Goal: Ask a question: Seek information or help from site administrators or community

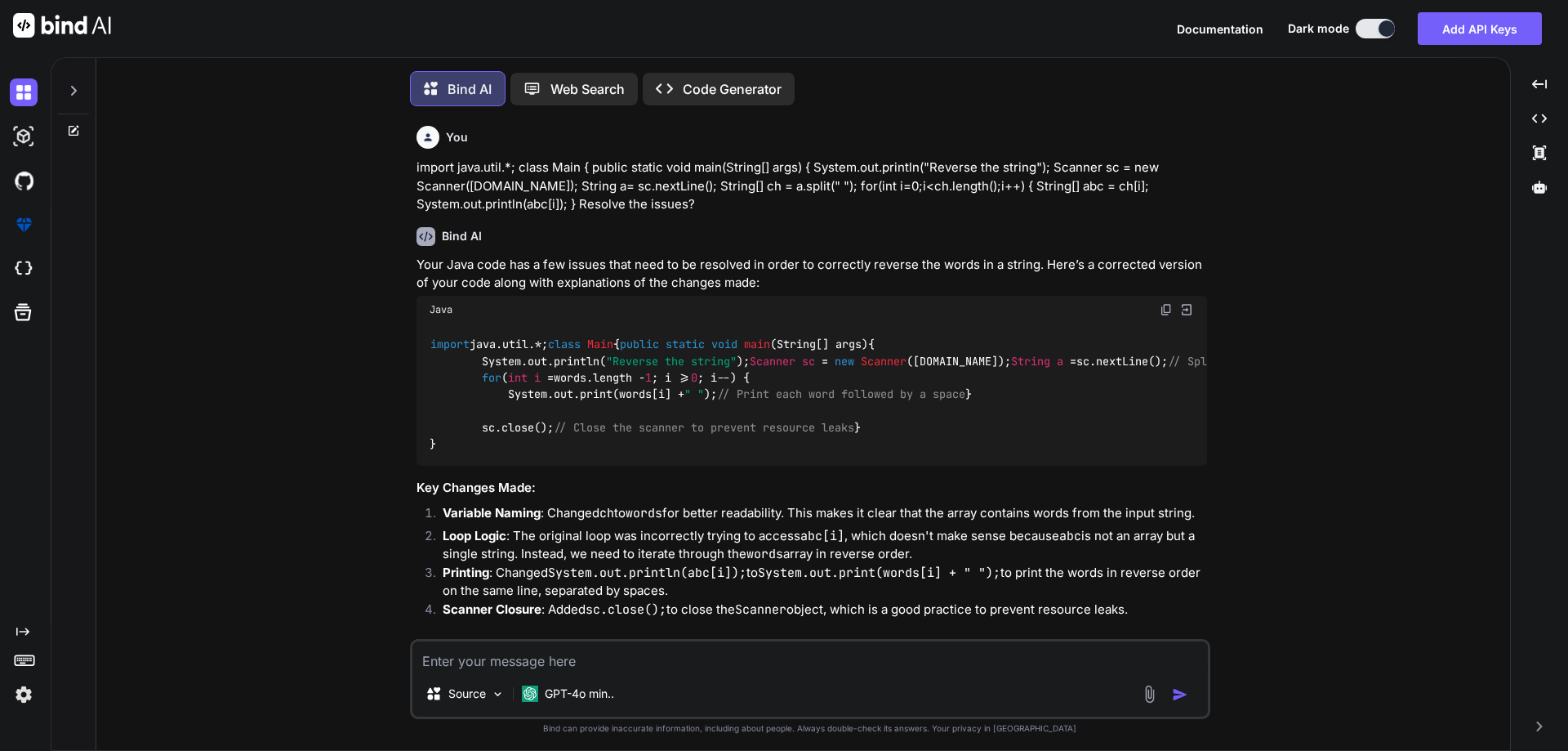
type textarea "x"
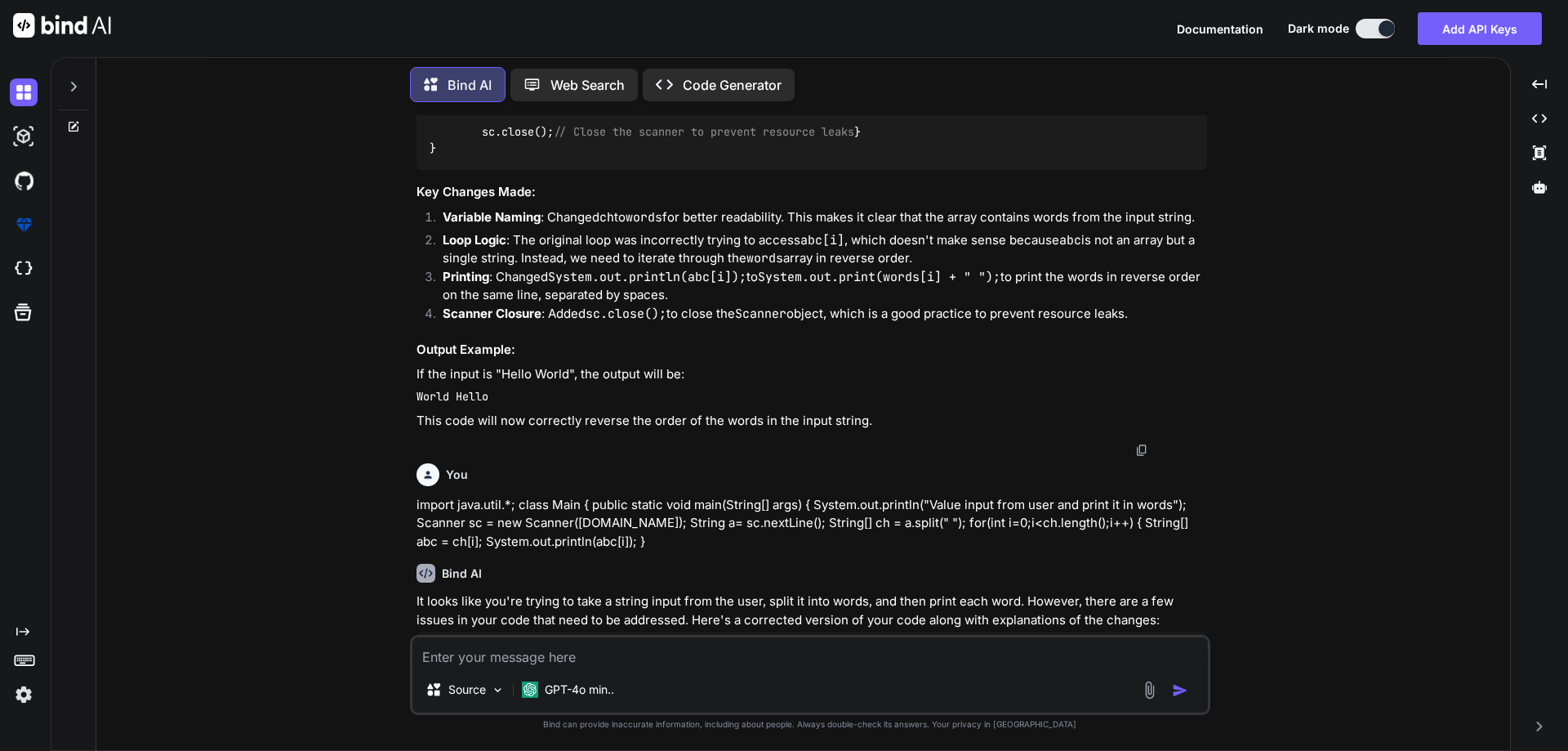
type textarea "import java.util.*; class Main { public static void main(String[] args) { Strin…"
type textarea "x"
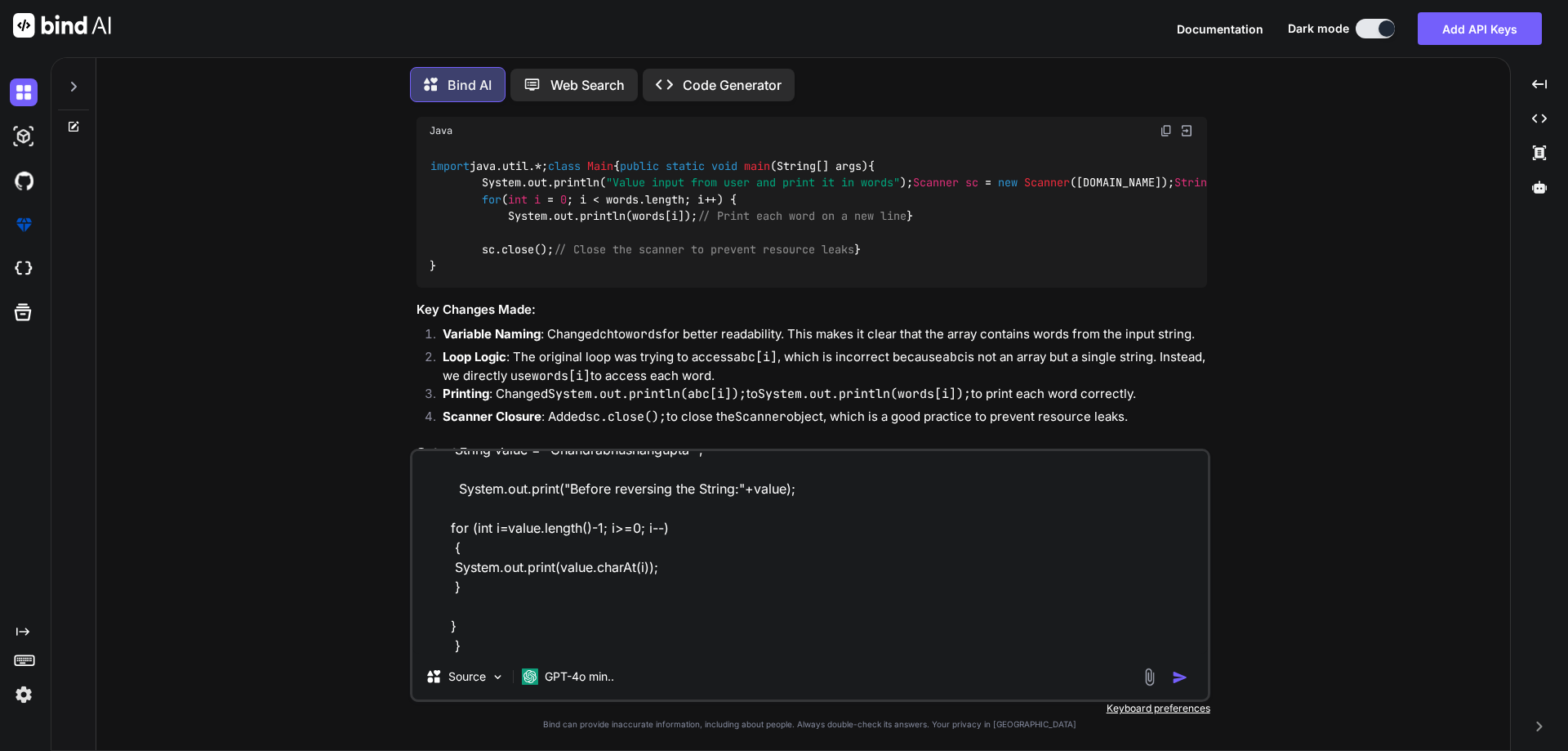
scroll to position [849, 0]
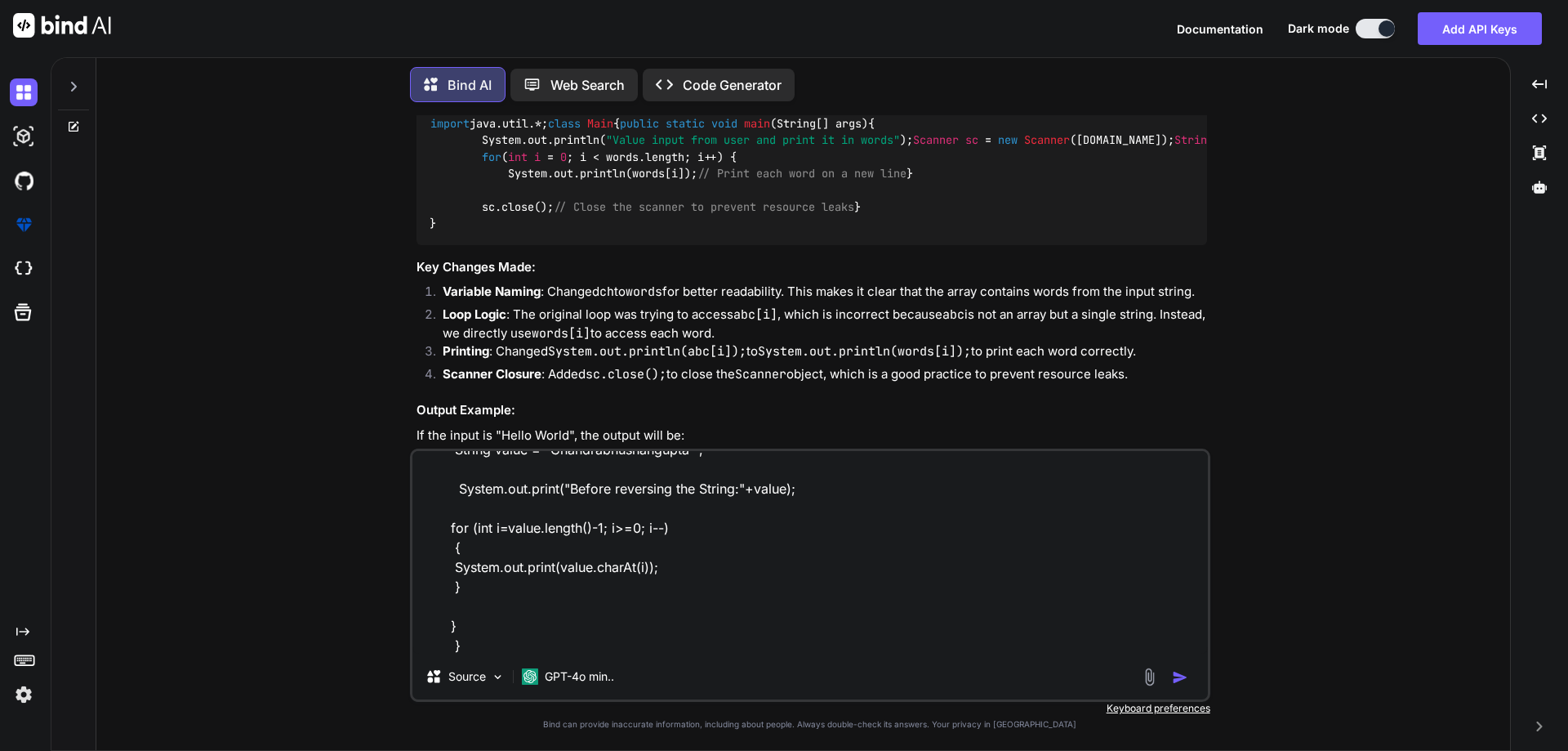
type textarea "import java.util.*; class Main { public static void main(String[] args) { Strin…"
type textarea "x"
type textarea "import java.util.*; class Main { public static void main(String[] args) { Strin…"
type textarea "x"
type textarea "import java.util.*; class Main { public static void main(String[] args) { Strin…"
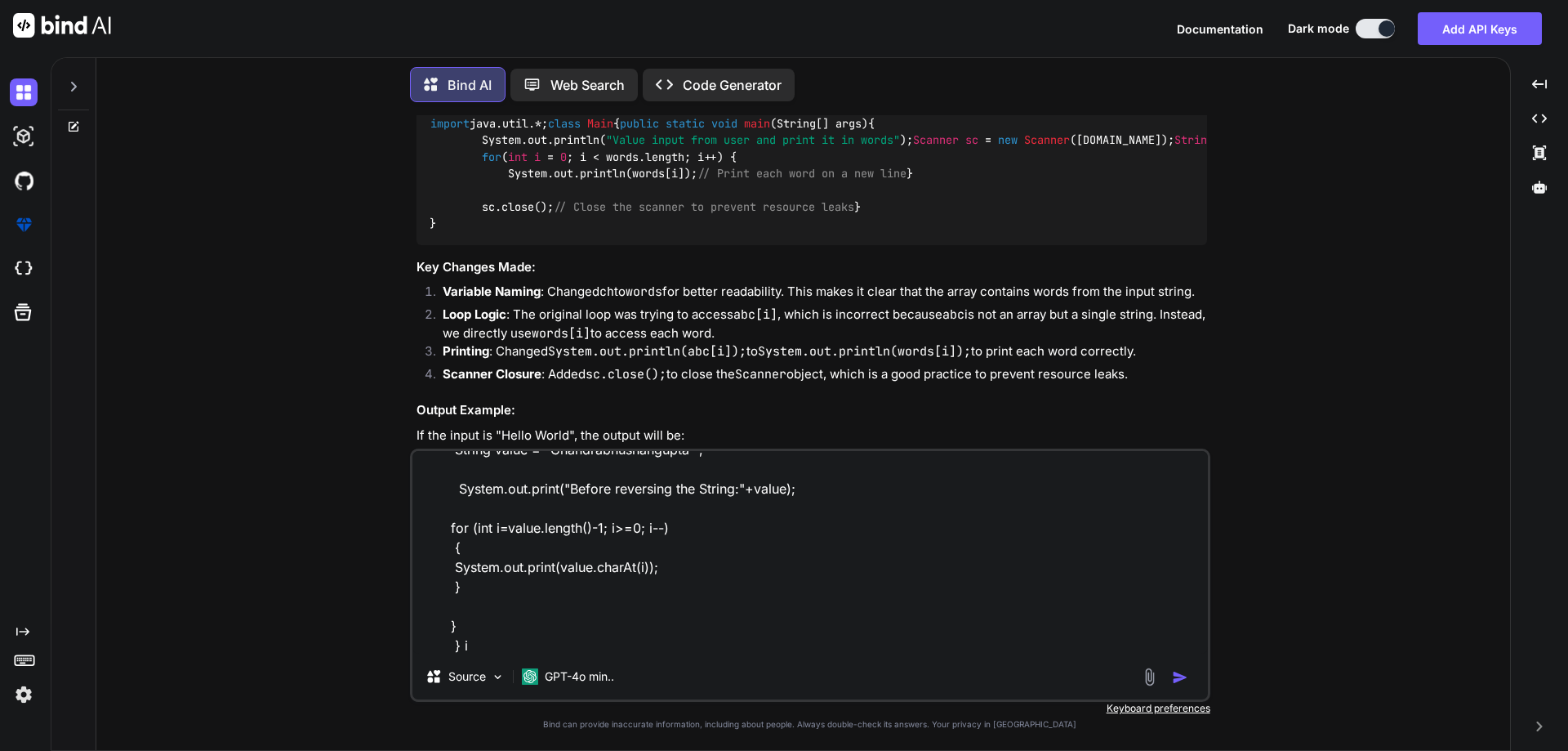
type textarea "x"
type textarea "import java.util.*; class Main { public static void main(String[] args) { Strin…"
type textarea "x"
type textarea "import java.util.*; class Main { public static void main(String[] args) { Strin…"
type textarea "x"
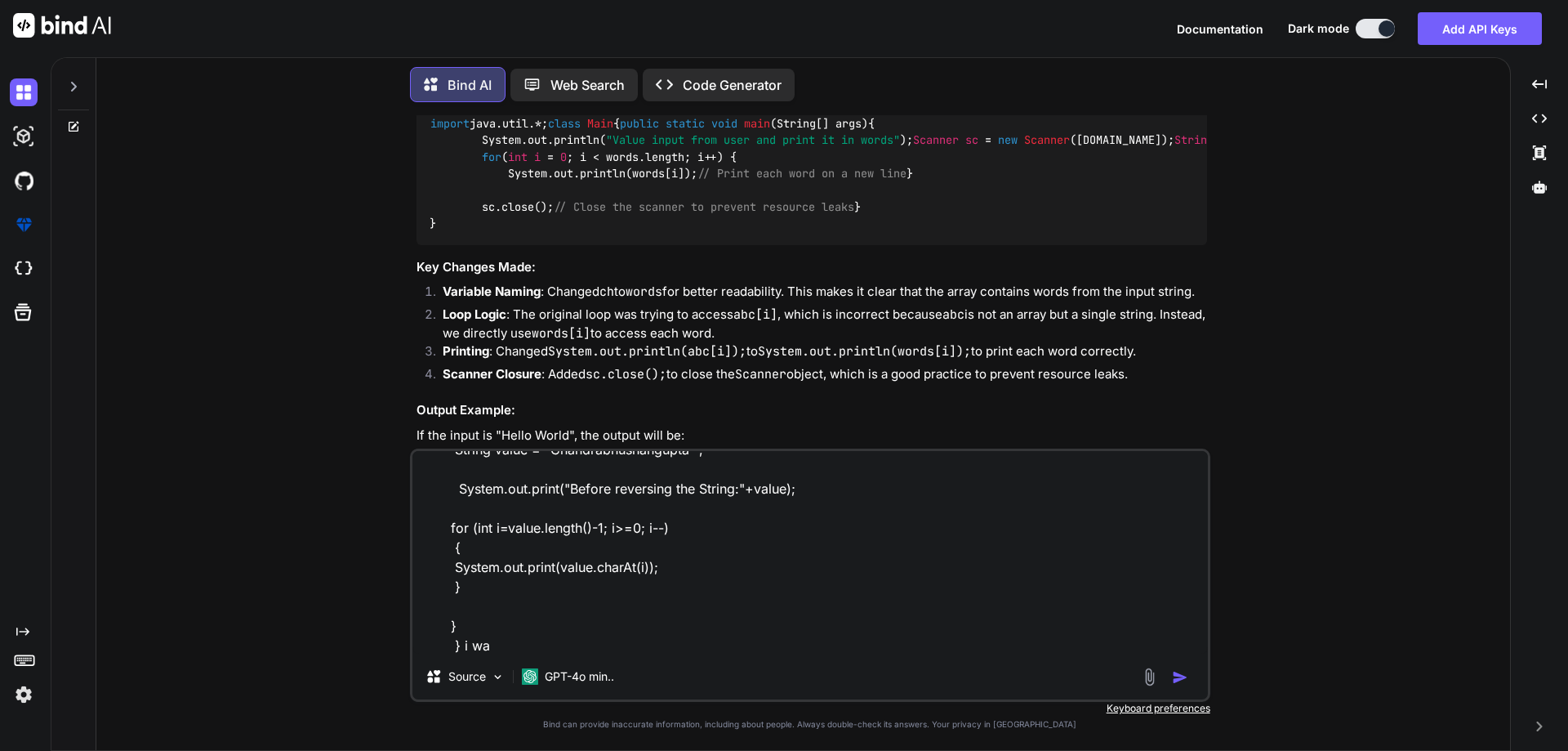
type textarea "import java.util.*; class Main { public static void main(String[] args) { Strin…"
type textarea "x"
type textarea "import java.util.*; class Main { public static void main(String[] args) { Strin…"
type textarea "x"
type textarea "import java.util.*; class Main { public static void main(String[] args) { Strin…"
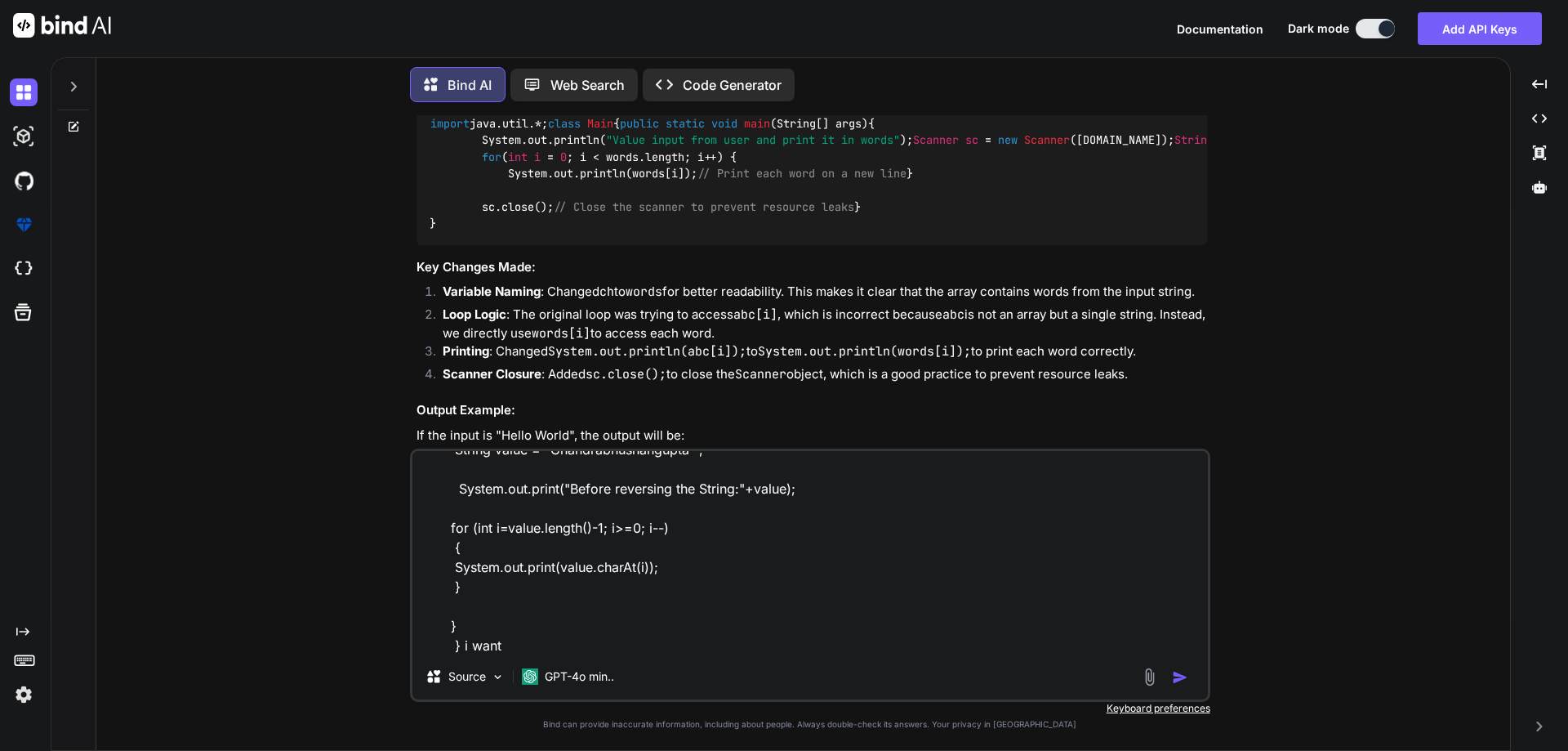
type textarea "x"
type textarea "import java.util.*; class Main { public static void main(String[] args) { Strin…"
type textarea "x"
type textarea "import java.util.*; class Main { public static void main(String[] args) { Strin…"
type textarea "x"
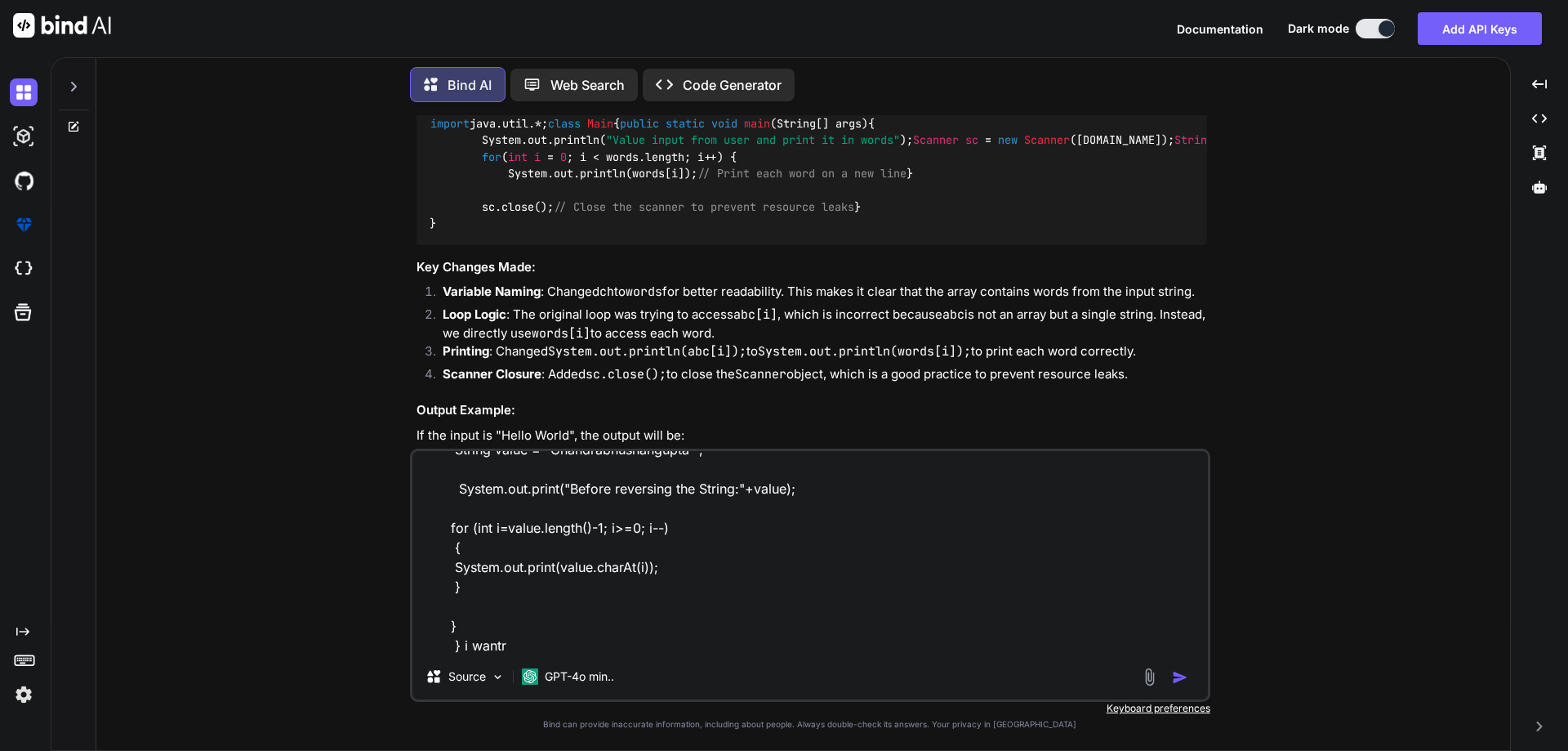
type textarea "import java.util.*; class Main { public static void main(String[] args) { Strin…"
type textarea "x"
type textarea "import java.util.*; class Main { public static void main(String[] args) { Strin…"
type textarea "x"
type textarea "import java.util.*; class Main { public static void main(String[] args) { Strin…"
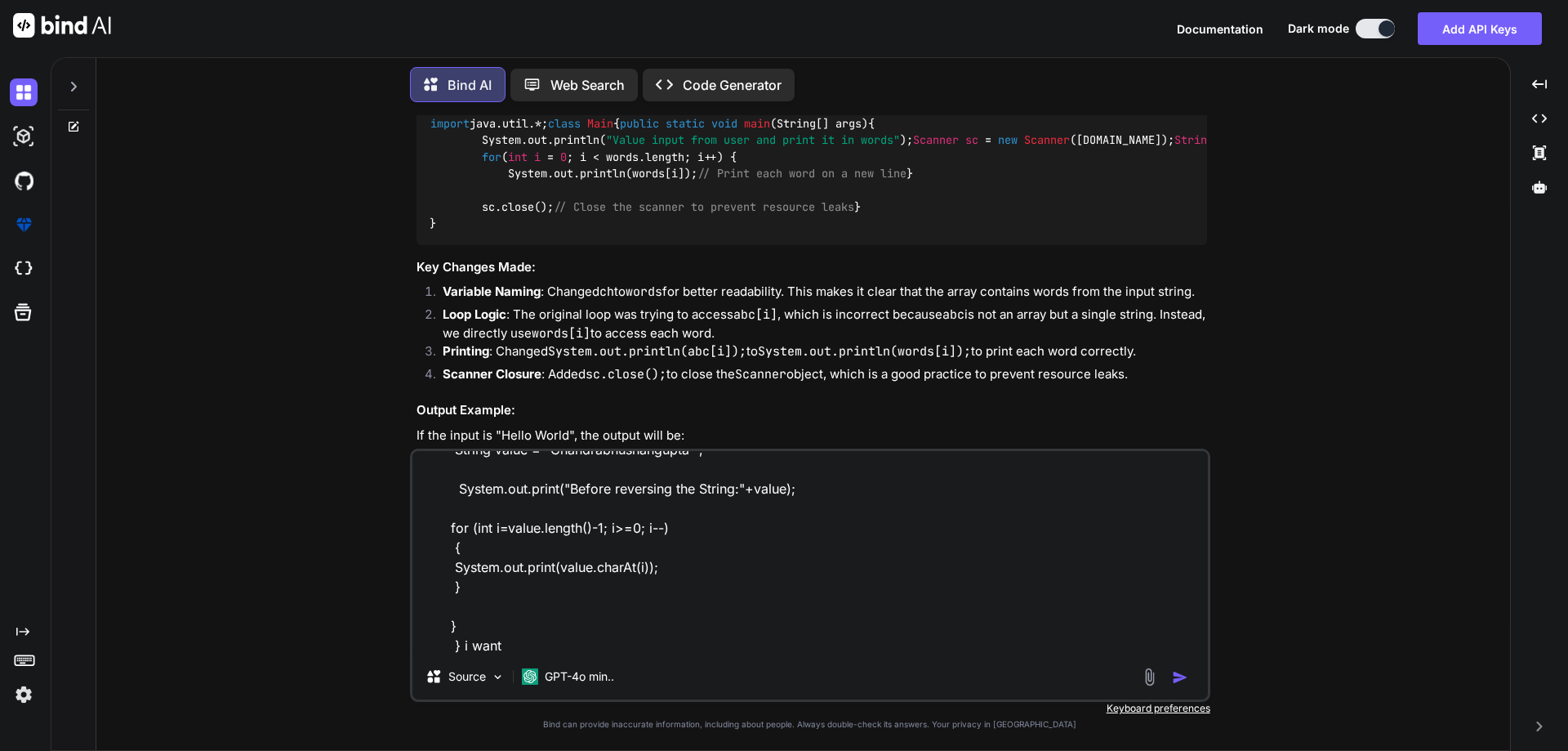
type textarea "x"
type textarea "import java.util.*; class Main { public static void main(String[] args) { Strin…"
type textarea "x"
type textarea "import java.util.*; class Main { public static void main(String[] args) { Strin…"
type textarea "x"
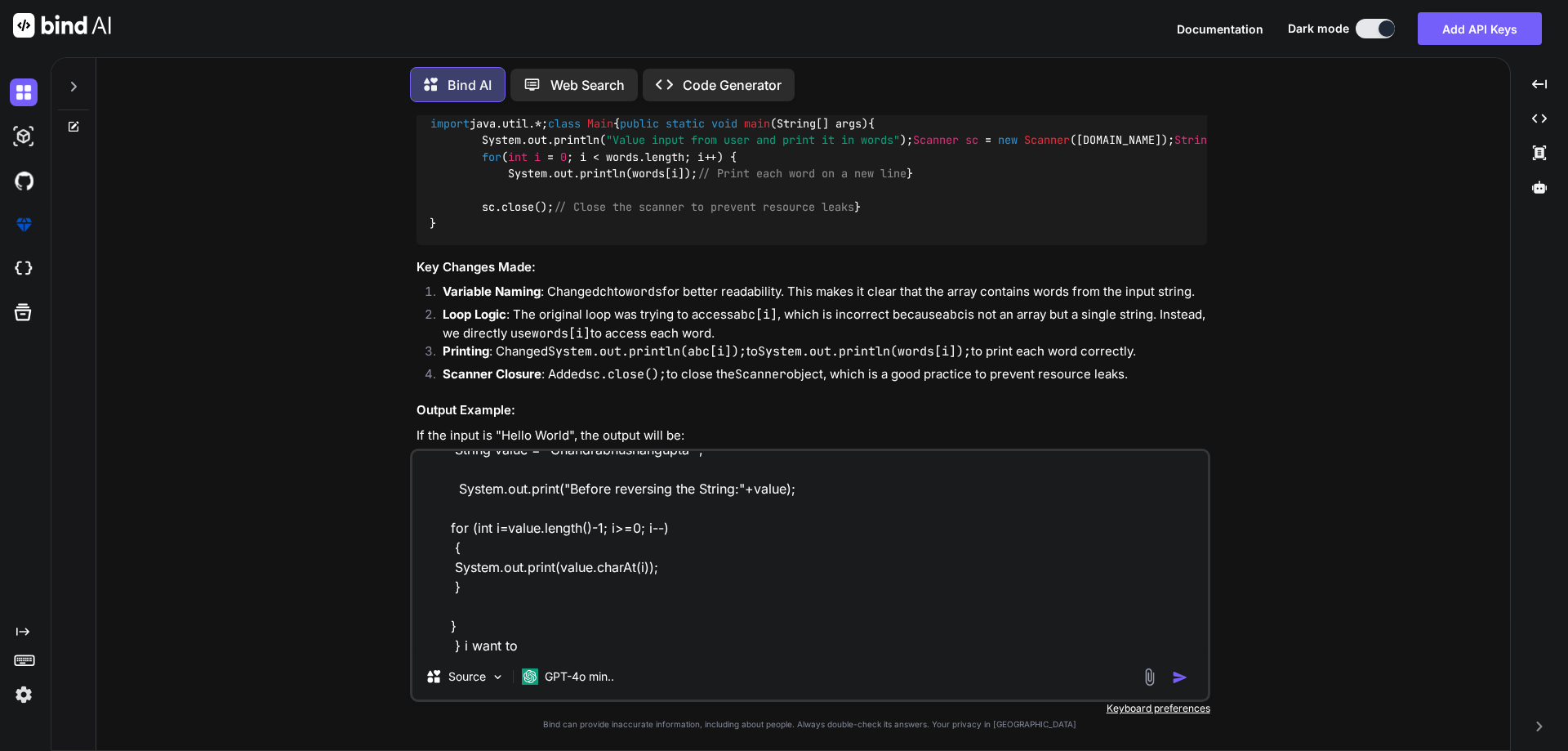
type textarea "import java.util.*; class Main { public static void main(String[] args) { Strin…"
type textarea "x"
type textarea "import java.util.*; class Main { public static void main(String[] args) { Strin…"
type textarea "x"
type textarea "import java.util.*; class Main { public static void main(String[] args) { Strin…"
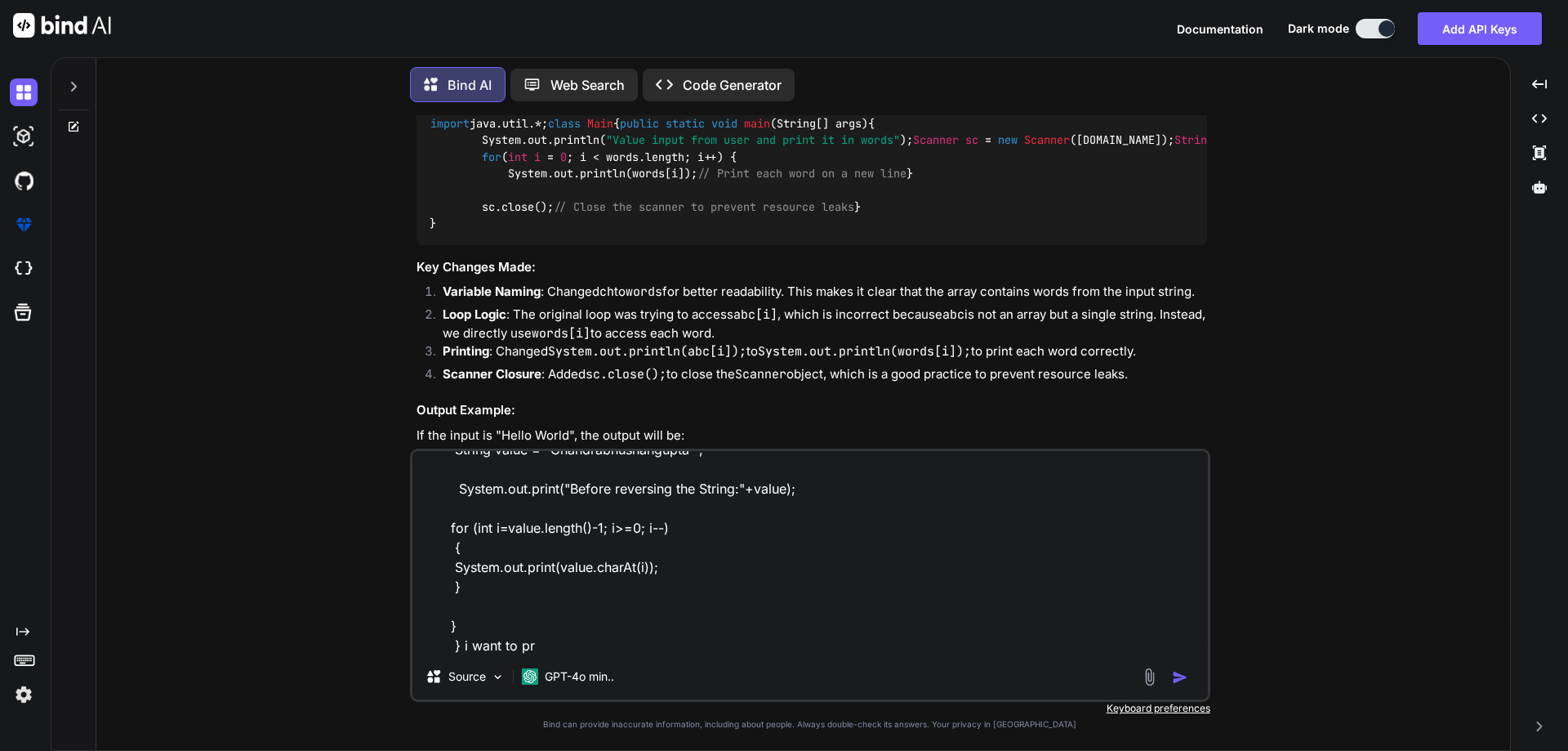
type textarea "x"
type textarea "import java.util.*; class Main { public static void main(String[] args) { Strin…"
type textarea "x"
type textarea "import java.util.*; class Main { public static void main(String[] args) { Strin…"
type textarea "x"
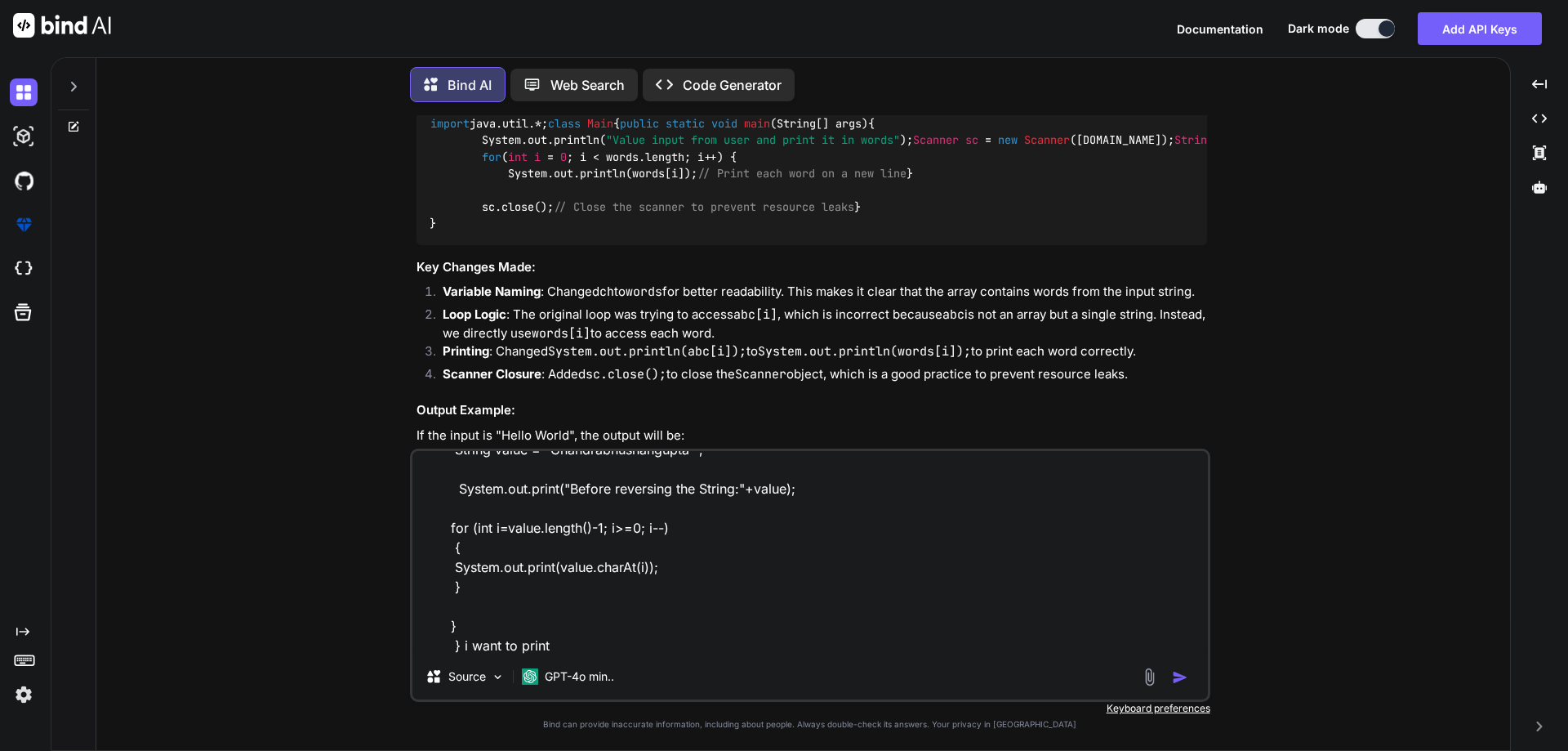
type textarea "import java.util.*; class Main { public static void main(String[] args) { Strin…"
type textarea "x"
type textarea "import java.util.*; class Main { public static void main(String[] args) { Strin…"
type textarea "x"
type textarea "import java.util.*; class Main { public static void main(String[] args) { Strin…"
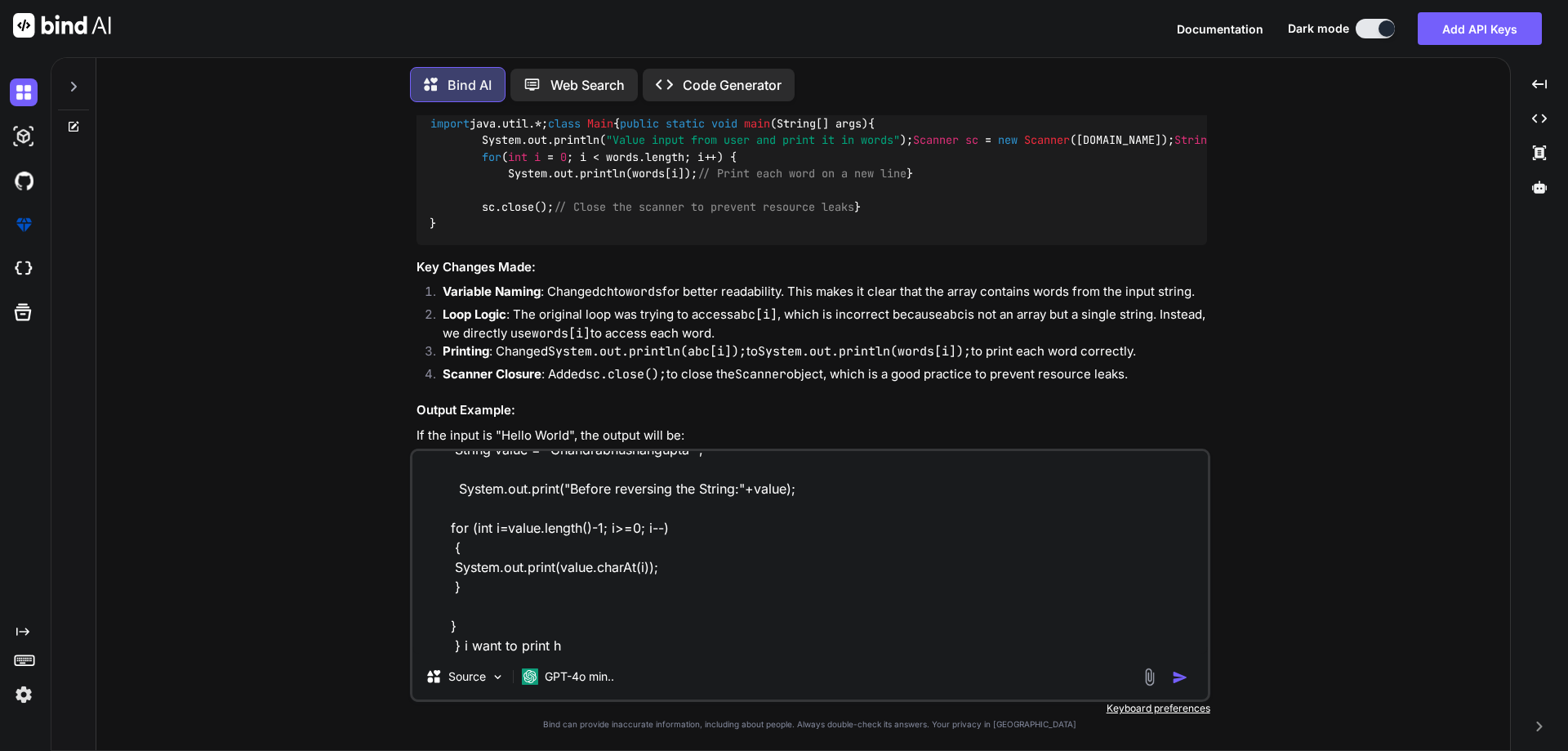
type textarea "x"
type textarea "import java.util.*; class Main { public static void main(String[] args) { Strin…"
type textarea "x"
type textarea "import java.util.*; class Main { public static void main(String[] args) { Strin…"
type textarea "x"
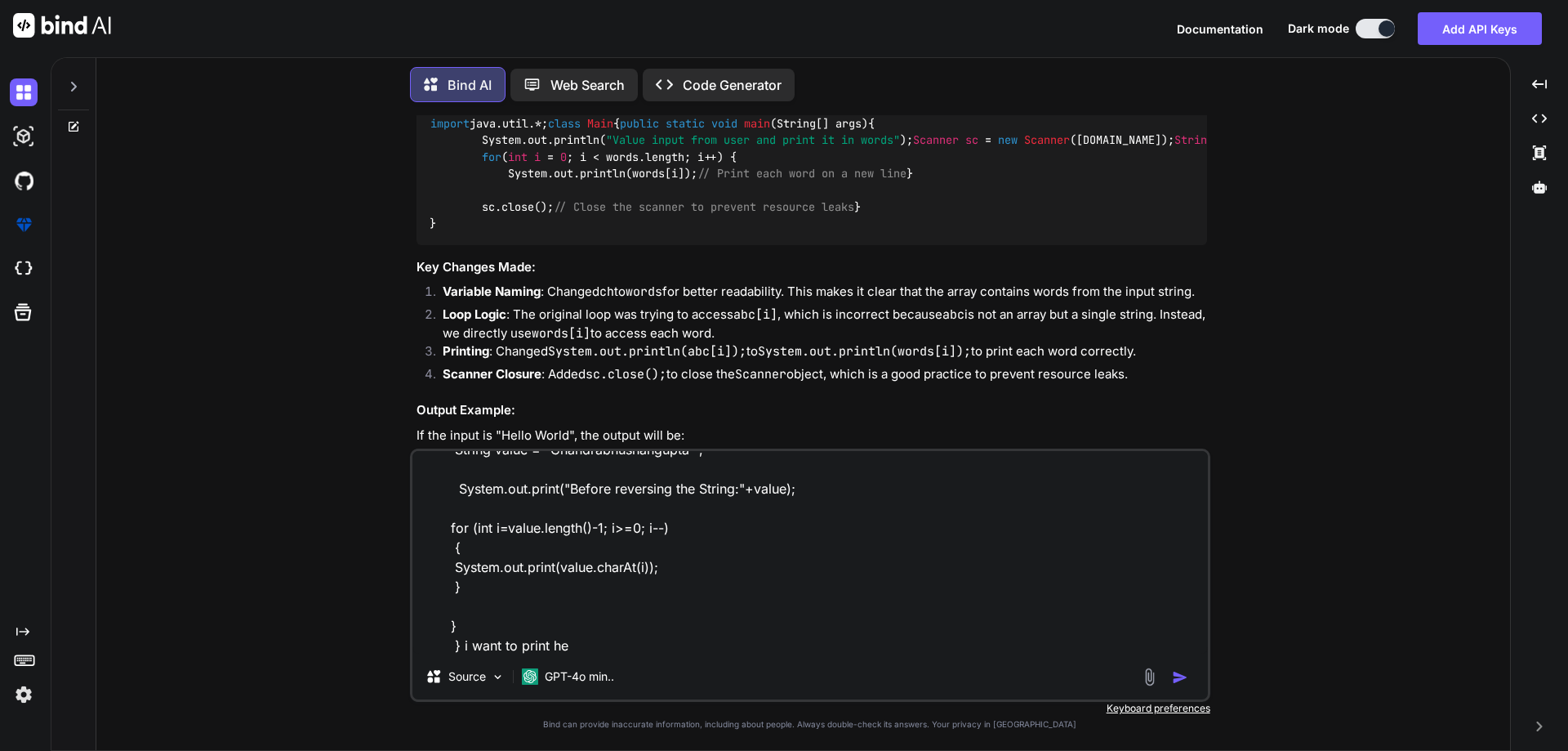
type textarea "import java.util.*; class Main { public static void main(String[] args) { Strin…"
type textarea "x"
type textarea "import java.util.*; class Main { public static void main(String[] args) { Strin…"
type textarea "x"
type textarea "import java.util.*; class Main { public static void main(String[] args) { Strin…"
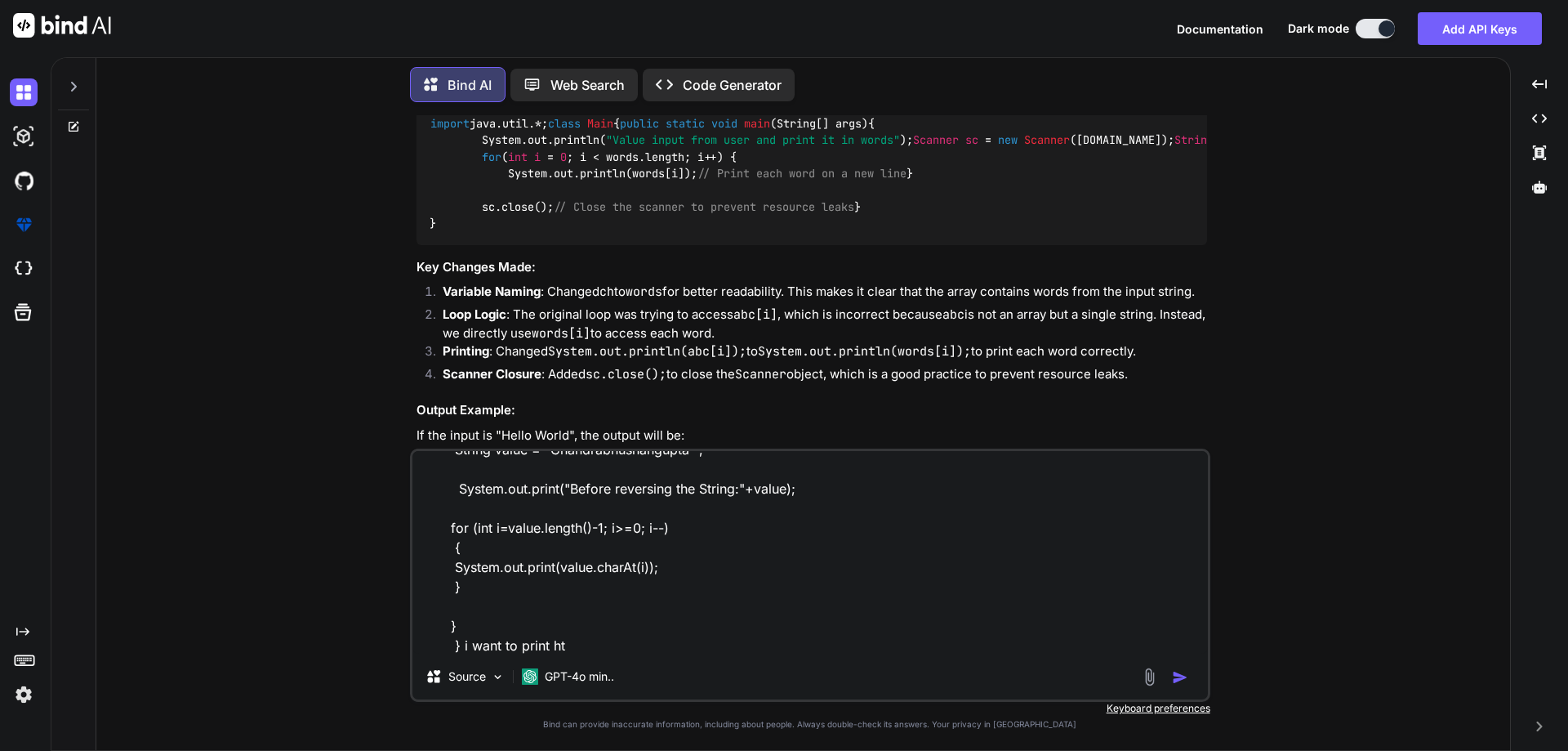
type textarea "x"
type textarea "import java.util.*; class Main { public static void main(String[] args) { Strin…"
type textarea "x"
type textarea "import java.util.*; class Main { public static void main(String[] args) { Strin…"
type textarea "x"
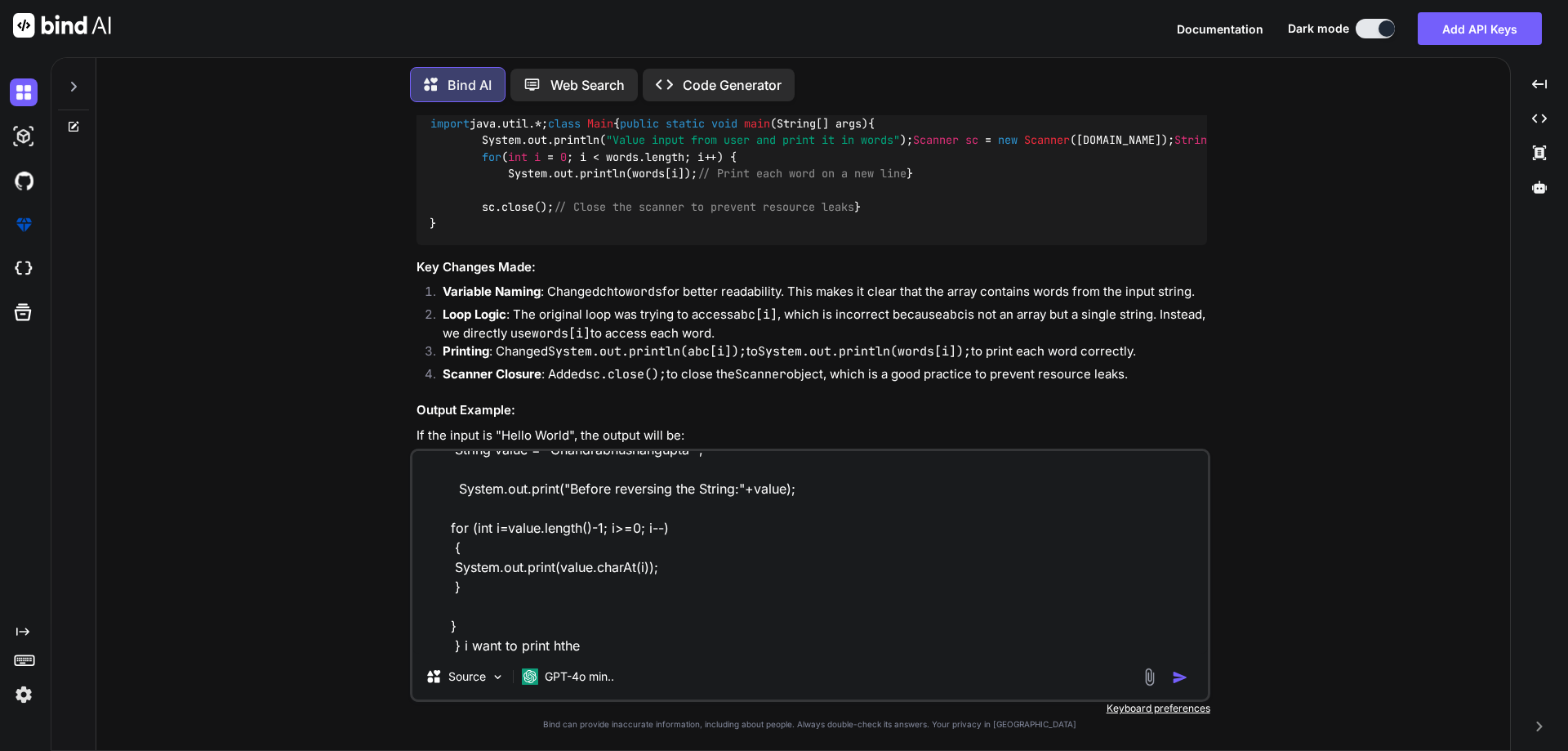
type textarea "import java.util.*; class Main { public static void main(String[] args) { Strin…"
type textarea "x"
type textarea "import java.util.*; class Main { public static void main(String[] args) { Strin…"
type textarea "x"
type textarea "import java.util.*; class Main { public static void main(String[] args) { Strin…"
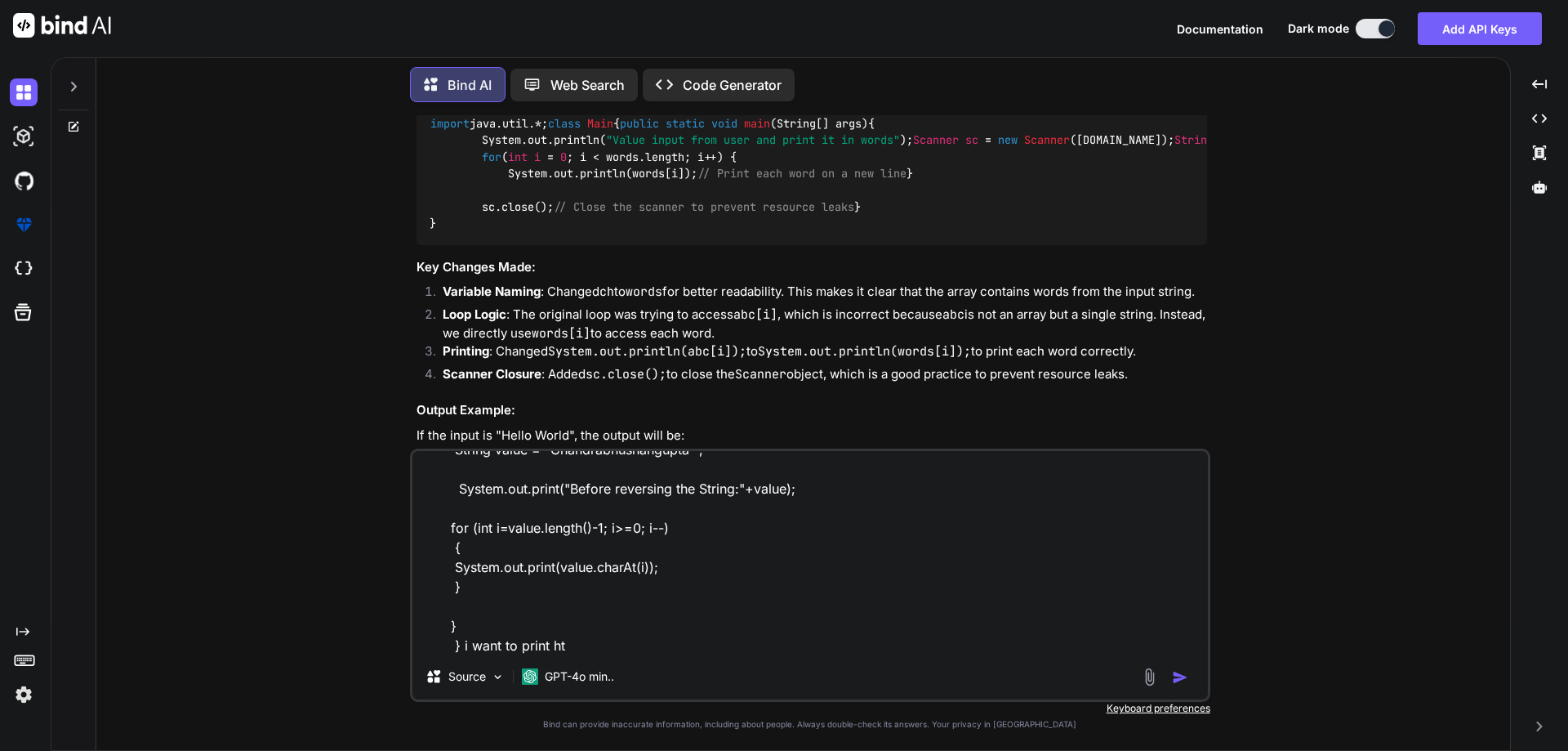
type textarea "x"
type textarea "import java.util.*; class Main { public static void main(String[] args) { Strin…"
type textarea "x"
type textarea "import java.util.*; class Main { public static void main(String[] args) { Strin…"
type textarea "x"
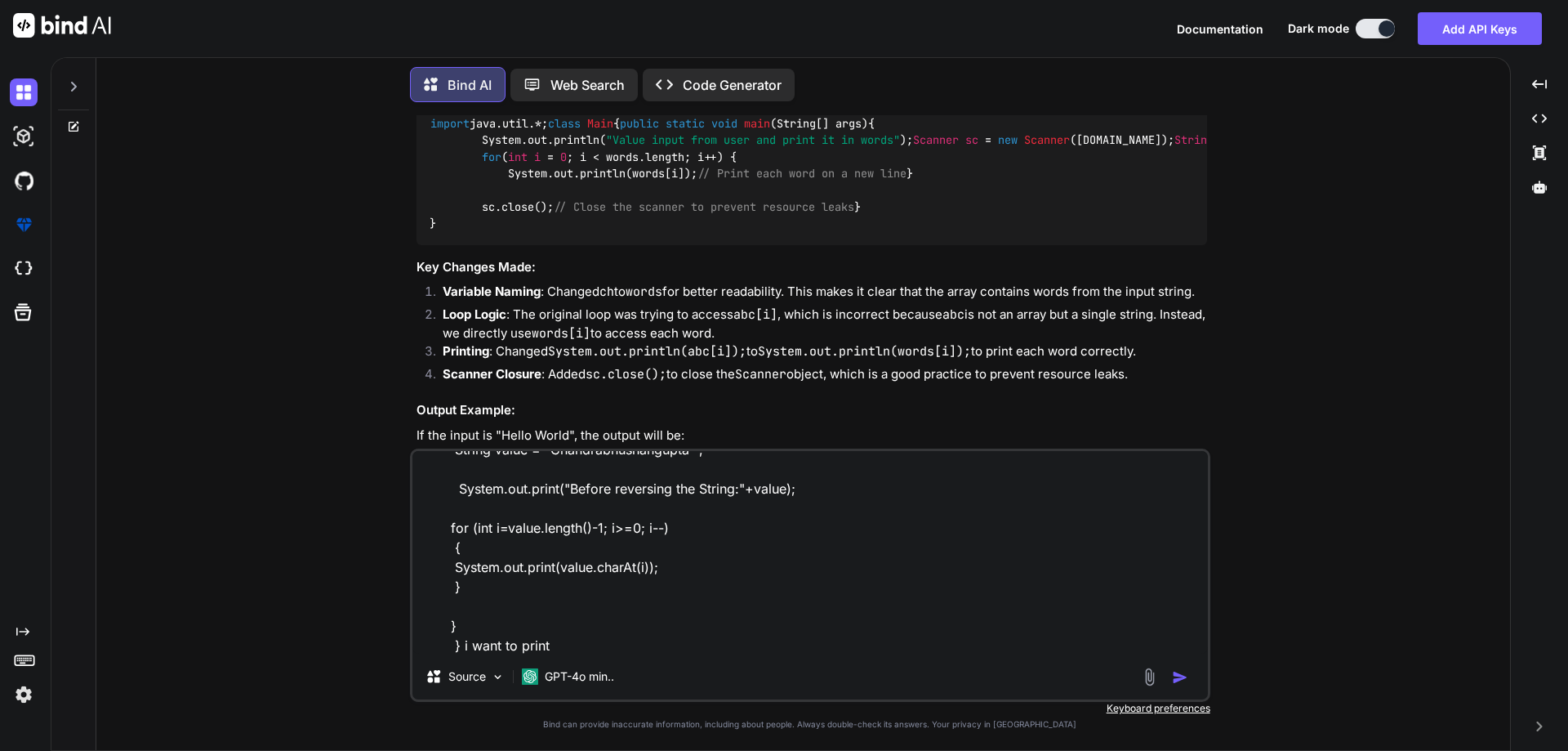
type textarea "import java.util.*; class Main { public static void main(String[] args) { Strin…"
type textarea "x"
type textarea "import java.util.*; class Main { public static void main(String[] args) { Strin…"
type textarea "x"
type textarea "import java.util.*; class Main { public static void main(String[] args) { Strin…"
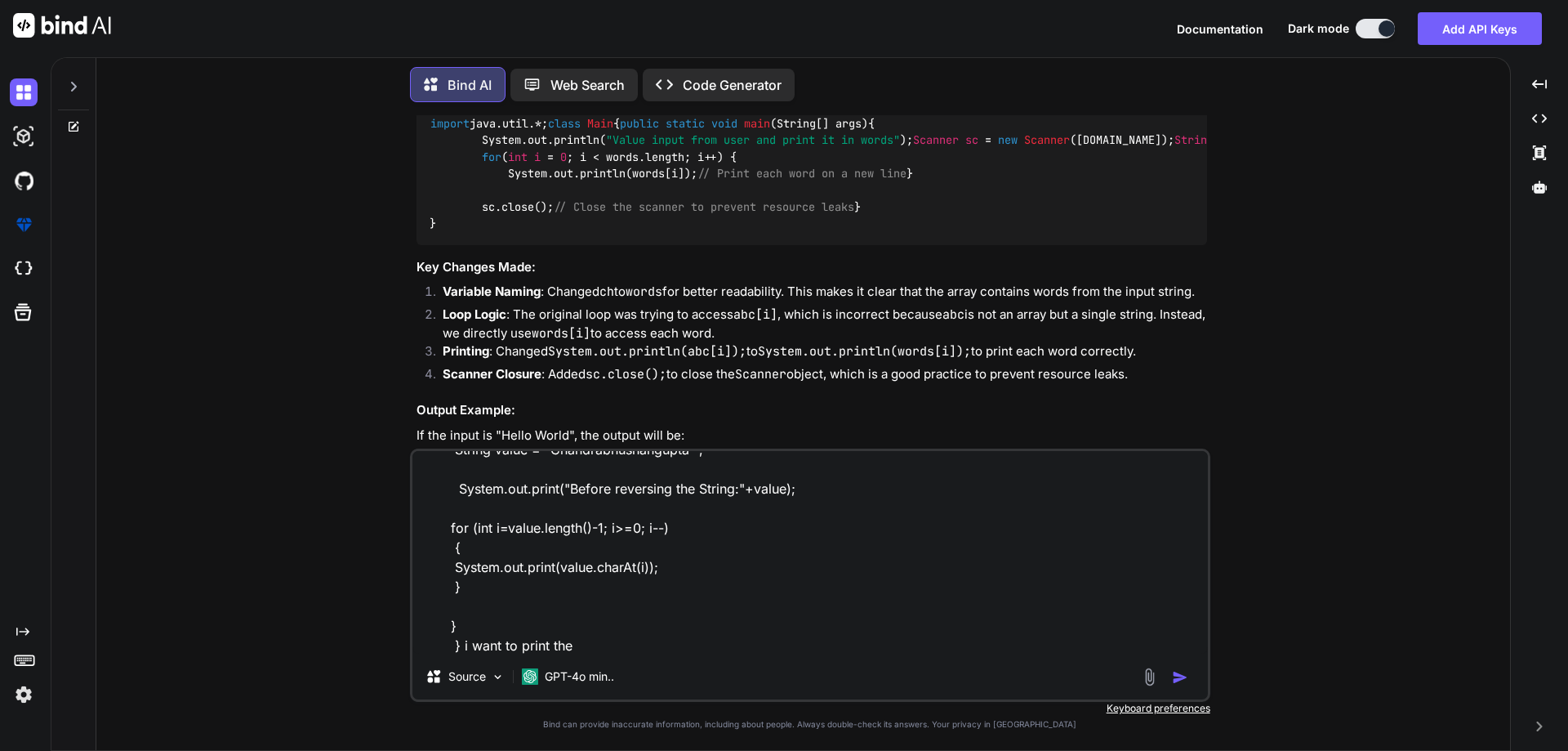
type textarea "x"
type textarea "import java.util.*; class Main { public static void main(String[] args) { Strin…"
type textarea "x"
type textarea "import java.util.*; class Main { public static void main(String[] args) { Strin…"
type textarea "x"
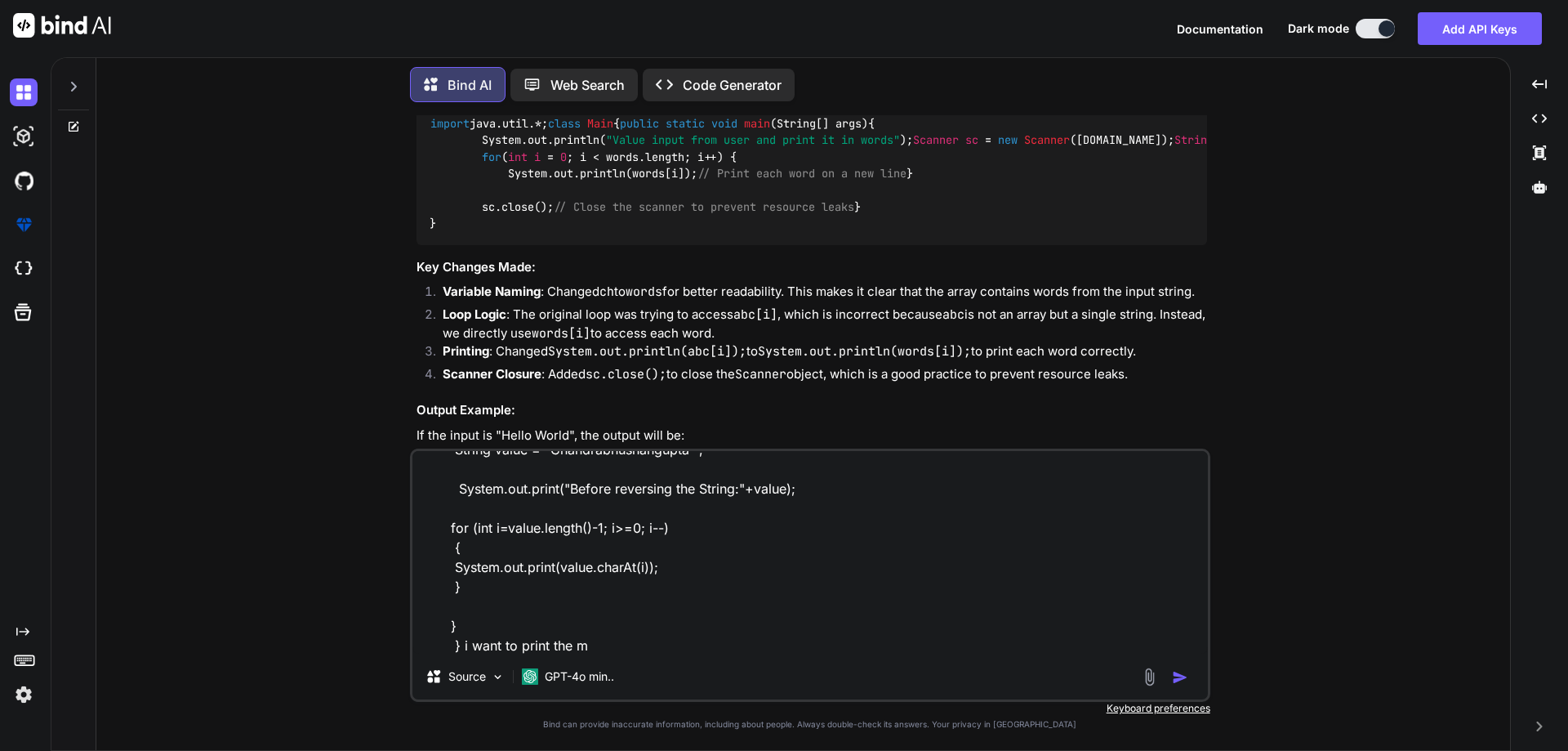
type textarea "import java.util.*; class Main { public static void main(String[] args) { Strin…"
type textarea "x"
type textarea "import java.util.*; class Main { public static void main(String[] args) { Strin…"
type textarea "x"
type textarea "import java.util.*; class Main { public static void main(String[] args) { Strin…"
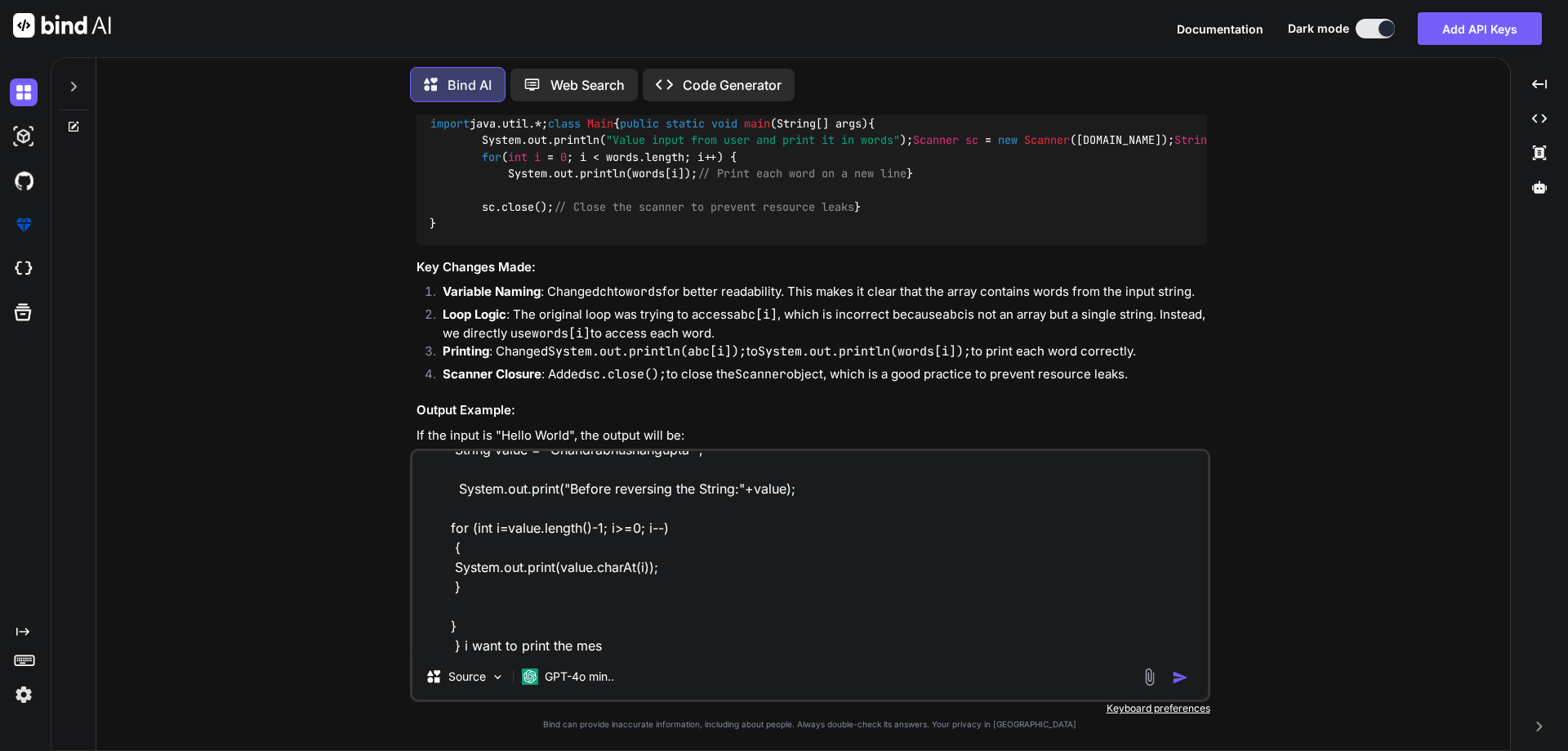
type textarea "x"
type textarea "import java.util.*; class Main { public static void main(String[] args) { Strin…"
type textarea "x"
type textarea "import java.util.*; class Main { public static void main(String[] args) { Strin…"
type textarea "x"
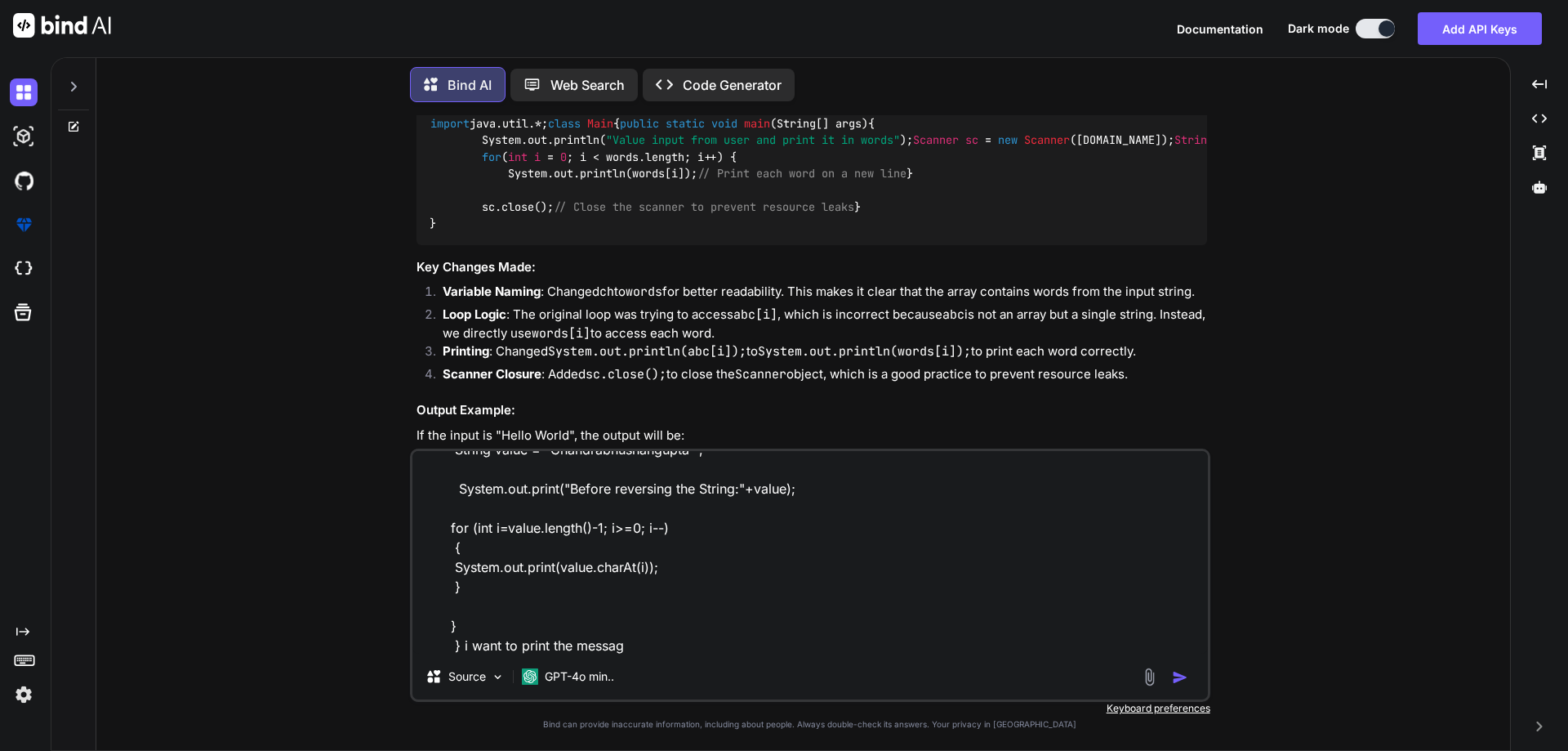
type textarea "import java.util.*; class Main { public static void main(String[] args) { Strin…"
type textarea "x"
type textarea "import java.util.*; class Main { public static void main(String[] args) { Strin…"
type textarea "x"
type textarea "import java.util.*; class Main { public static void main(String[] args) { Strin…"
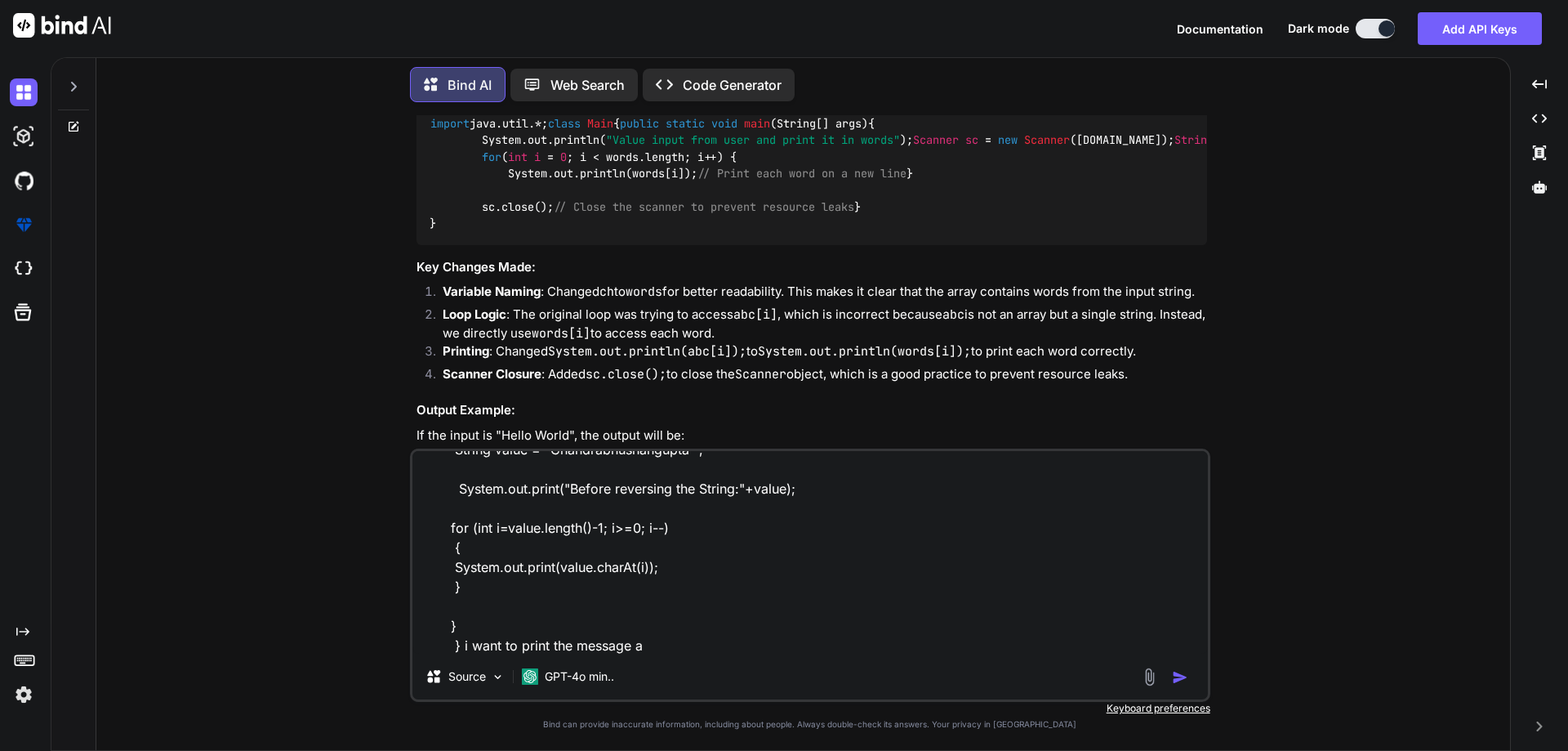
type textarea "x"
type textarea "import java.util.*; class Main { public static void main(String[] args) { Strin…"
type textarea "x"
type textarea "import java.util.*; class Main { public static void main(String[] args) { Strin…"
type textarea "x"
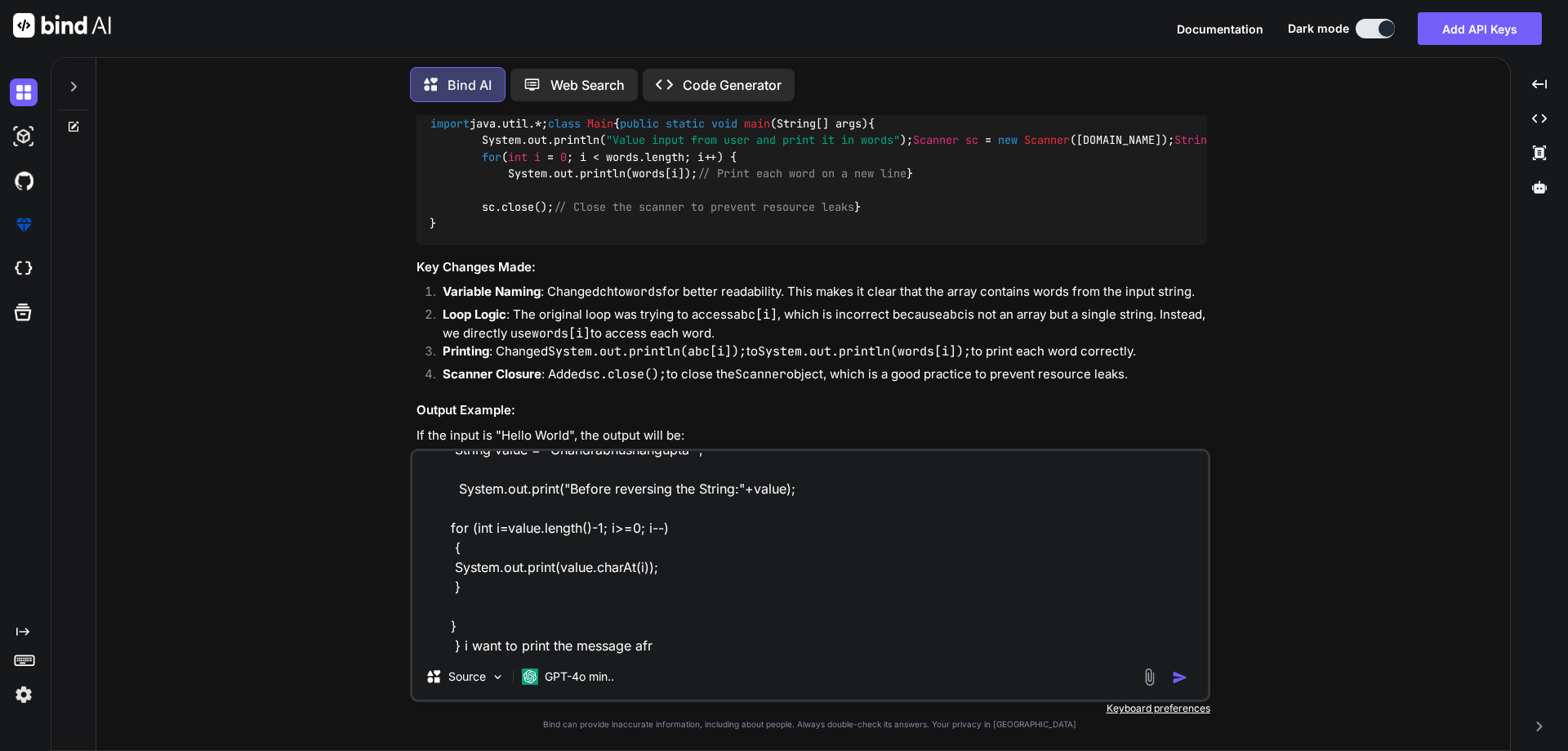
type textarea "import java.util.*; class Main { public static void main(String[] args) { Strin…"
type textarea "x"
type textarea "import java.util.*; class Main { public static void main(String[] args) { Strin…"
type textarea "x"
type textarea "import java.util.*; class Main { public static void main(String[] args) { Strin…"
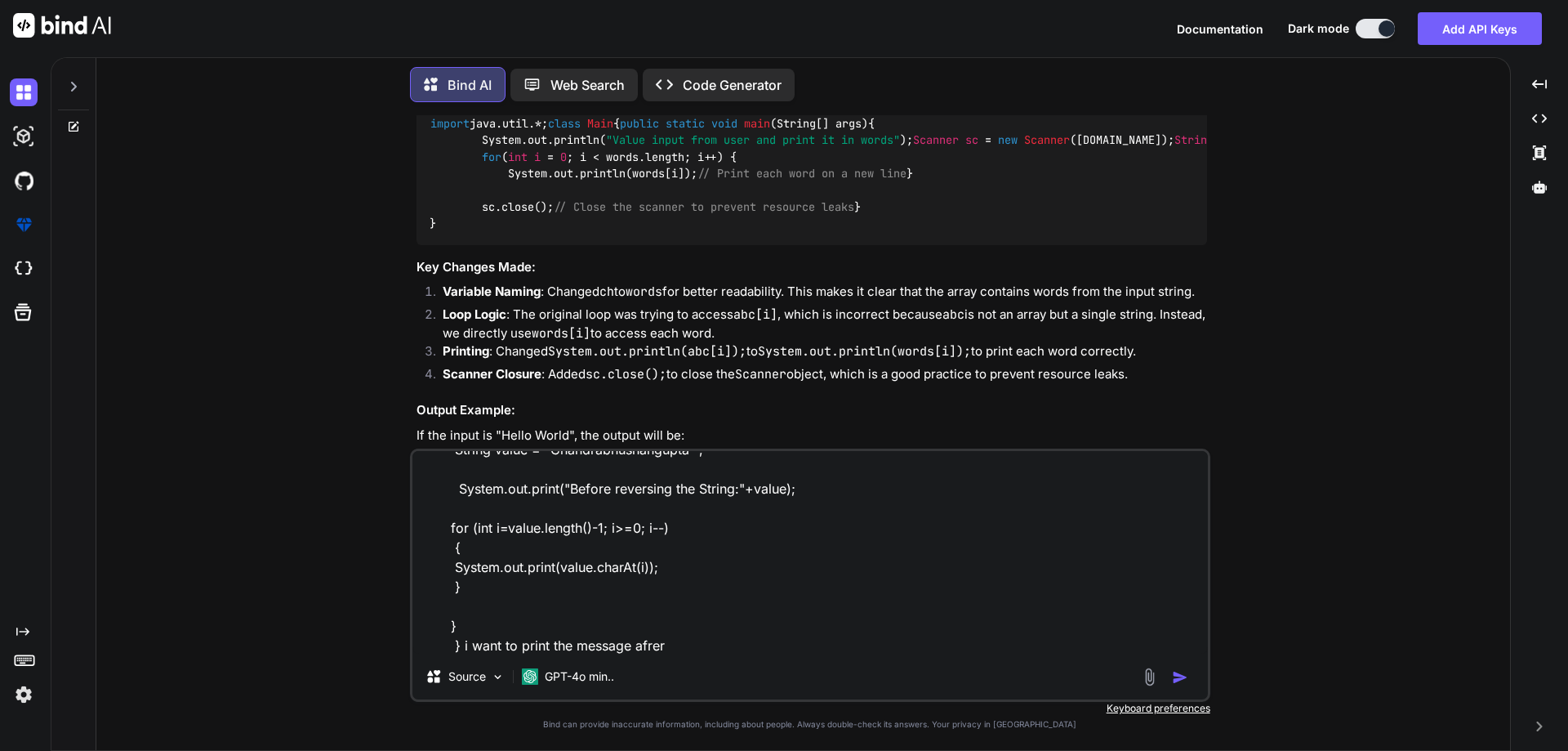
type textarea "x"
type textarea "import java.util.*; class Main { public static void main(String[] args) { Strin…"
type textarea "x"
type textarea "import java.util.*; class Main { public static void main(String[] args) { Strin…"
type textarea "x"
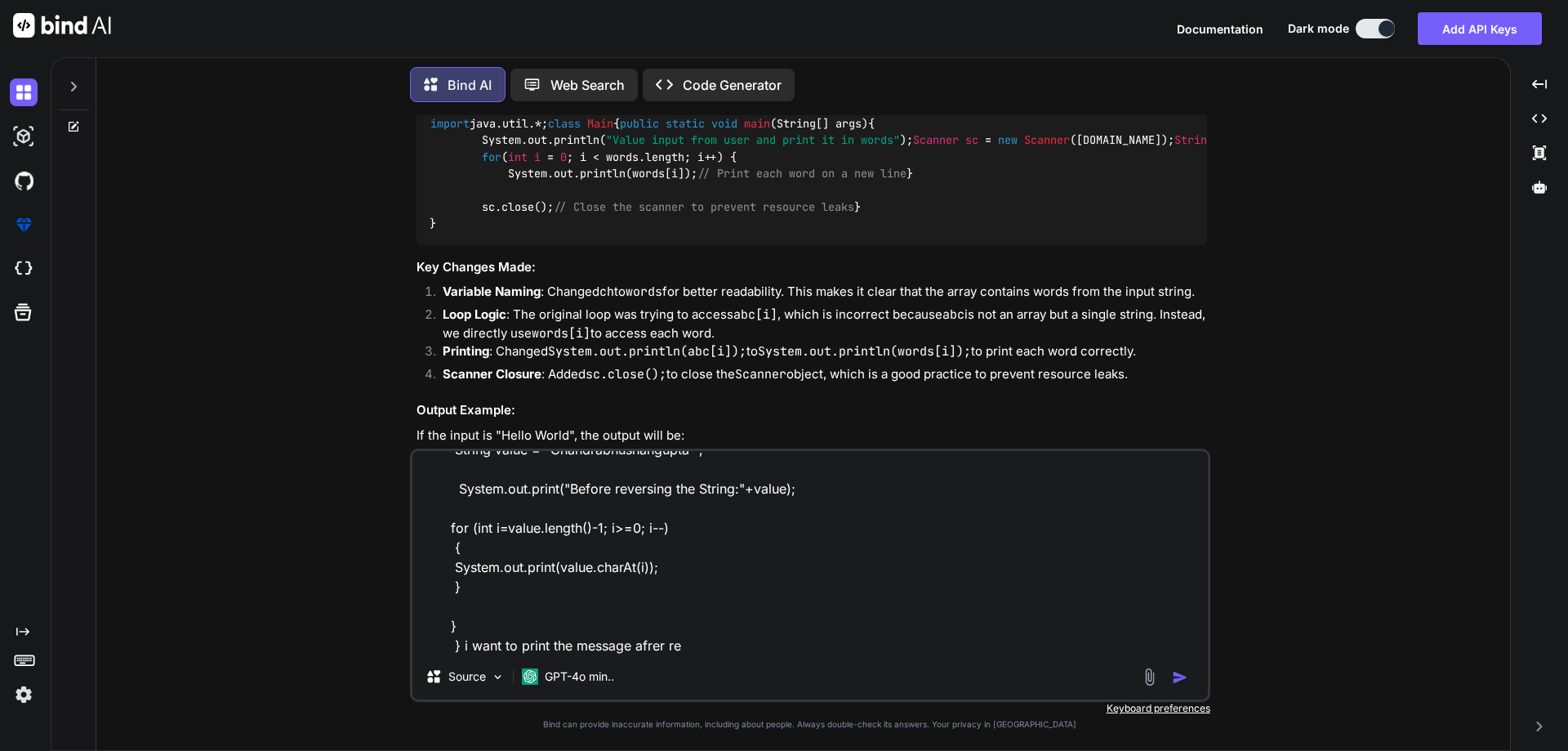
type textarea "import java.util.*; class Main { public static void main(String[] args) { Strin…"
type textarea "x"
type textarea "import java.util.*; class Main { public static void main(String[] args) { Strin…"
type textarea "x"
type textarea "import java.util.*; class Main { public static void main(String[] args) { Strin…"
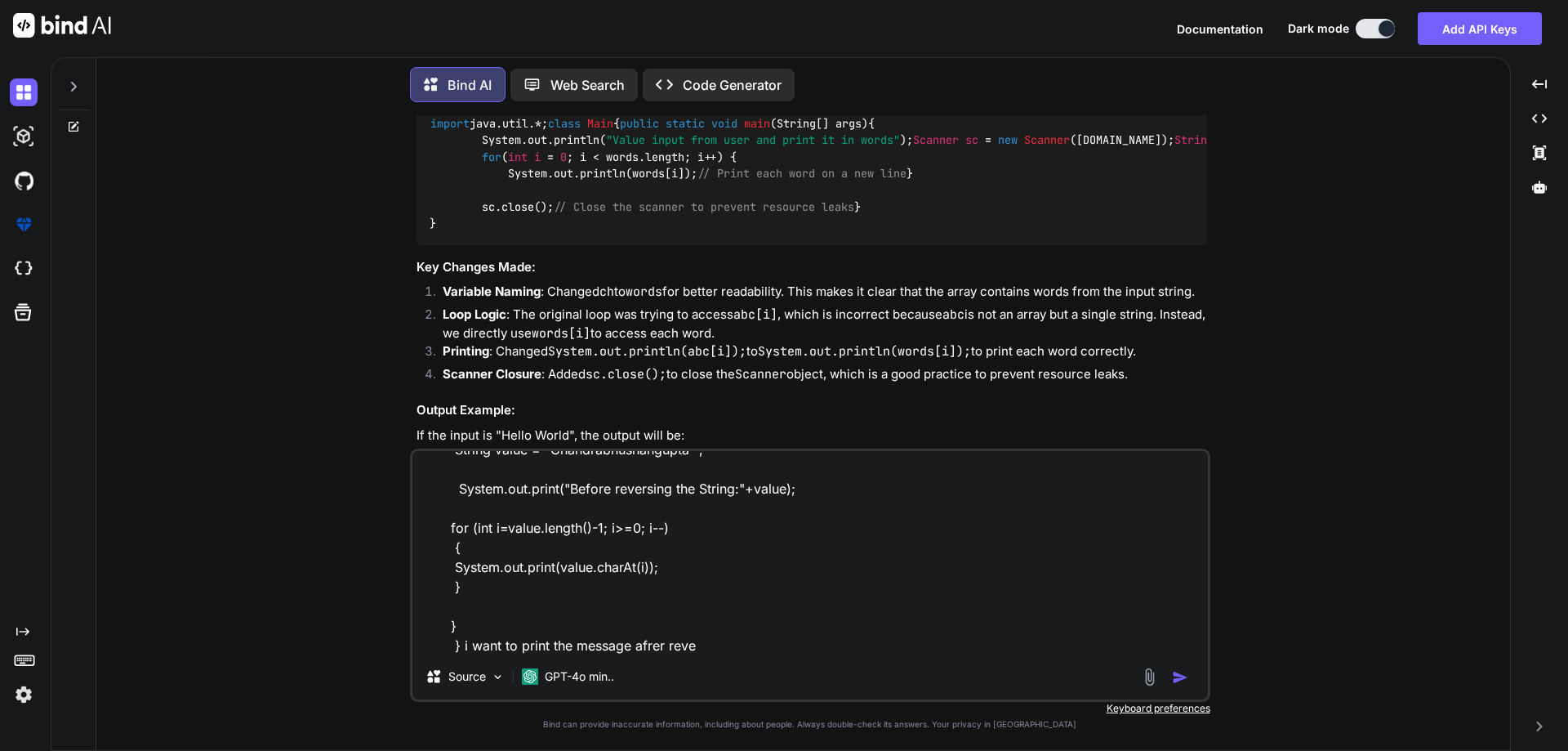
type textarea "x"
type textarea "import java.util.*; class Main { public static void main(String[] args) { Strin…"
type textarea "x"
type textarea "import java.util.*; class Main { public static void main(String[] args) { Strin…"
type textarea "x"
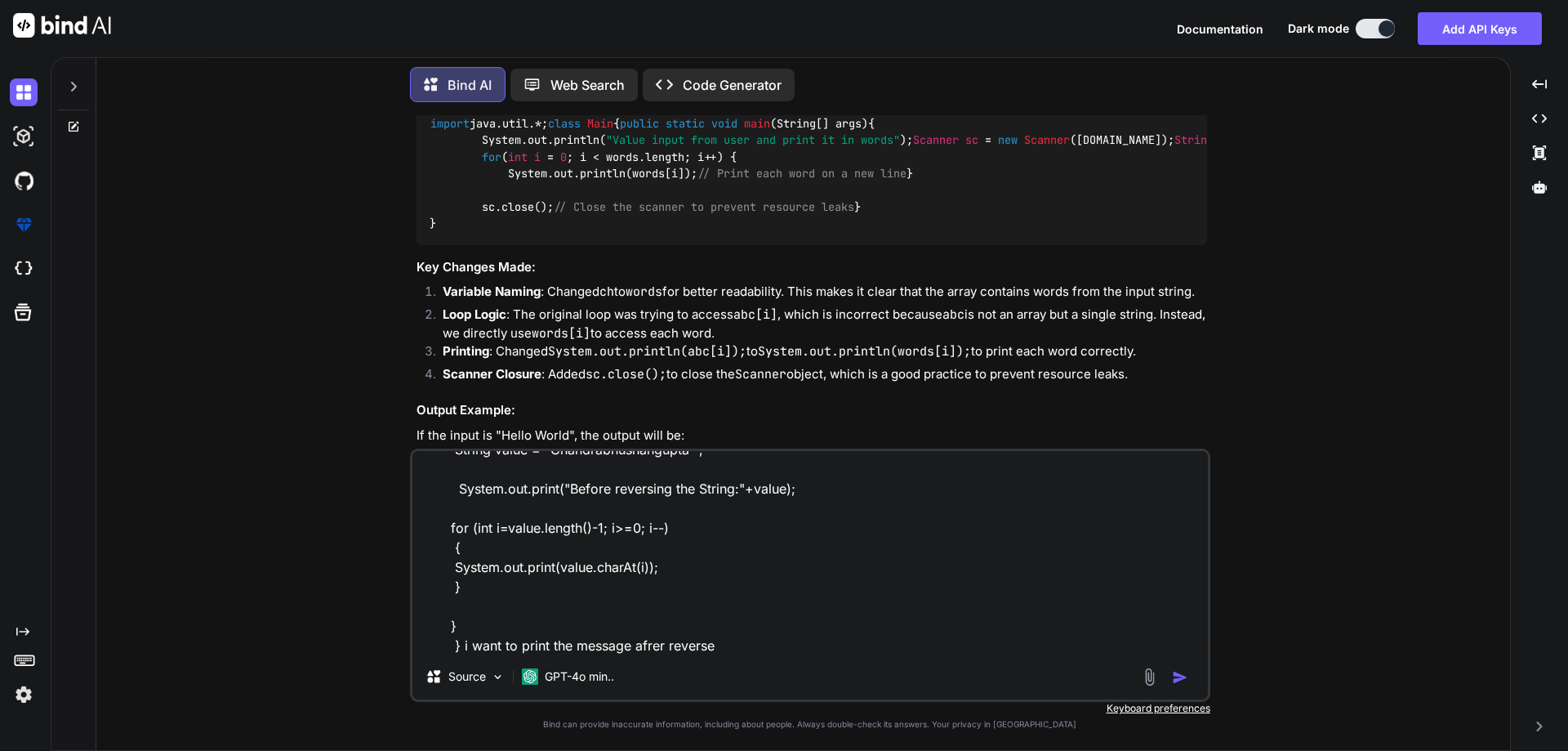
type textarea "import java.util.*; class Main { public static void main(String[] args) { Strin…"
type textarea "x"
type textarea "import java.util.*; class Main { public static void main(String[] args) { Strin…"
type textarea "x"
type textarea "import java.util.*; class Main { public static void main(String[] args) { Strin…"
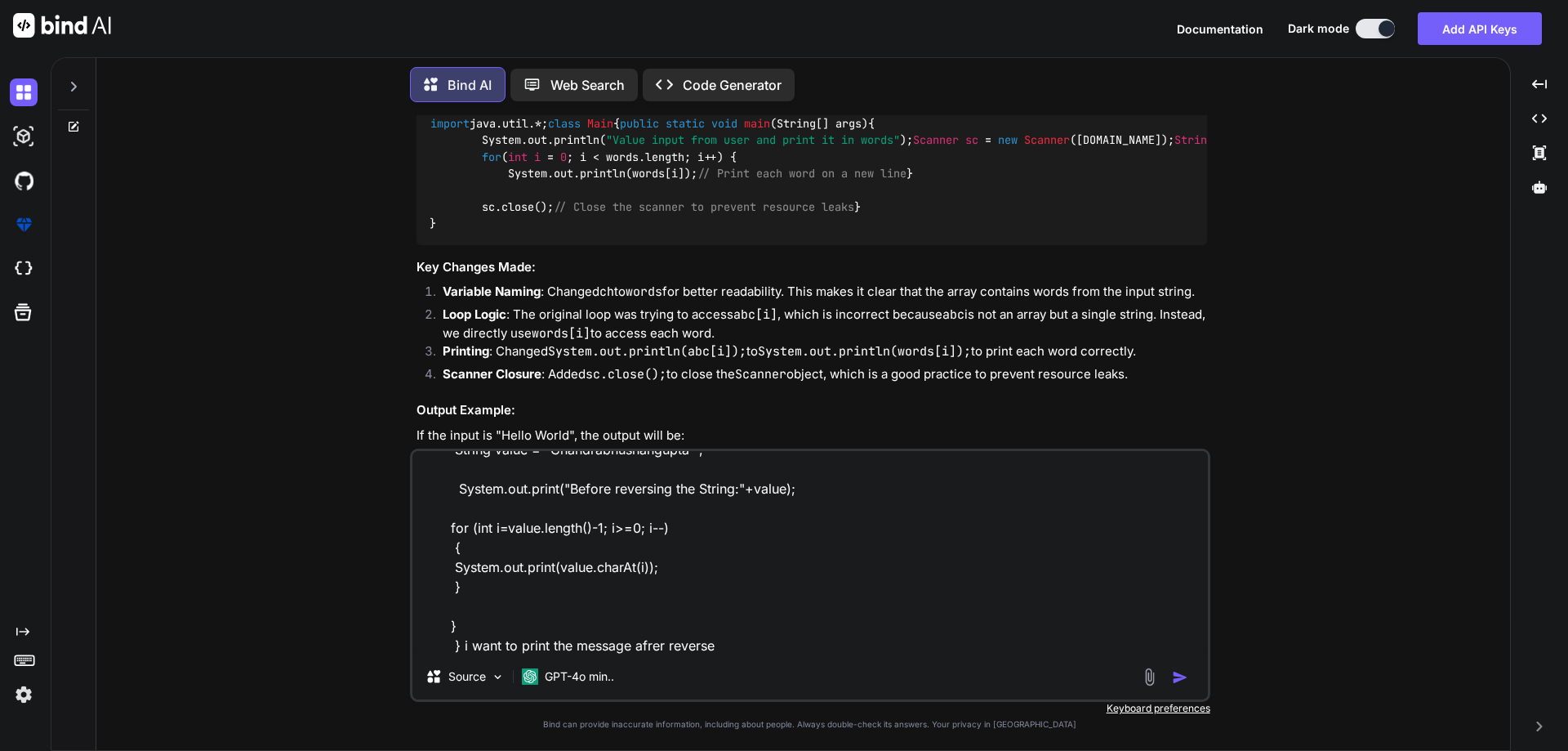
type textarea "x"
type textarea "import java.util.*; class Main { public static void main(String[] args) { Strin…"
type textarea "x"
type textarea "import java.util.*; class Main { public static void main(String[] args) { Strin…"
type textarea "x"
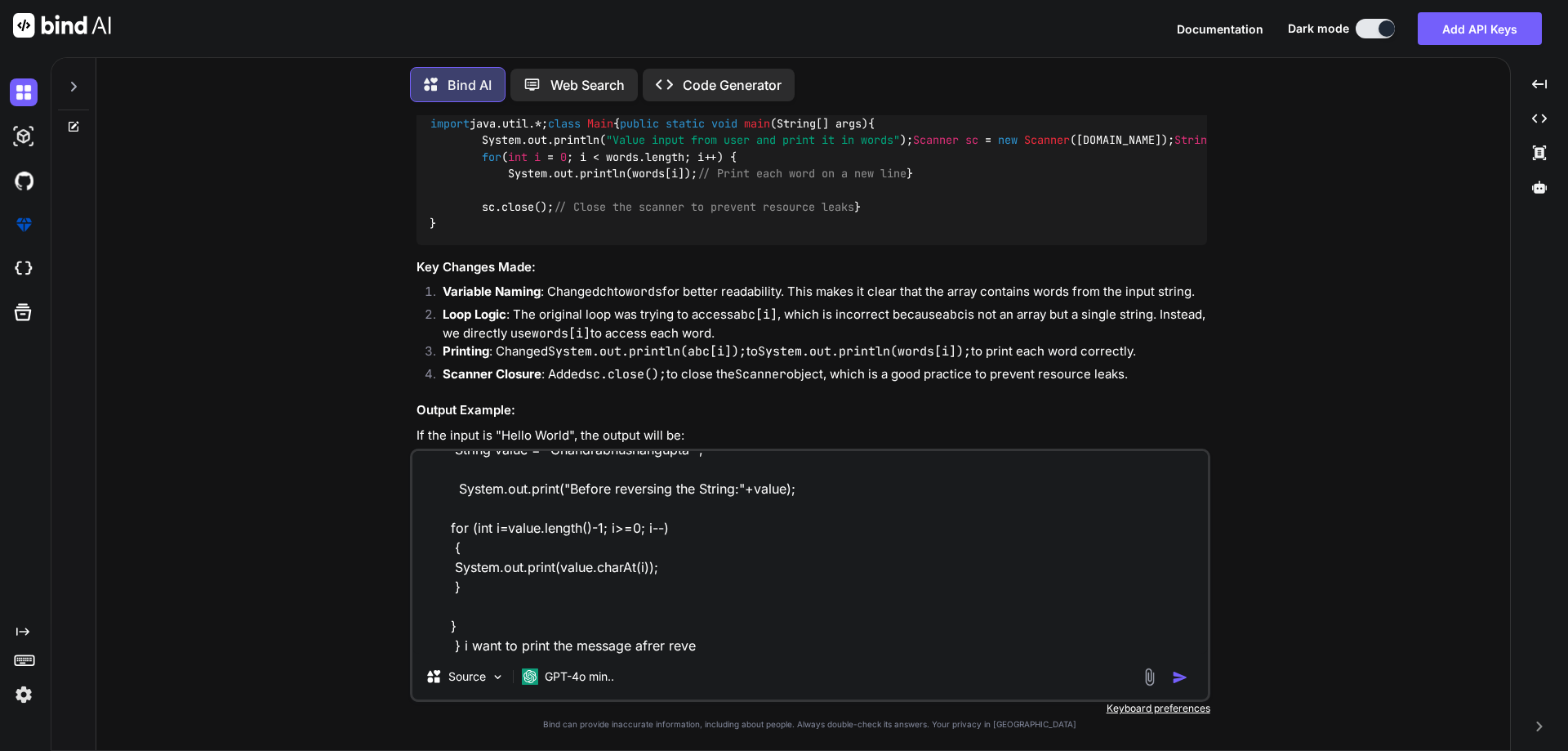
type textarea "import java.util.*; class Main { public static void main(String[] args) { Strin…"
type textarea "x"
type textarea "import java.util.*; class Main { public static void main(String[] args) { Strin…"
type textarea "x"
type textarea "import java.util.*; class Main { public static void main(String[] args) { Strin…"
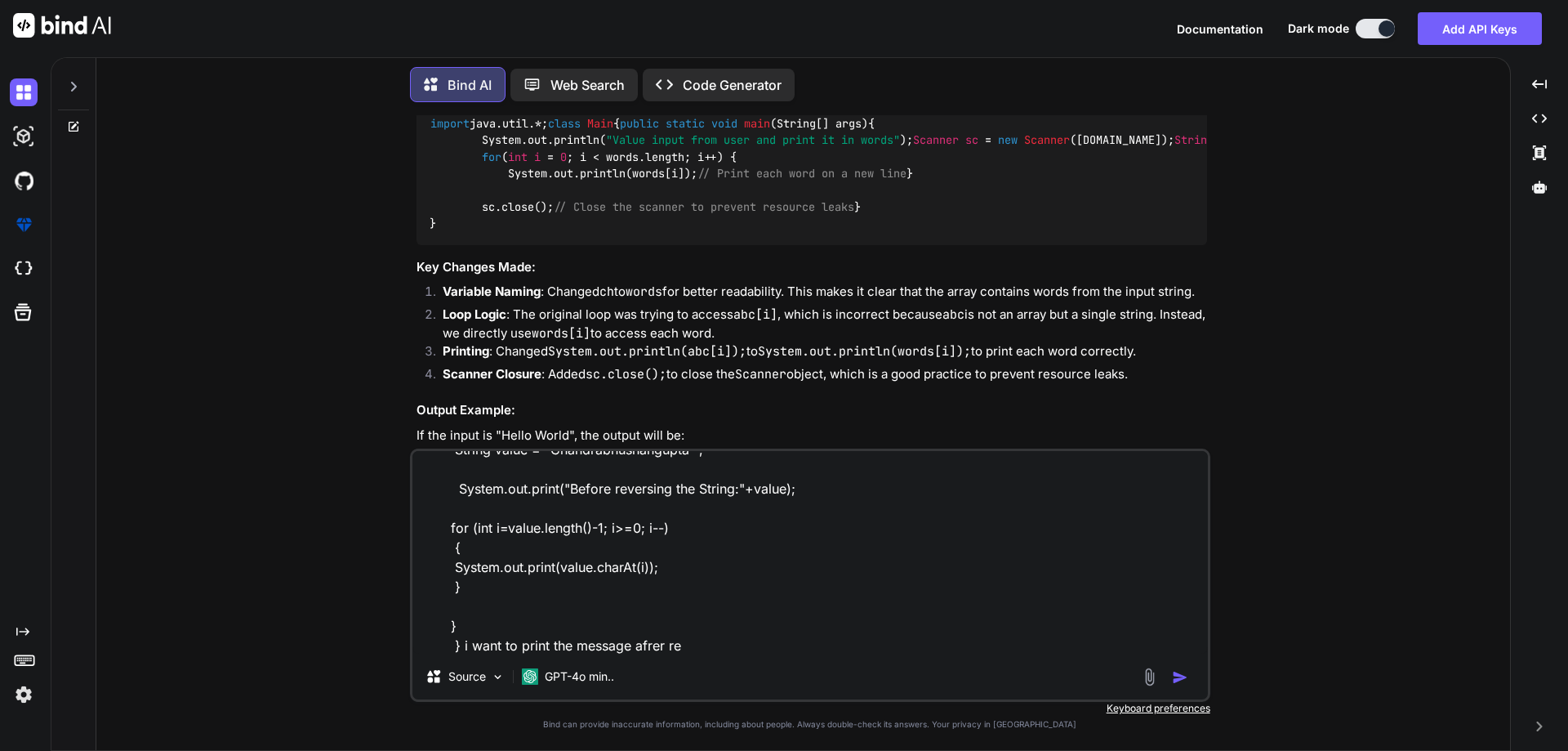
type textarea "x"
type textarea "import java.util.*; class Main { public static void main(String[] args) { Strin…"
type textarea "x"
type textarea "import java.util.*; class Main { public static void main(String[] args) { Strin…"
type textarea "x"
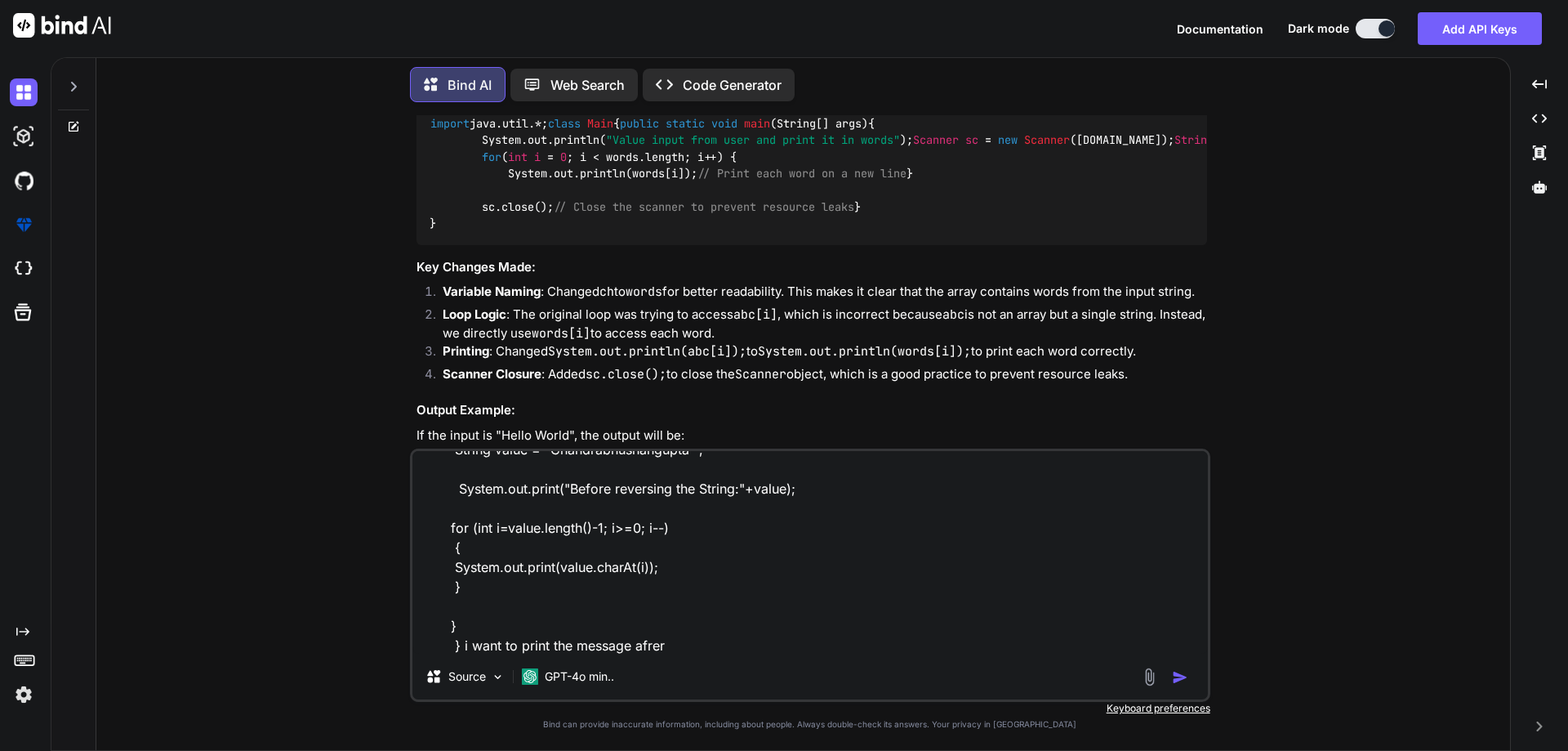
type textarea "import java.util.*; class Main { public static void main(String[] args) { Strin…"
type textarea "x"
type textarea "import java.util.*; class Main { public static void main(String[] args) { Strin…"
type textarea "x"
type textarea "import java.util.*; class Main { public static void main(String[] args) { Strin…"
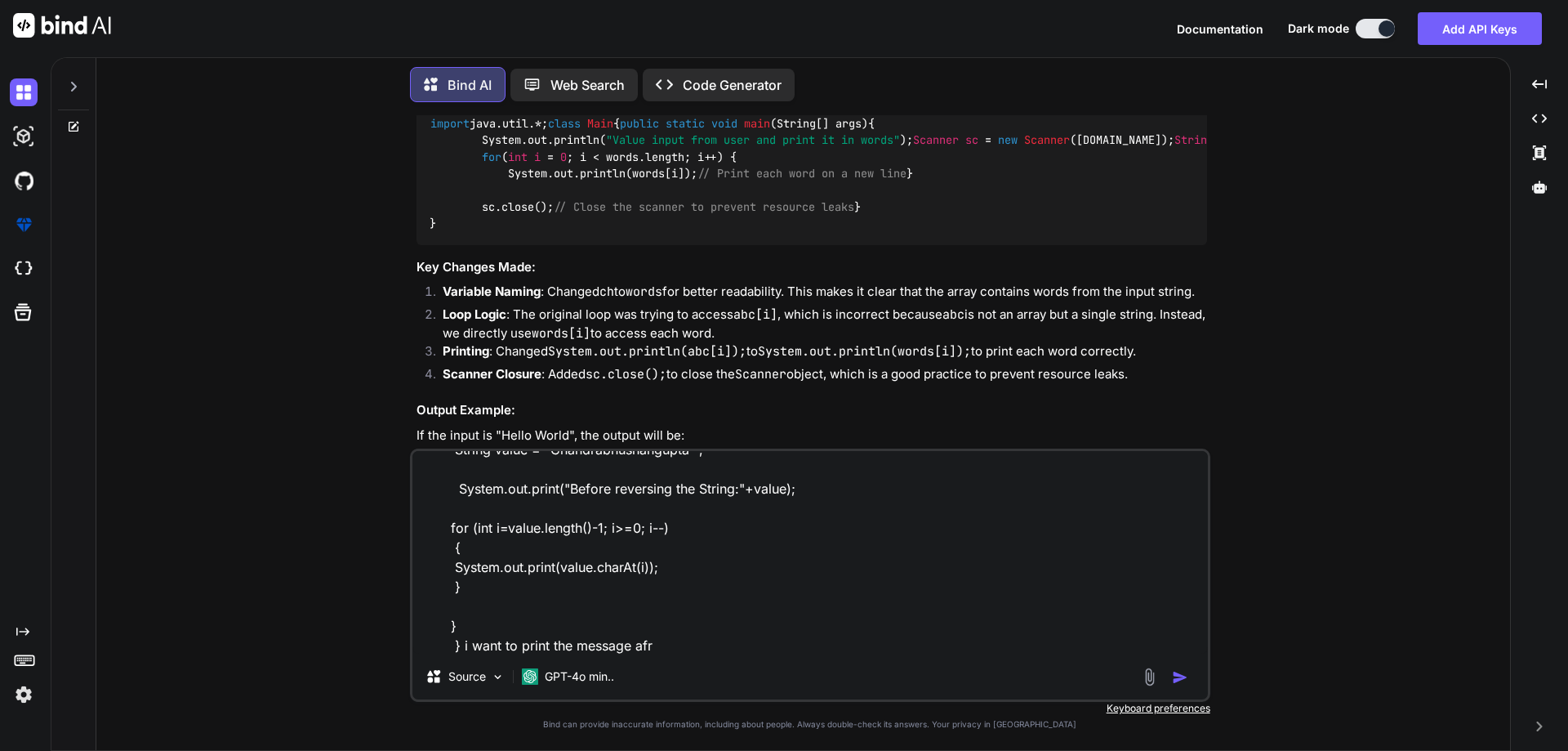
type textarea "x"
type textarea "import java.util.*; class Main { public static void main(String[] args) { Strin…"
type textarea "x"
type textarea "import java.util.*; class Main { public static void main(String[] args) { Strin…"
type textarea "x"
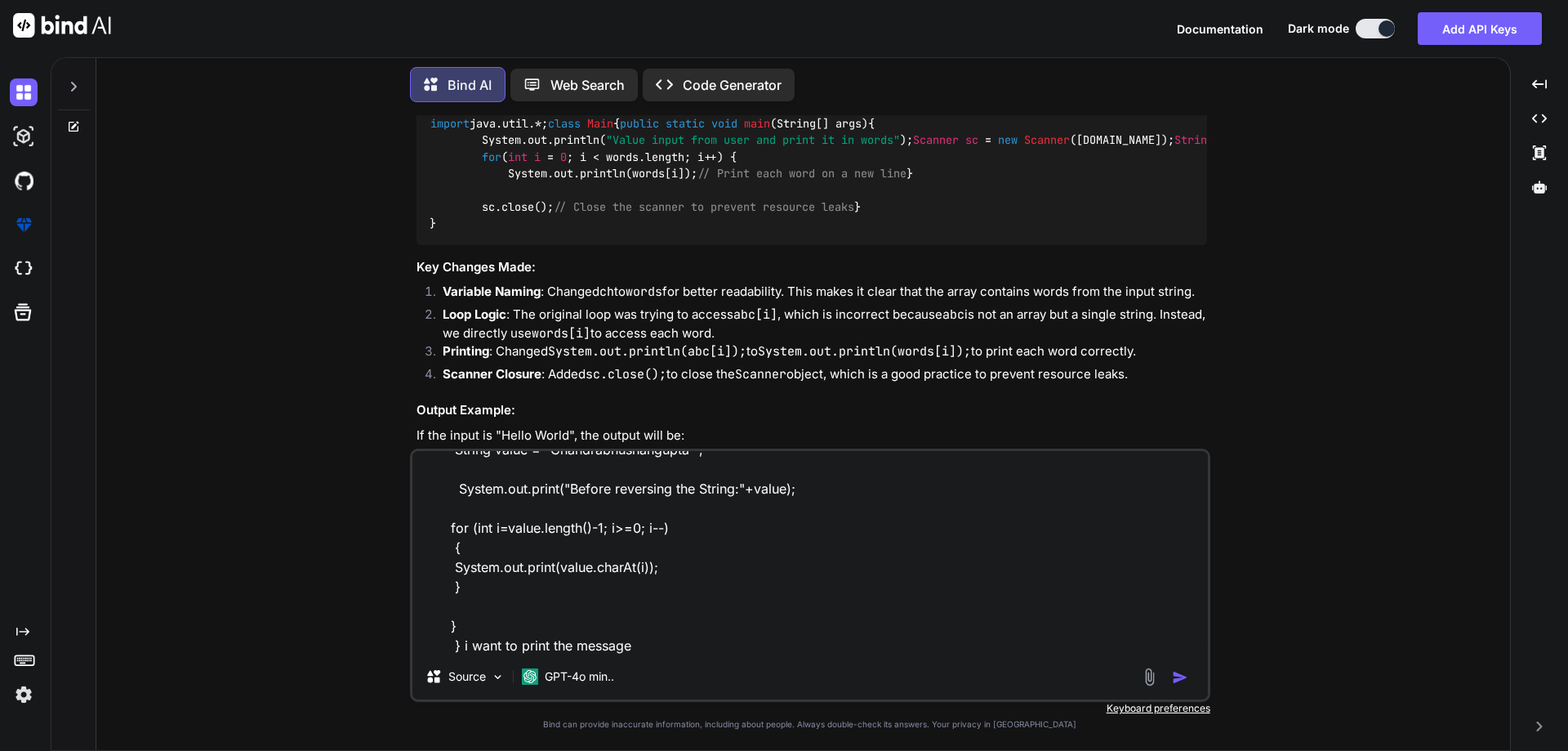
type textarea "import java.util.*; class Main { public static void main(String[] args) { Strin…"
type textarea "x"
type textarea "import java.util.*; class Main { public static void main(String[] args) { Strin…"
type textarea "x"
type textarea "import java.util.*; class Main { public static void main(String[] args) { Strin…"
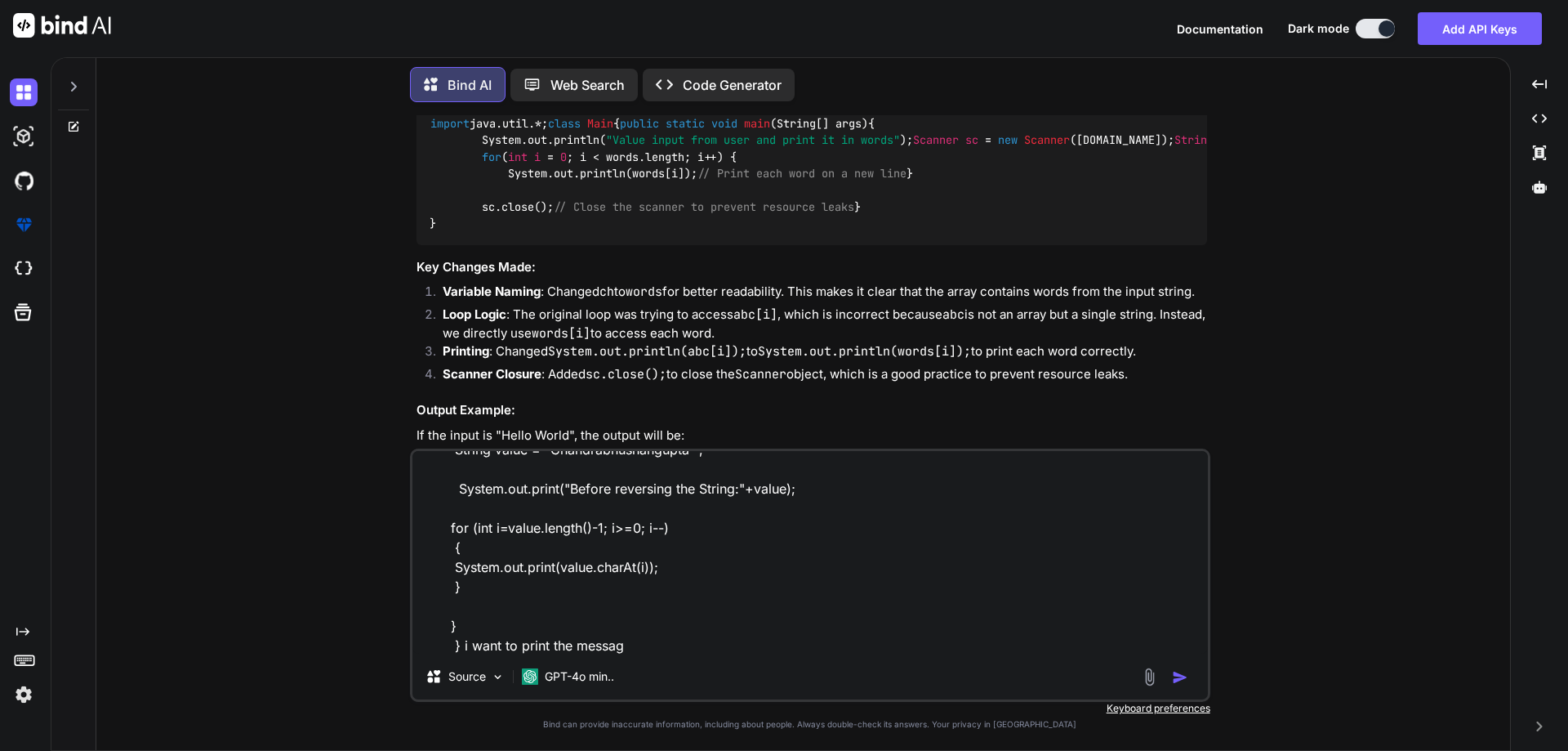
type textarea "x"
type textarea "import java.util.*; class Main { public static void main(String[] args) { Strin…"
type textarea "x"
type textarea "import java.util.*; class Main { public static void main(String[] args) { Strin…"
type textarea "x"
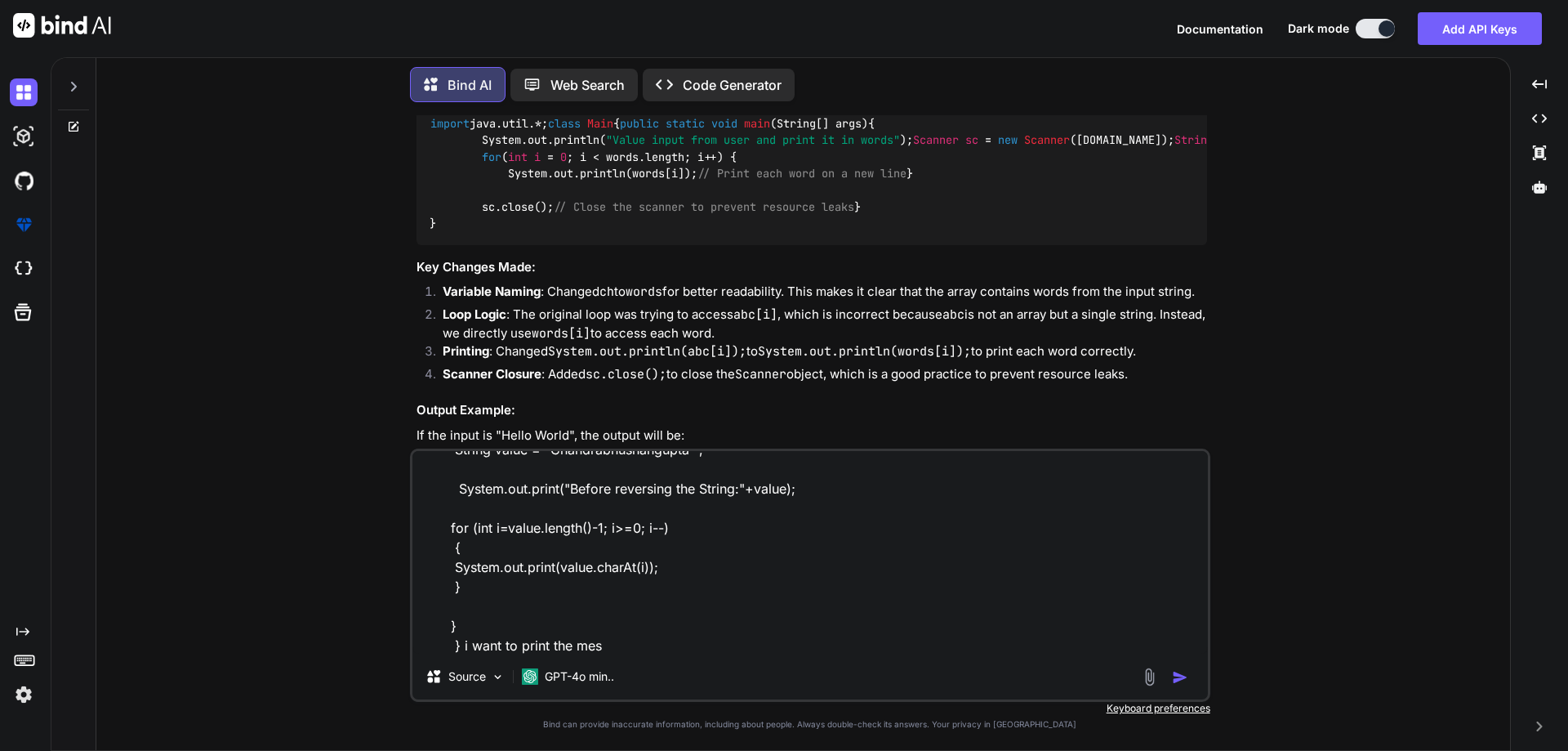
type textarea "import java.util.*; class Main { public static void main(String[] args) { Strin…"
type textarea "x"
type textarea "import java.util.*; class Main { public static void main(String[] args) { Strin…"
type textarea "x"
type textarea "import java.util.*; class Main { public static void main(String[] args) { Strin…"
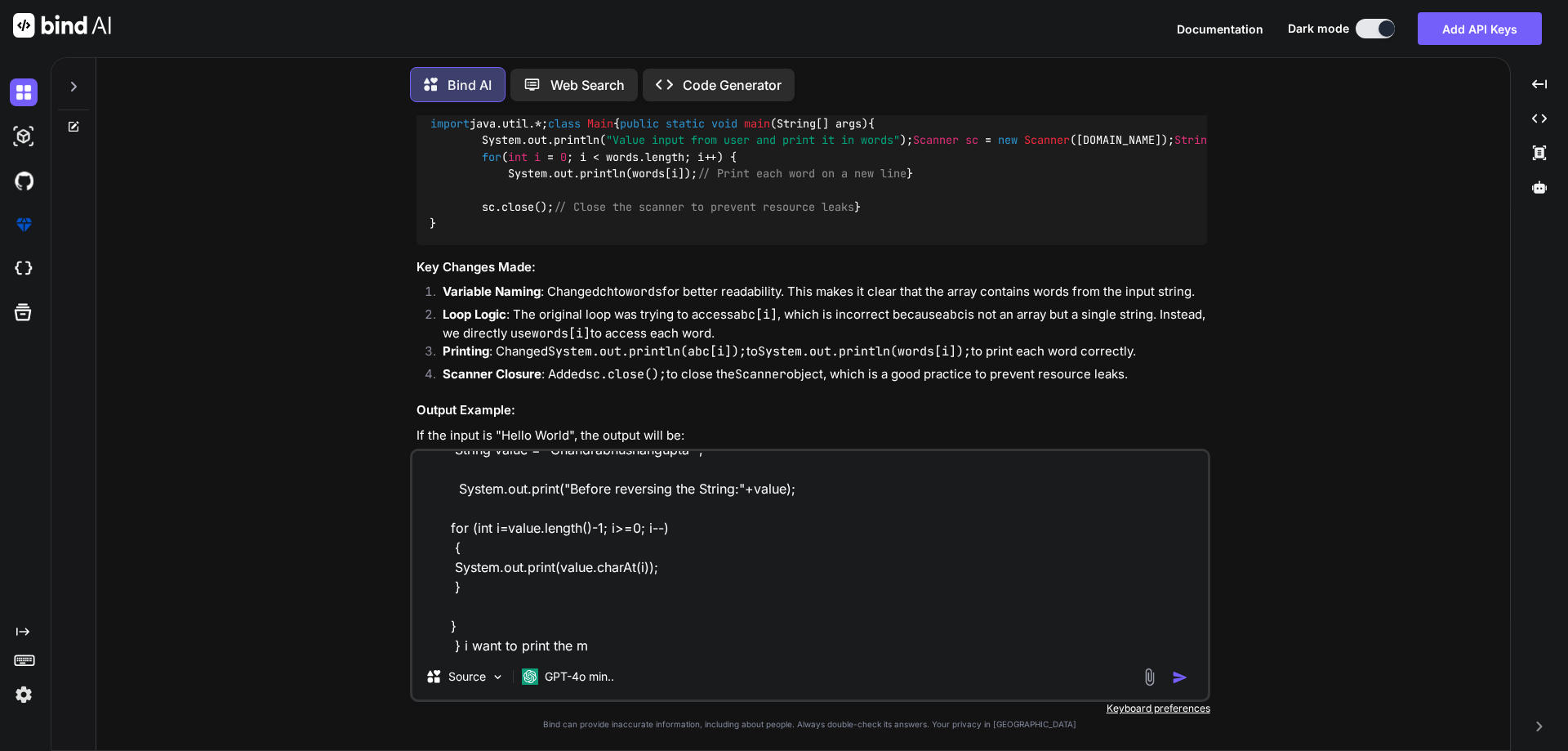
type textarea "x"
type textarea "import java.util.*; class Main { public static void main(String[] args) { Strin…"
type textarea "x"
type textarea "import java.util.*; class Main { public static void main(String[] args) { Strin…"
type textarea "x"
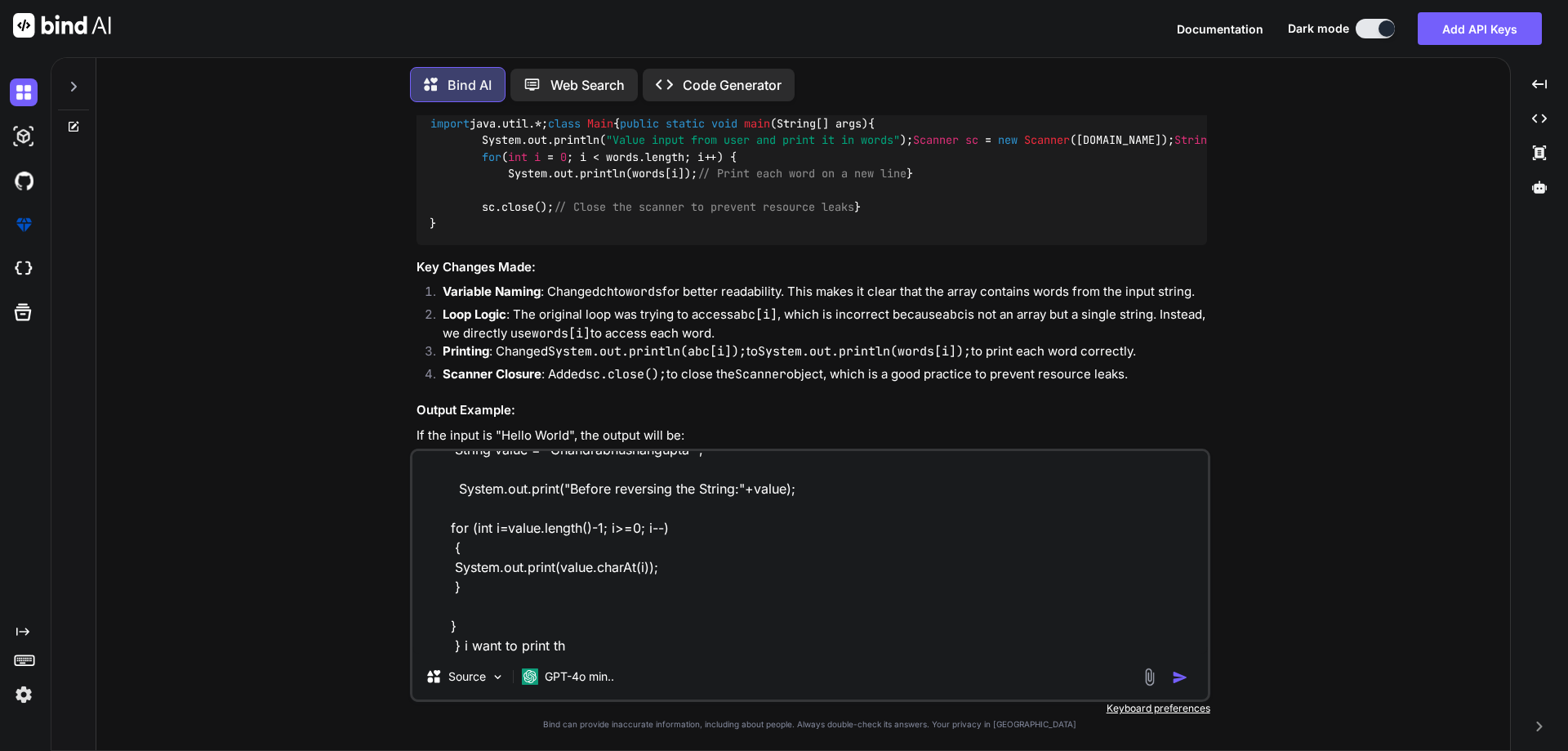
type textarea "import java.util.*; class Main { public static void main(String[] args) { Strin…"
type textarea "x"
type textarea "import java.util.*; class Main { public static void main(String[] args) { Strin…"
type textarea "x"
type textarea "import java.util.*; class Main { public static void main(String[] args) { Strin…"
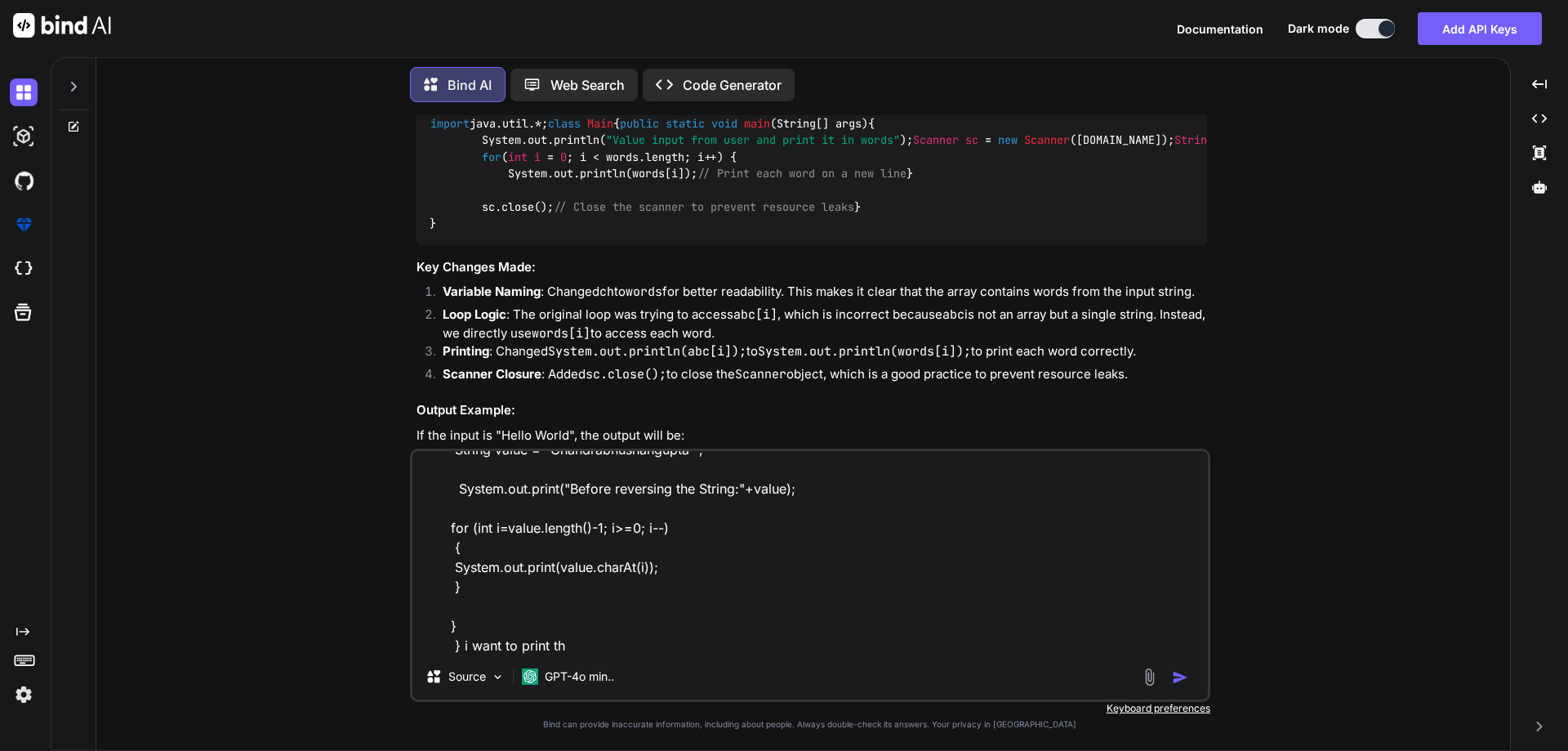
type textarea "x"
type textarea "import java.util.*; class Main { public static void main(String[] args) { Strin…"
type textarea "x"
type textarea "import java.util.*; class Main { public static void main(String[] args) { Strin…"
type textarea "x"
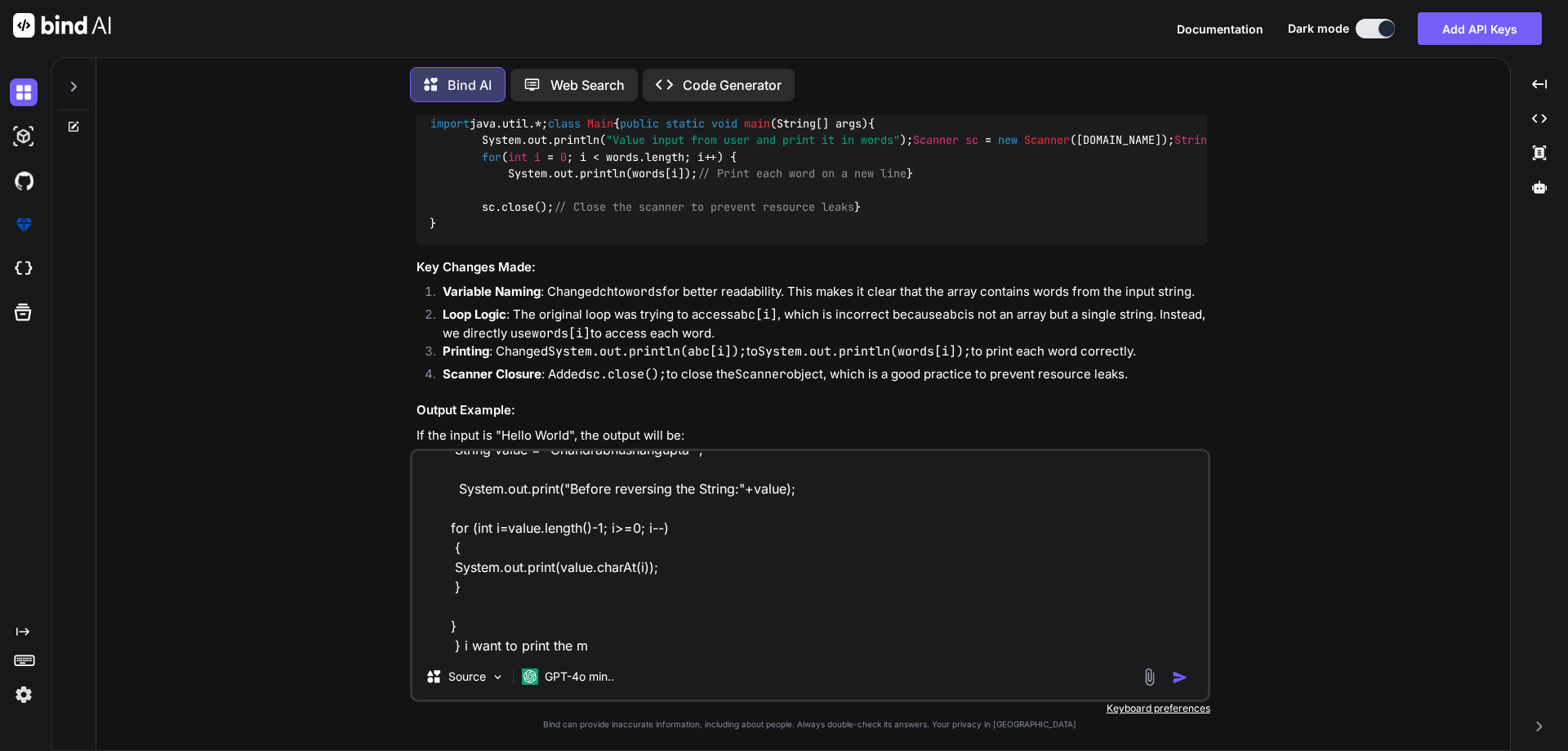
type textarea "import java.util.*; class Main { public static void main(String[] args) { Strin…"
type textarea "x"
type textarea "import java.util.*; class Main { public static void main(String[] args) { Strin…"
type textarea "x"
type textarea "import java.util.*; class Main { public static void main(String[] args) { Strin…"
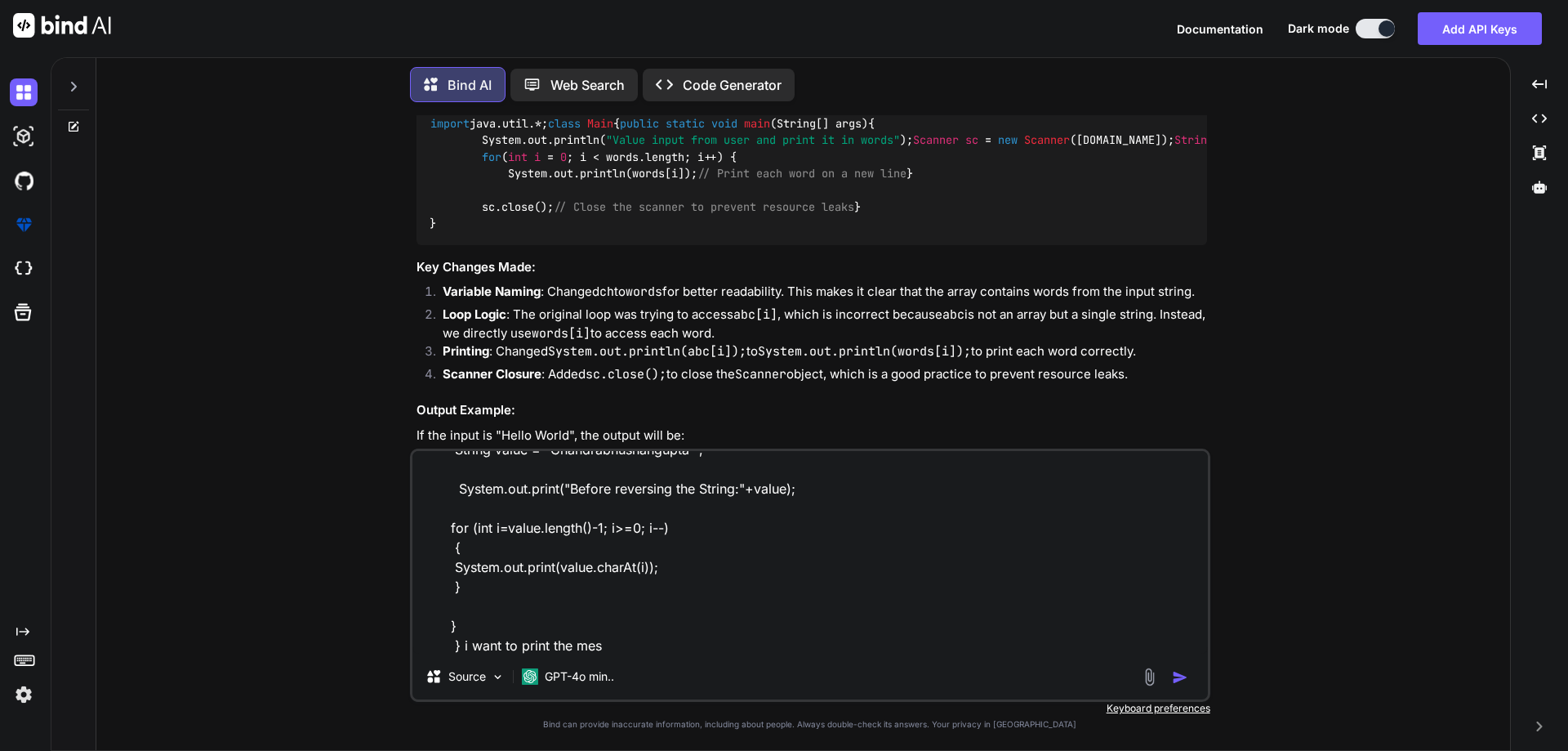
type textarea "x"
type textarea "import java.util.*; class Main { public static void main(String[] args) { Strin…"
type textarea "x"
type textarea "import java.util.*; class Main { public static void main(String[] args) { Strin…"
type textarea "x"
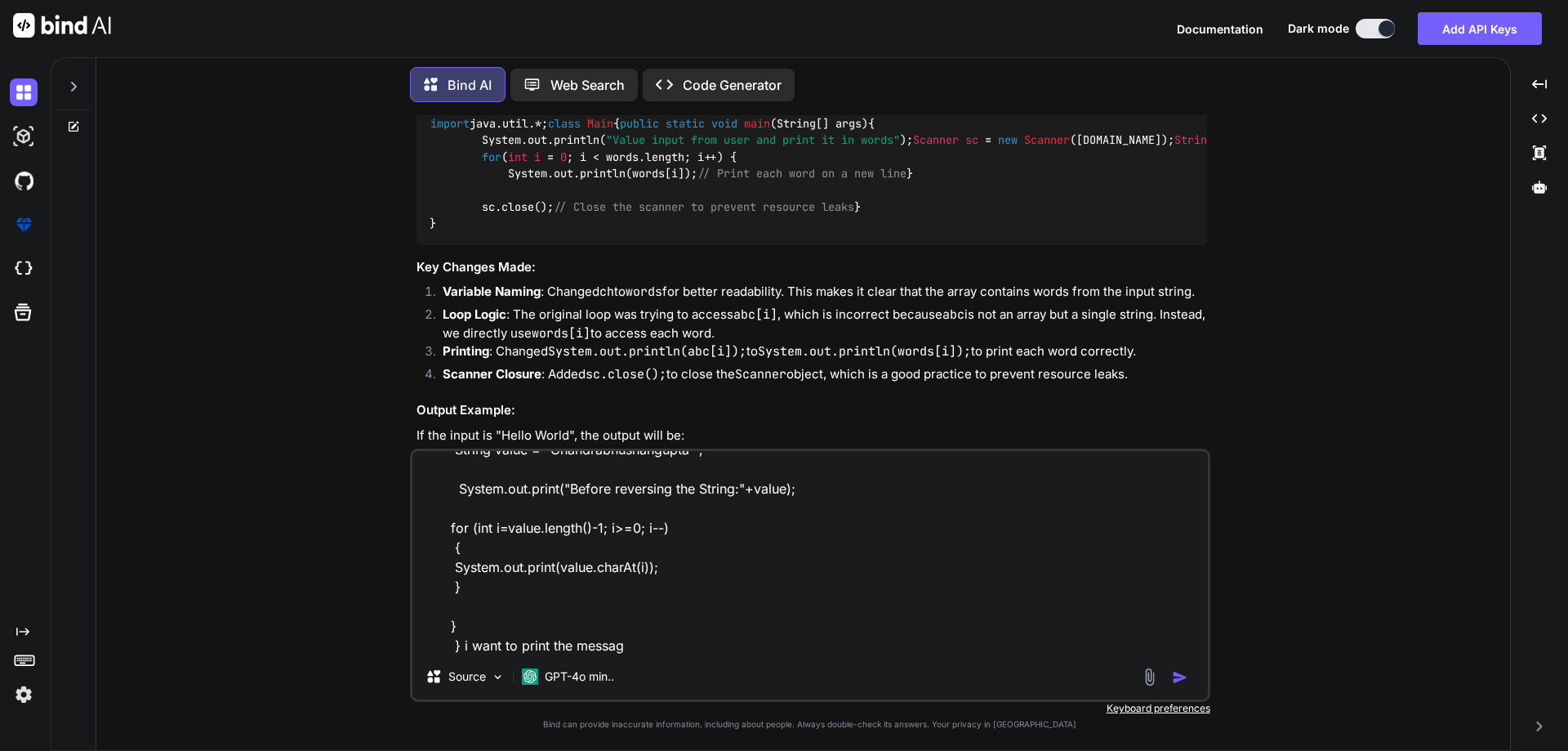
type textarea "import java.util.*; class Main { public static void main(String[] args) { Strin…"
type textarea "x"
type textarea "import java.util.*; class Main { public static void main(String[] args) { Strin…"
type textarea "x"
type textarea "import java.util.*; class Main { public static void main(String[] args) { Strin…"
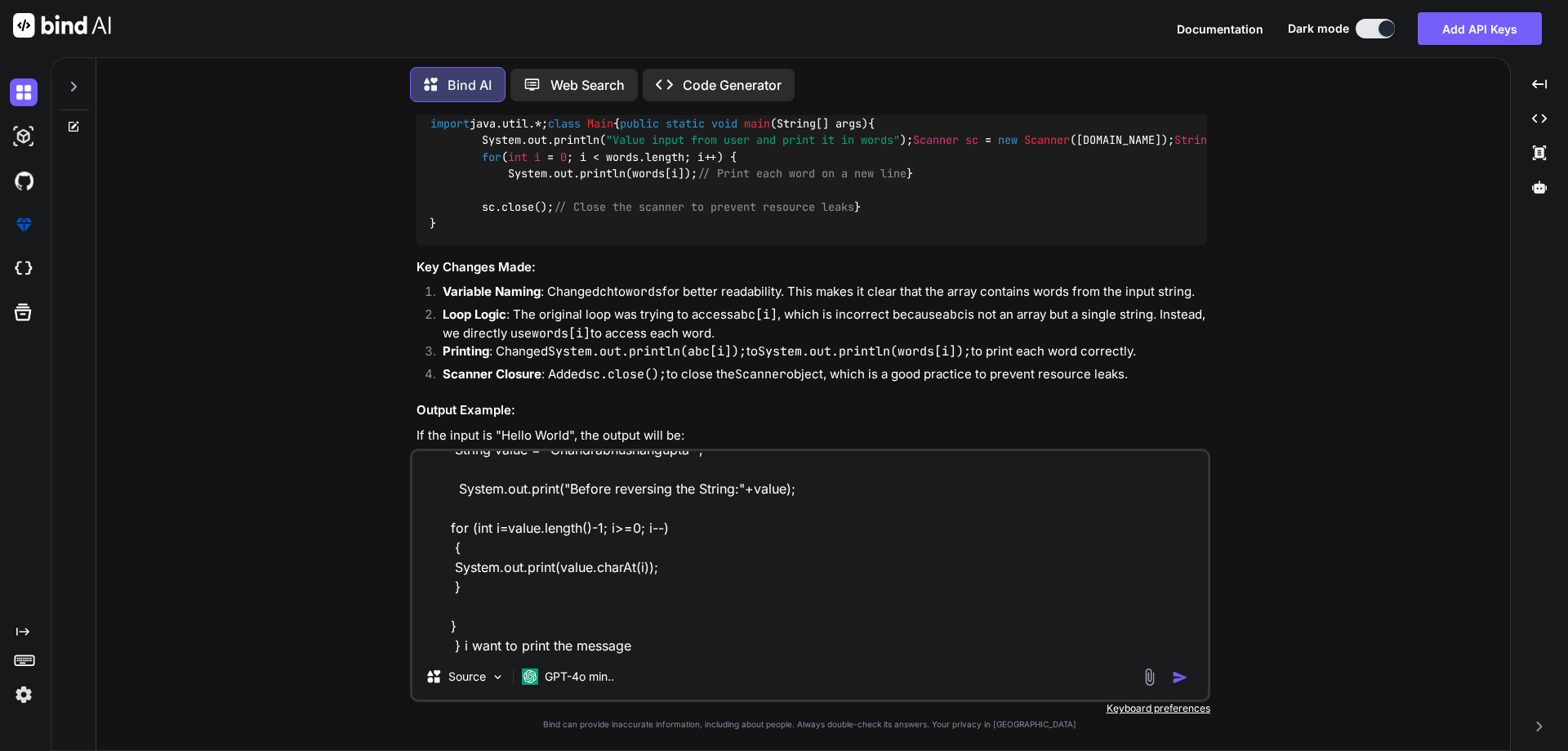
type textarea "x"
type textarea "import java.util.*; class Main { public static void main(String[] args) { Strin…"
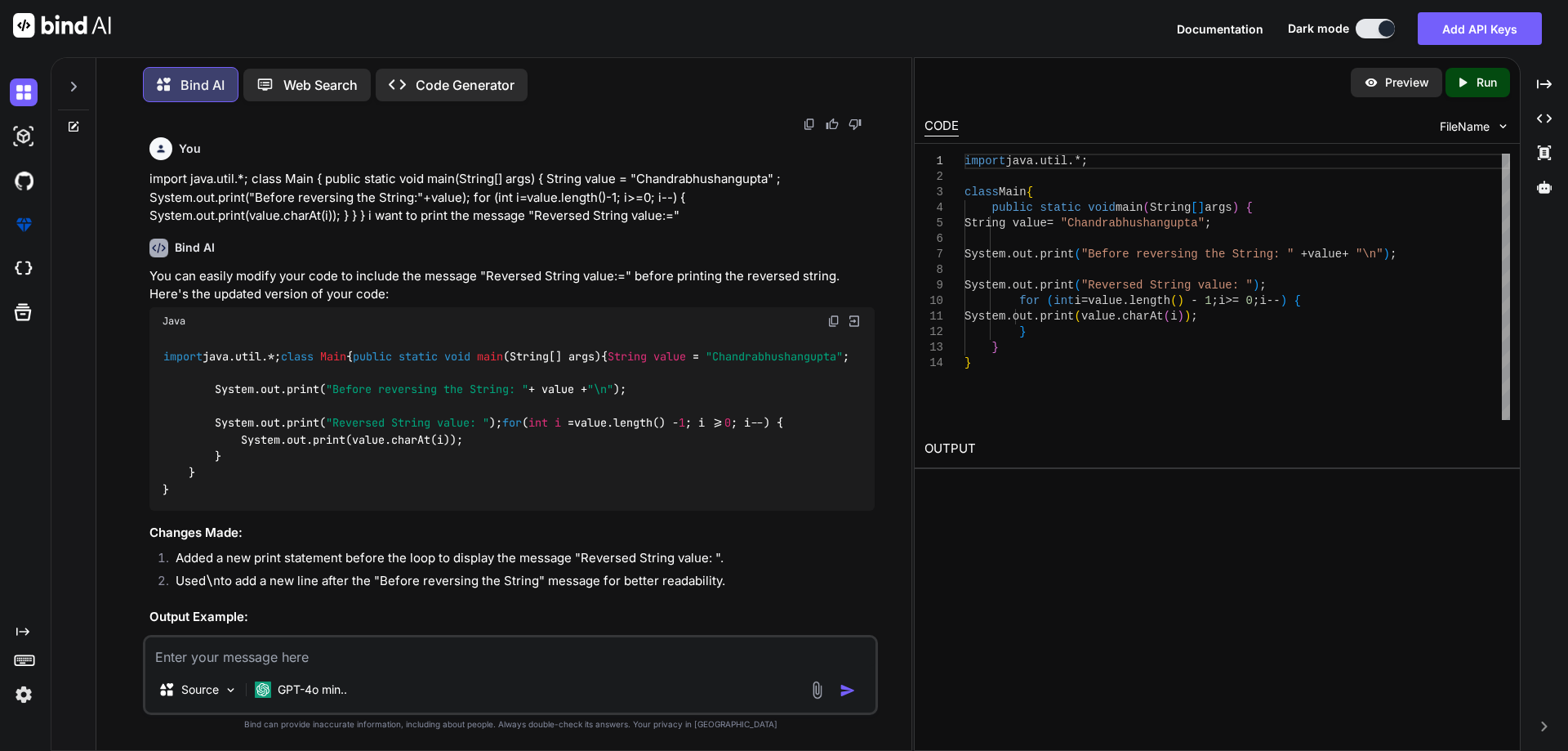
scroll to position [1234, 0]
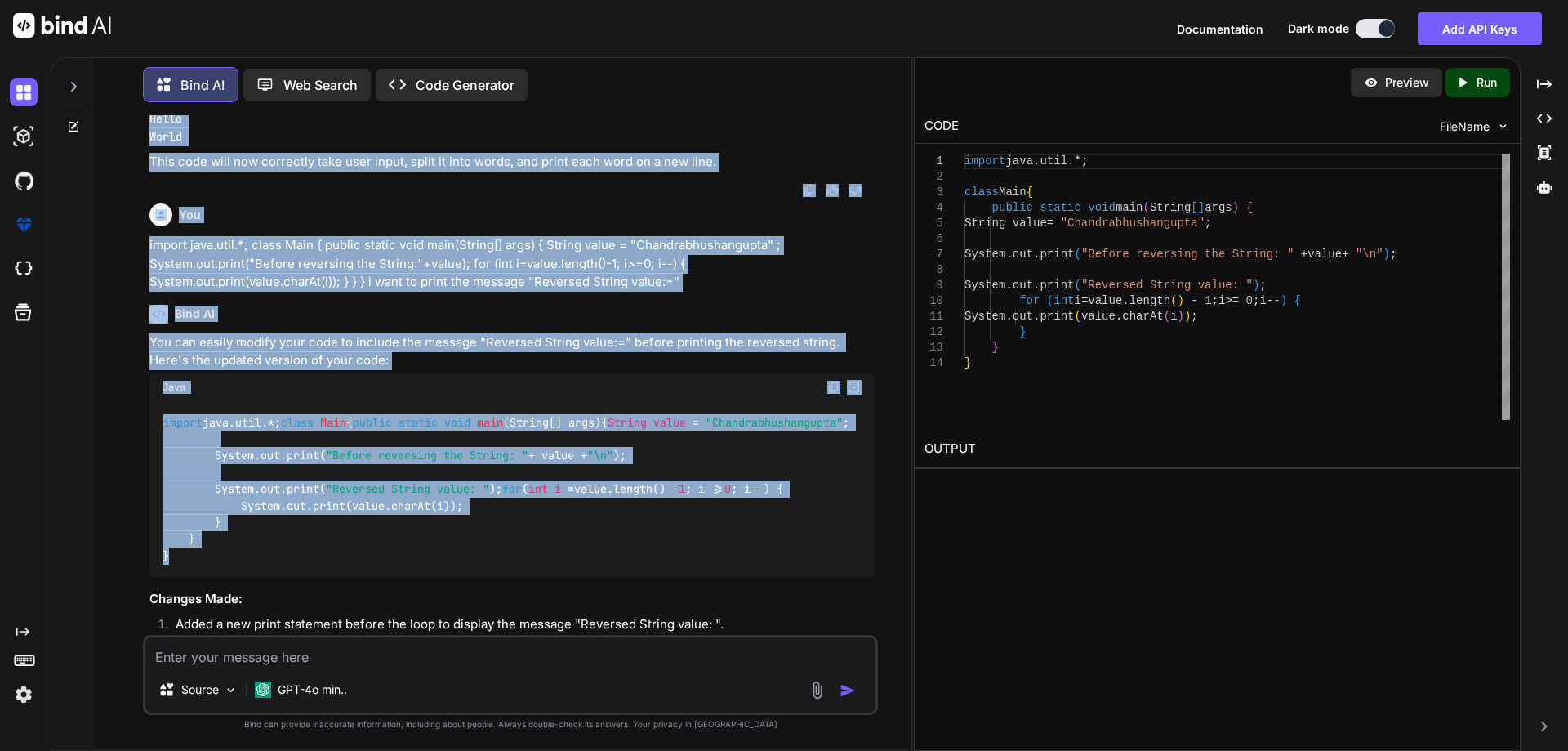
drag, startPoint x: 176, startPoint y: 372, endPoint x: 231, endPoint y: 365, distance: 55.4
click at [231, 365] on div "You import java.util.*; class Main { public static void main(String[] args) { S…" at bounding box center [512, 375] width 732 height 519
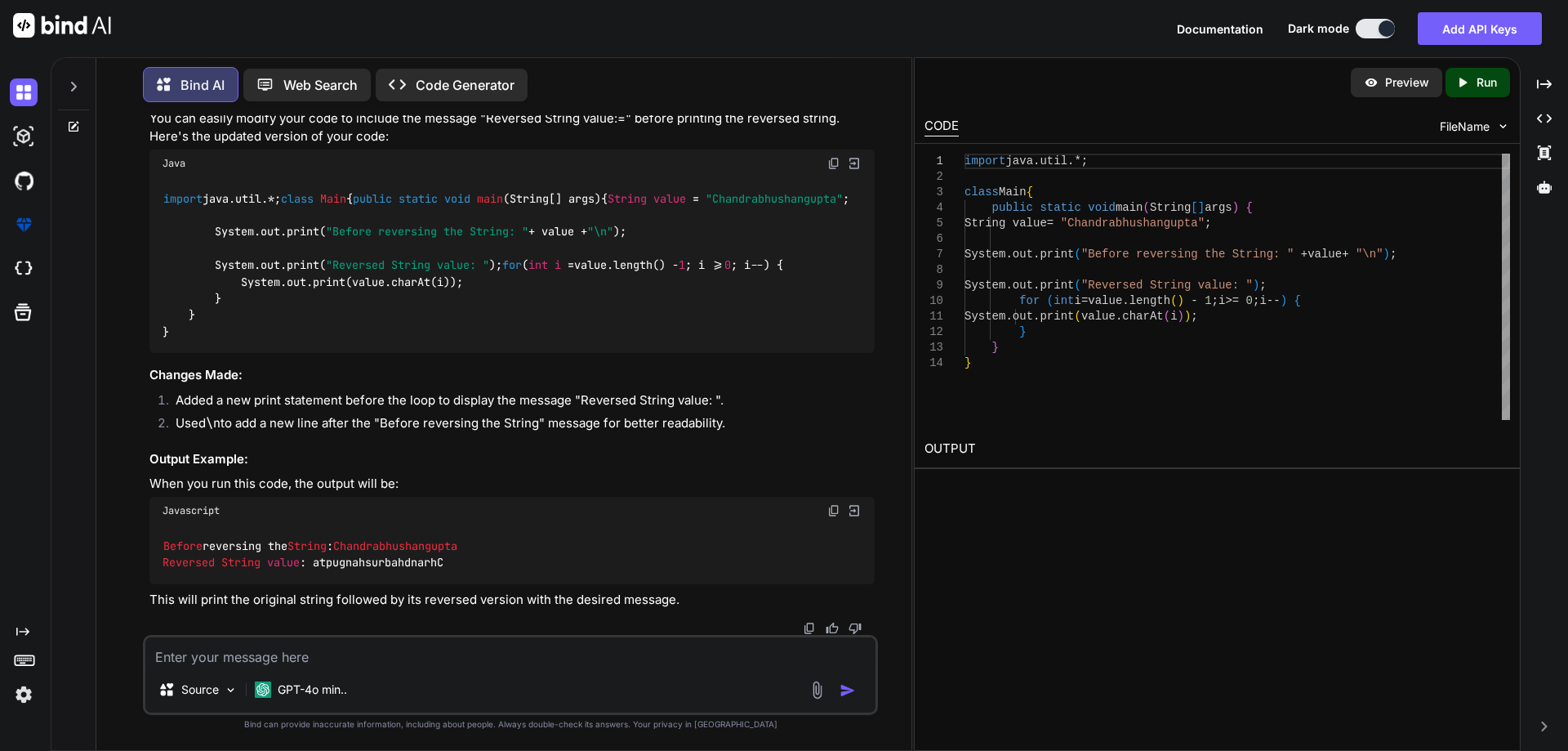
scroll to position [1888, 0]
click at [831, 169] on img at bounding box center [834, 163] width 13 height 13
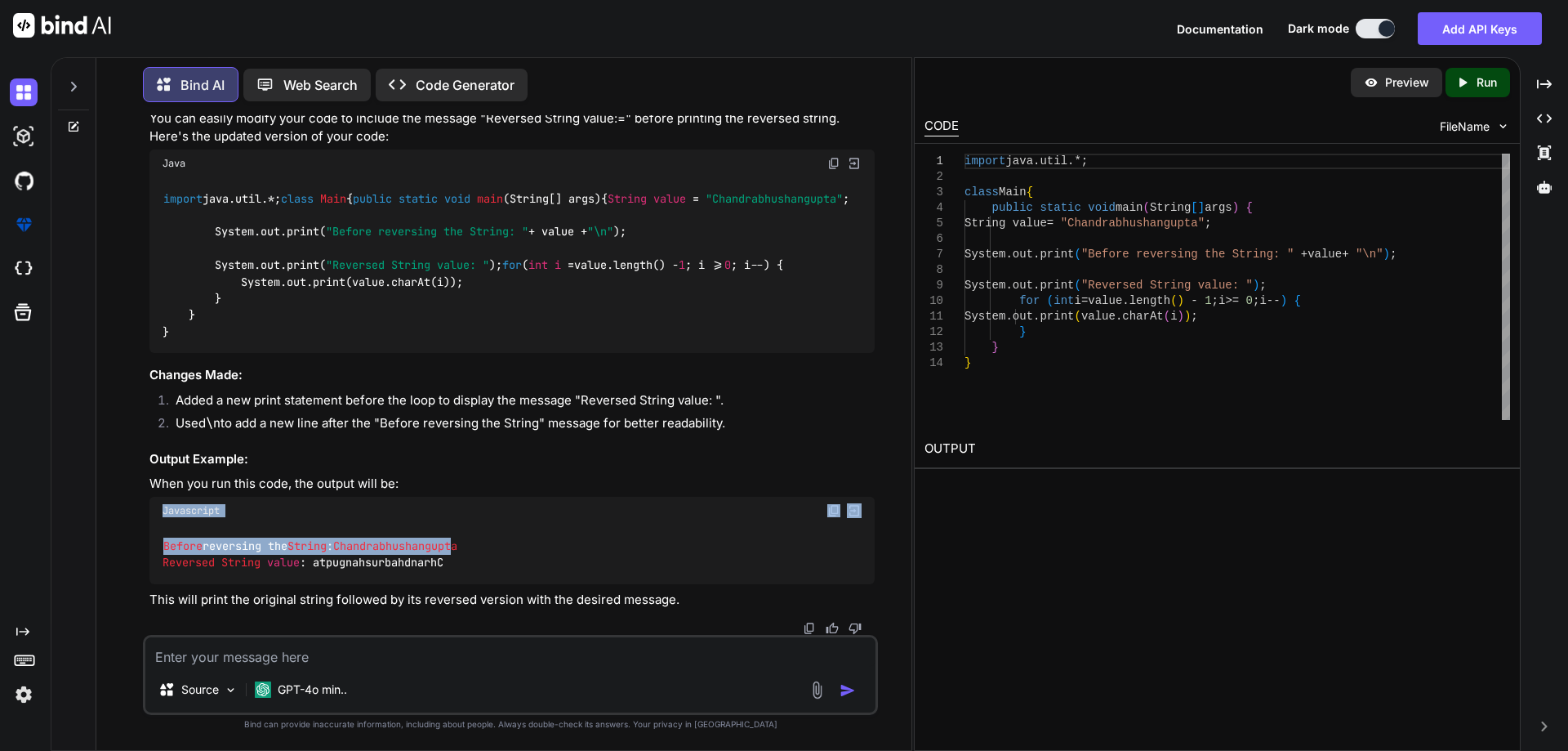
scroll to position [1968, 0]
click at [482, 632] on div "Bind AI You can easily modify your code to include the message "Reversed String…" at bounding box center [512, 351] width 725 height 567
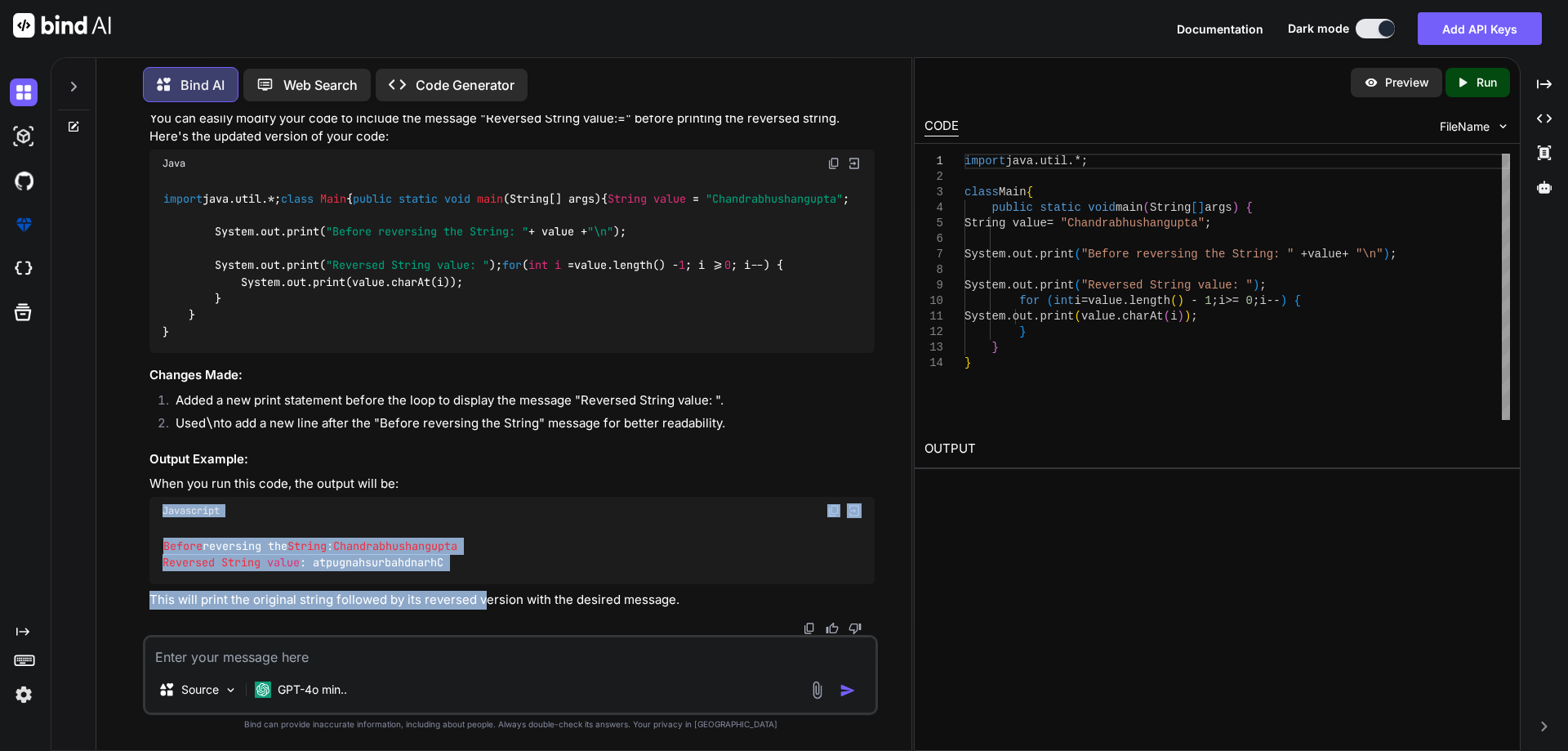
scroll to position [1886, 0]
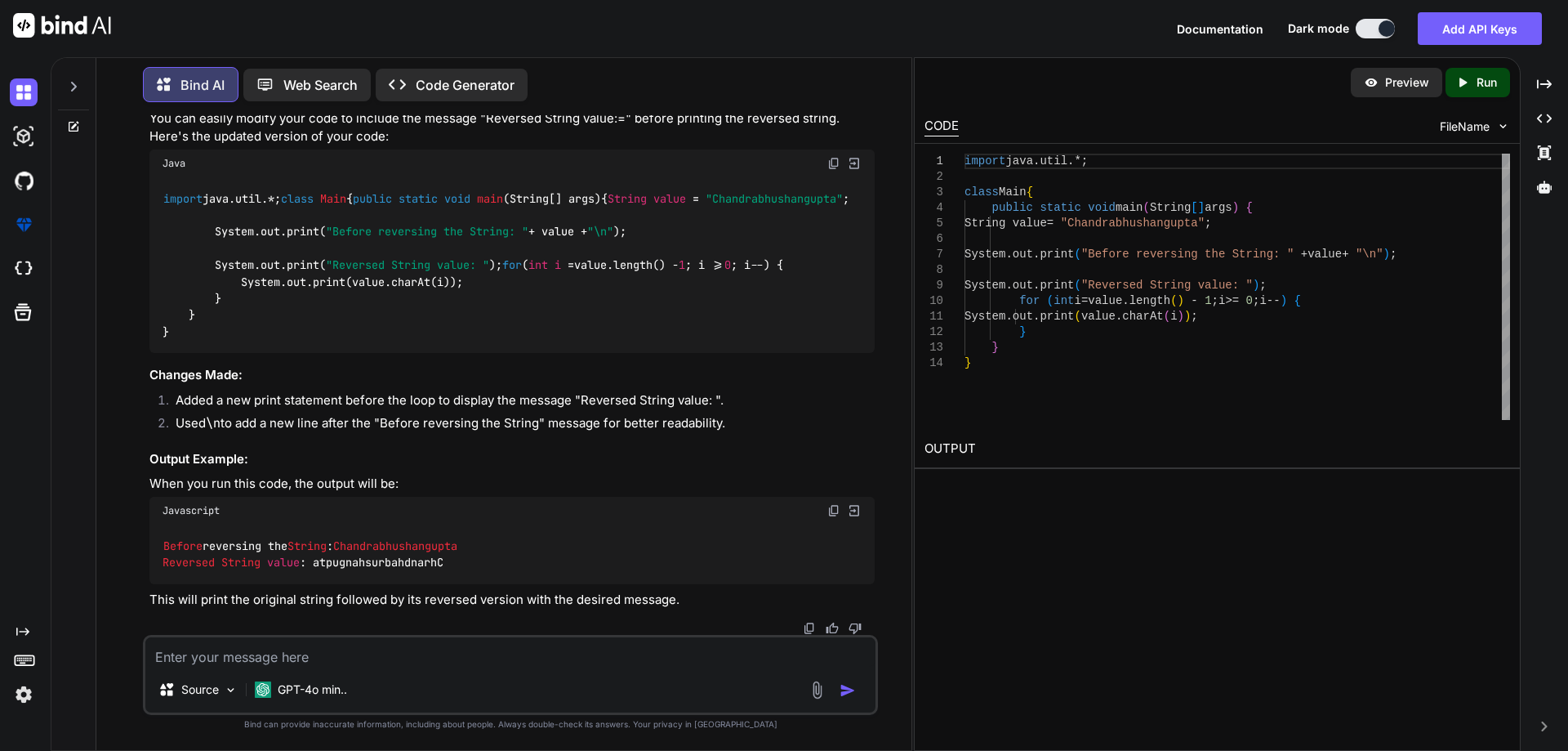
click at [364, 647] on textarea at bounding box center [510, 652] width 730 height 30
drag, startPoint x: 309, startPoint y: 652, endPoint x: 354, endPoint y: 656, distance: 45.2
click at [354, 656] on textarea "How to store the concatinicate" at bounding box center [510, 652] width 730 height 30
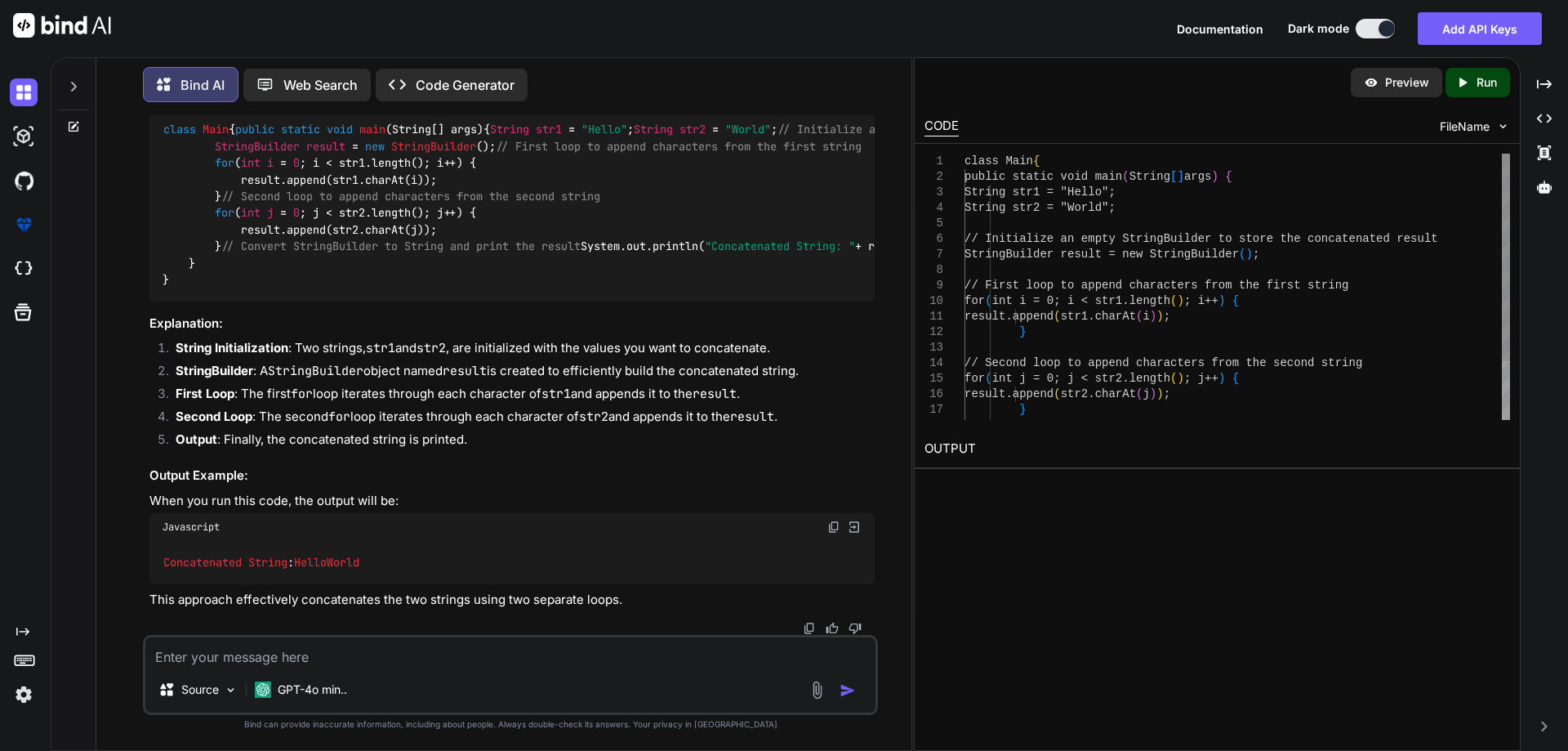
scroll to position [2881, 0]
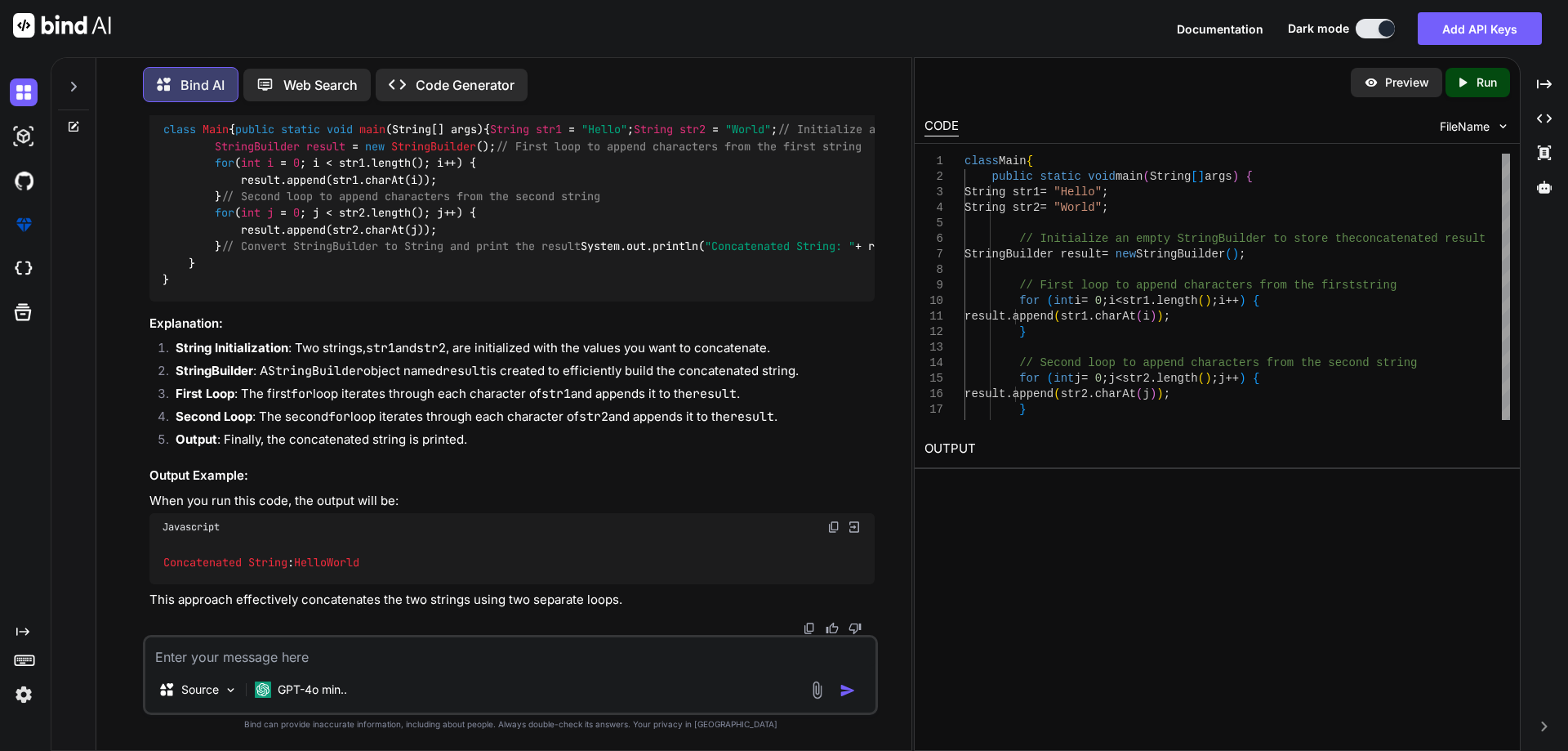
click at [280, 660] on textarea at bounding box center [510, 652] width 730 height 30
paste textarea "//System.out.println(Secondpart+ " "+ Firstpart);"
drag, startPoint x: 170, startPoint y: 285, endPoint x: 485, endPoint y: 276, distance: 315.1
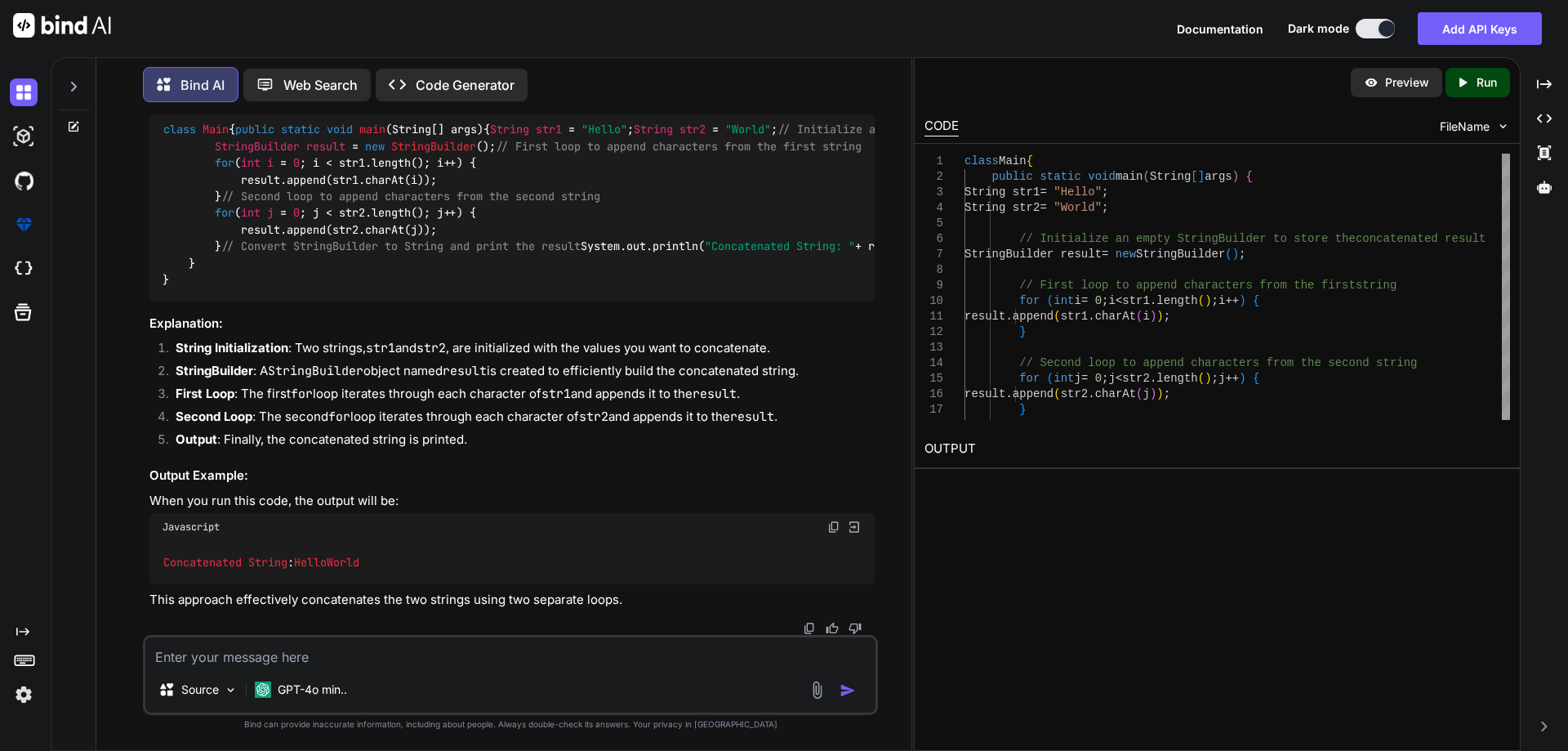
click at [1567, 265] on div "Bind AI Web Search Created with Pixso. Code Generator You import java.util.*; c…" at bounding box center [808, 403] width 1517 height 693
copy p "How to store the concatinicate two string using two for loo[ps"
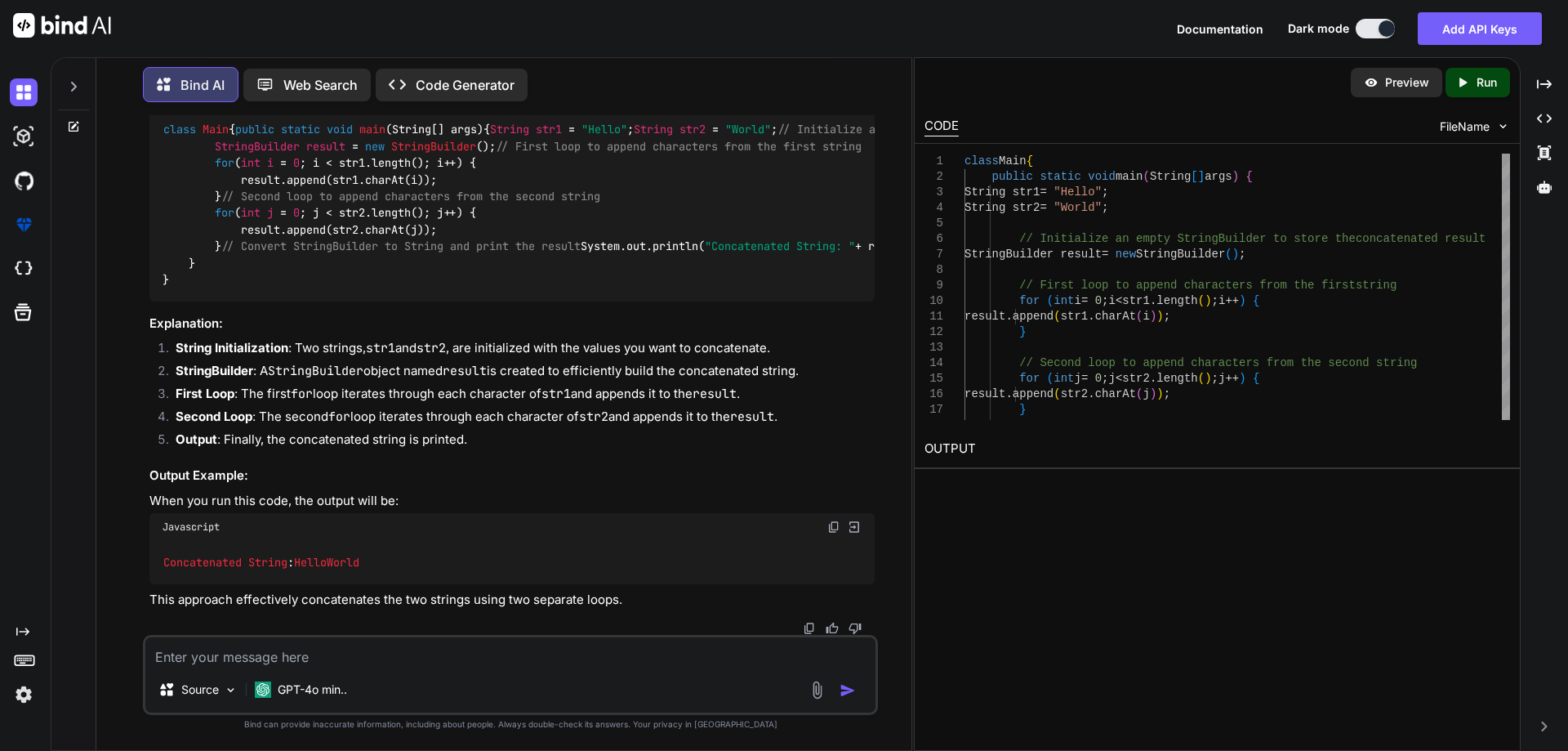
click at [318, 664] on textarea at bounding box center [510, 652] width 730 height 30
paste textarea "How to store the concatinicate two string using two for loo[ps"
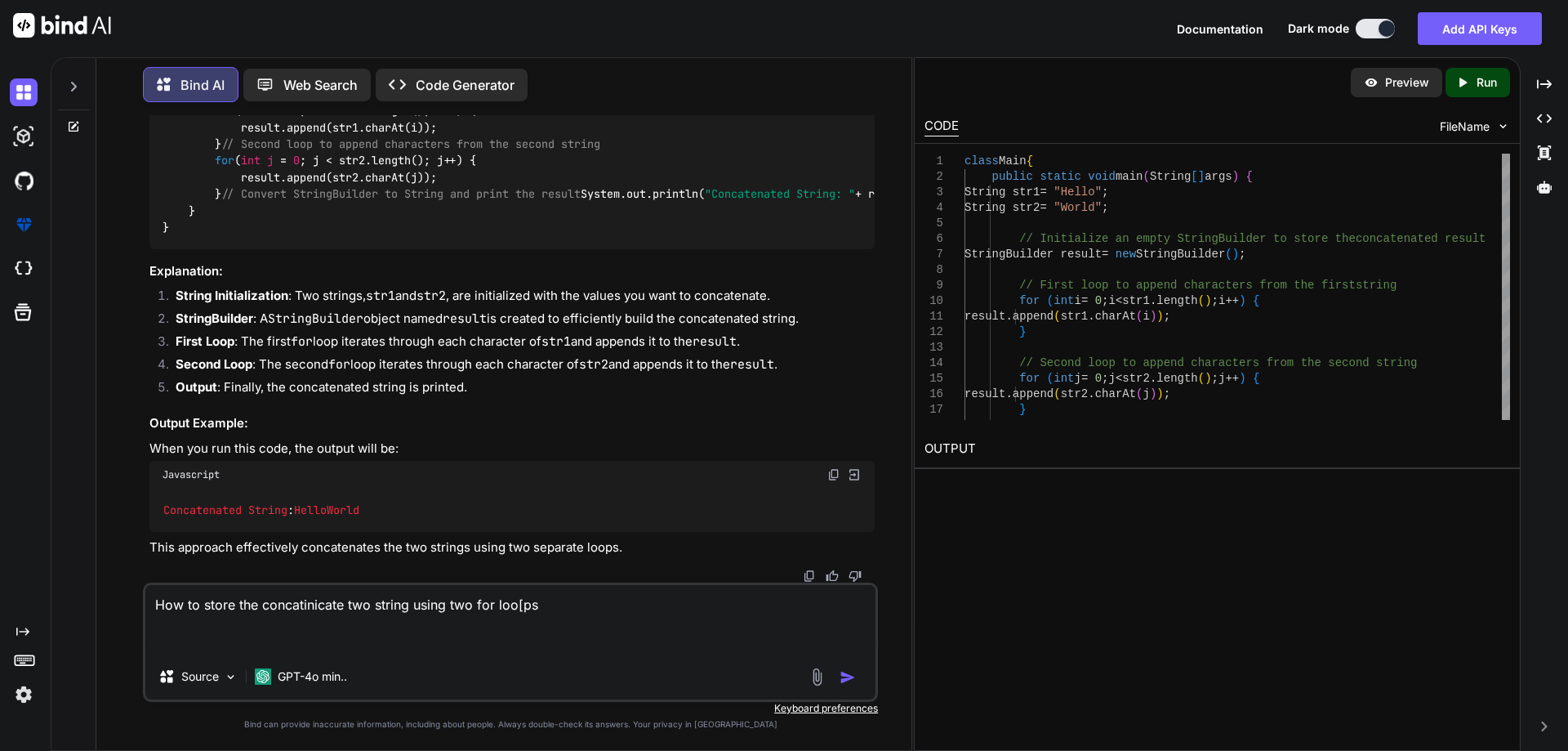
drag, startPoint x: 302, startPoint y: 611, endPoint x: 348, endPoint y: 620, distance: 46.9
click at [348, 620] on textarea "How to store the concatinicate two string using two for loo[ps" at bounding box center [510, 619] width 730 height 69
click at [315, 607] on textarea "How to store the concatinicate two string using two for loo[ps" at bounding box center [510, 619] width 730 height 69
paste textarea "enation"
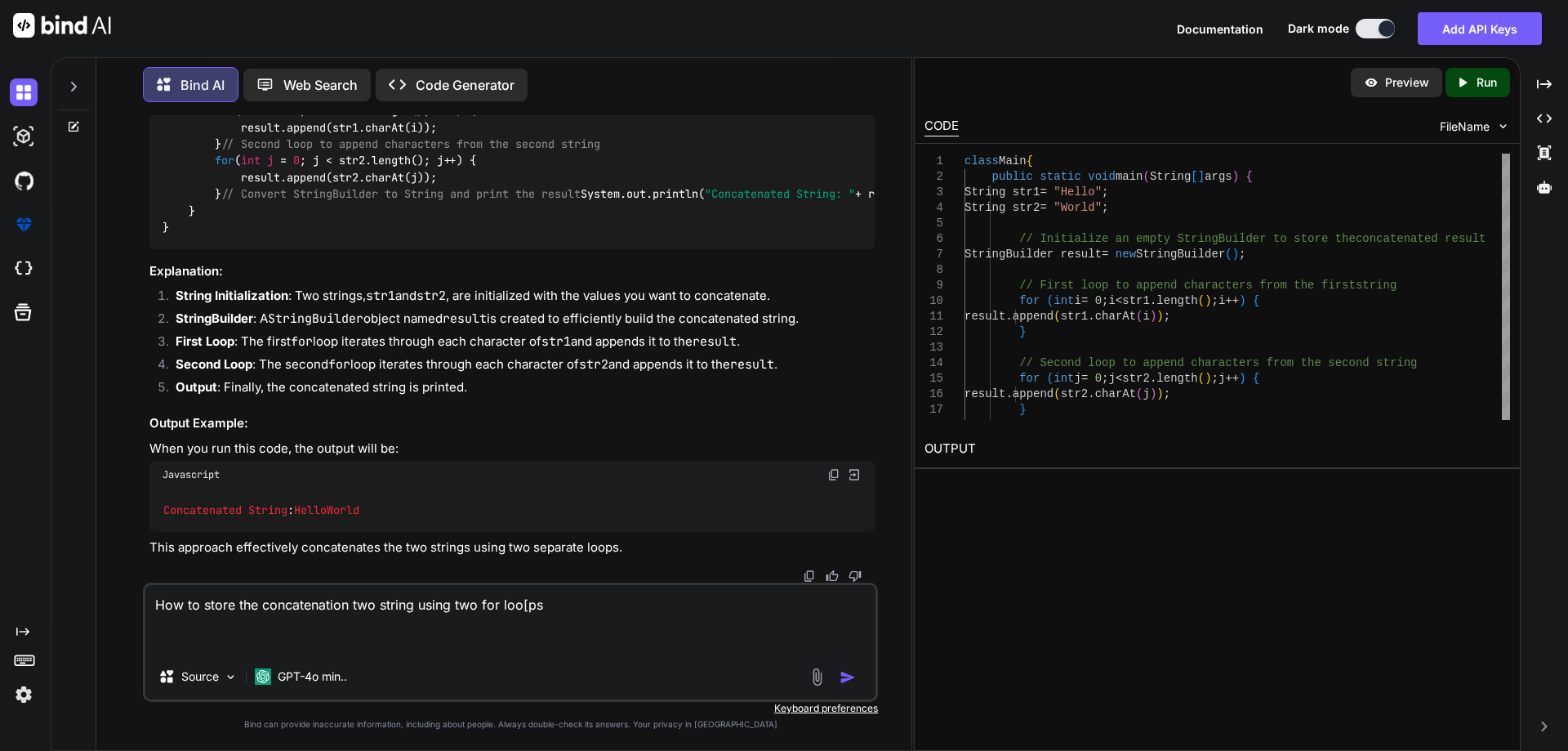
click at [562, 607] on textarea "How to store the concatenation two string using two for loo[ps" at bounding box center [510, 619] width 730 height 69
click at [215, 606] on textarea "How to store the concatenation two" at bounding box center [510, 619] width 730 height 69
click at [219, 606] on textarea "How to the concatenation two" at bounding box center [510, 619] width 730 height 69
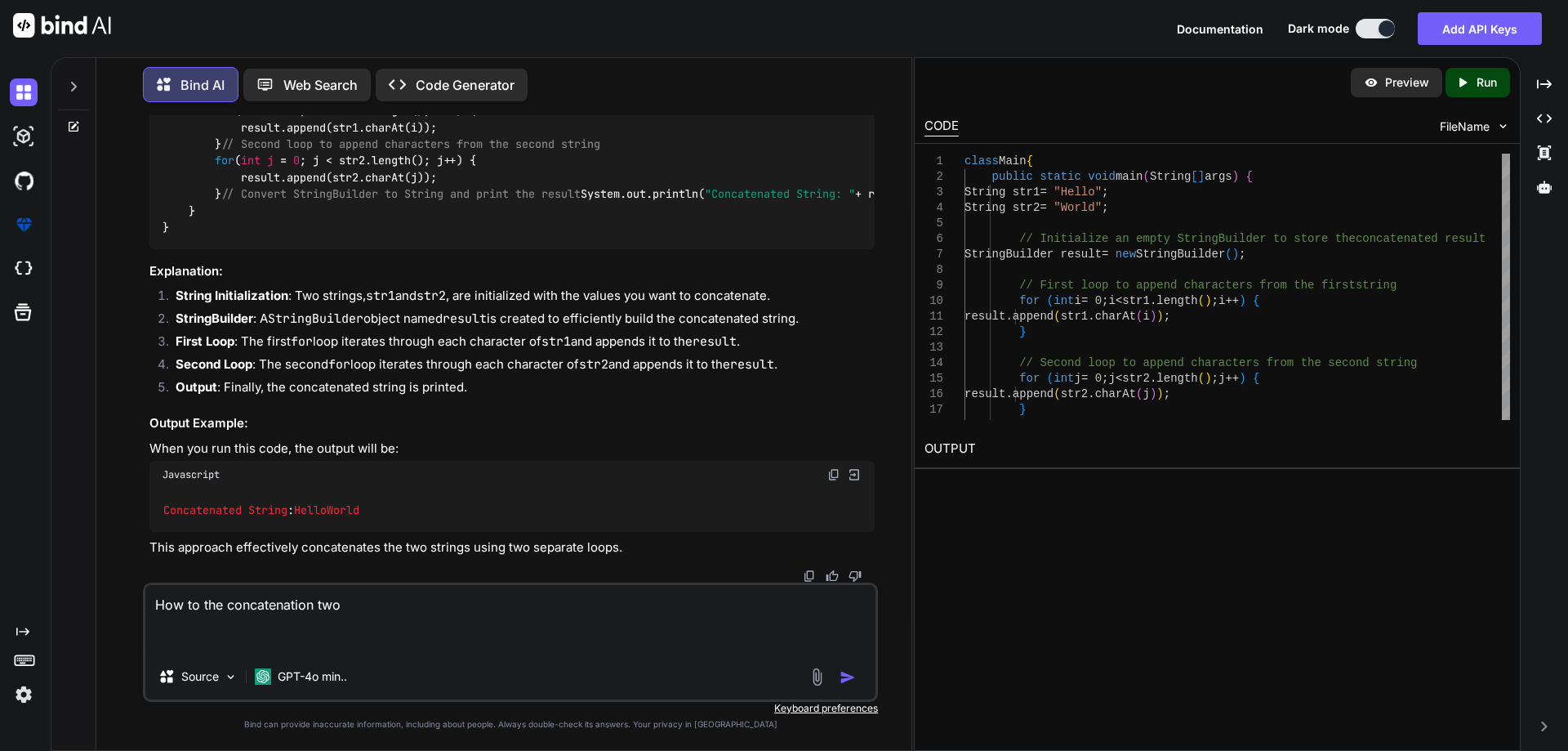
click at [219, 606] on textarea "How to the concatenation two" at bounding box center [510, 619] width 730 height 69
click at [217, 606] on textarea "How to the concatenation two" at bounding box center [510, 619] width 730 height 69
click at [316, 597] on textarea "How to concatenation two" at bounding box center [510, 619] width 730 height 69
click at [341, 627] on textarea "How to concatenation two" at bounding box center [510, 619] width 730 height 69
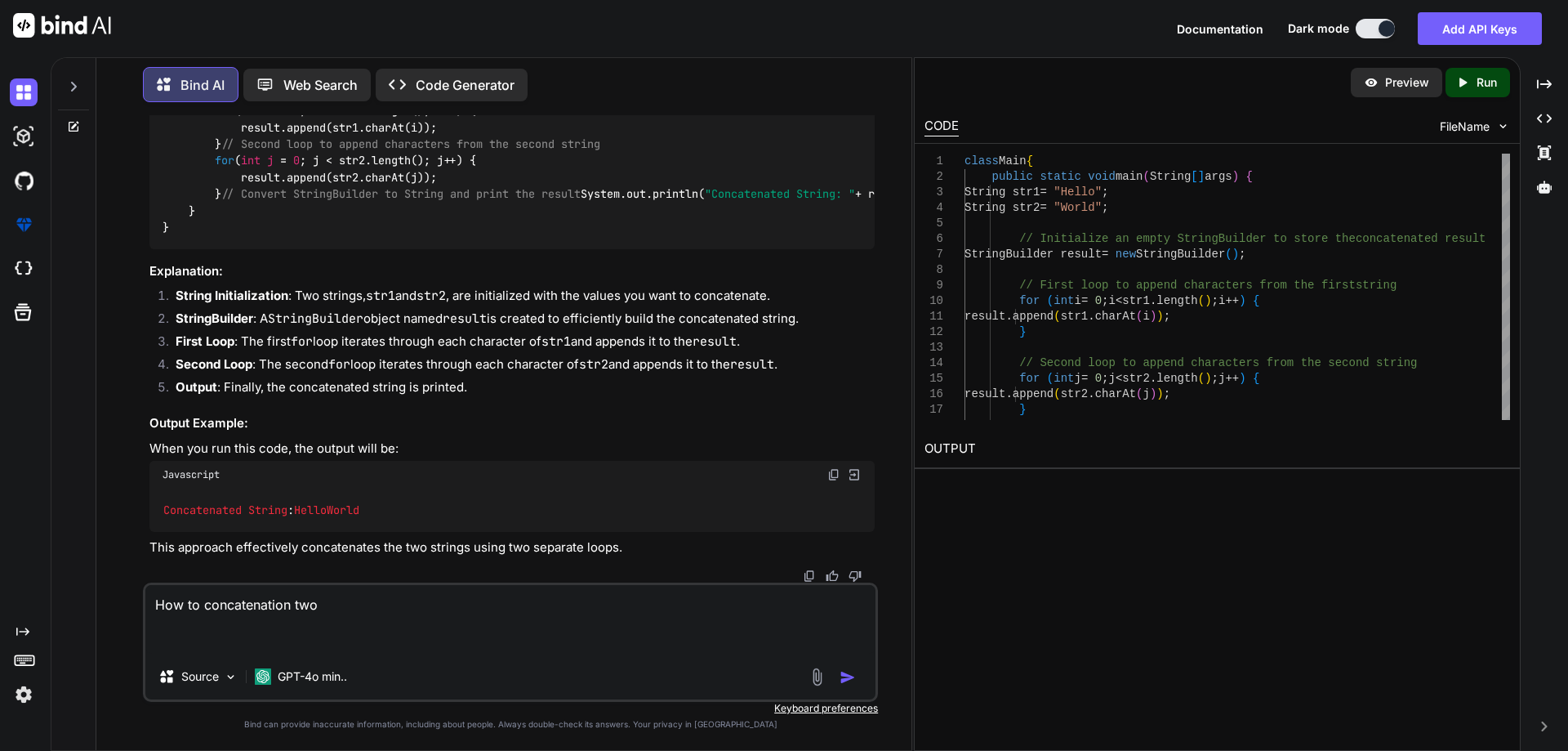
click at [351, 599] on textarea "How to concatenation two" at bounding box center [510, 619] width 730 height 69
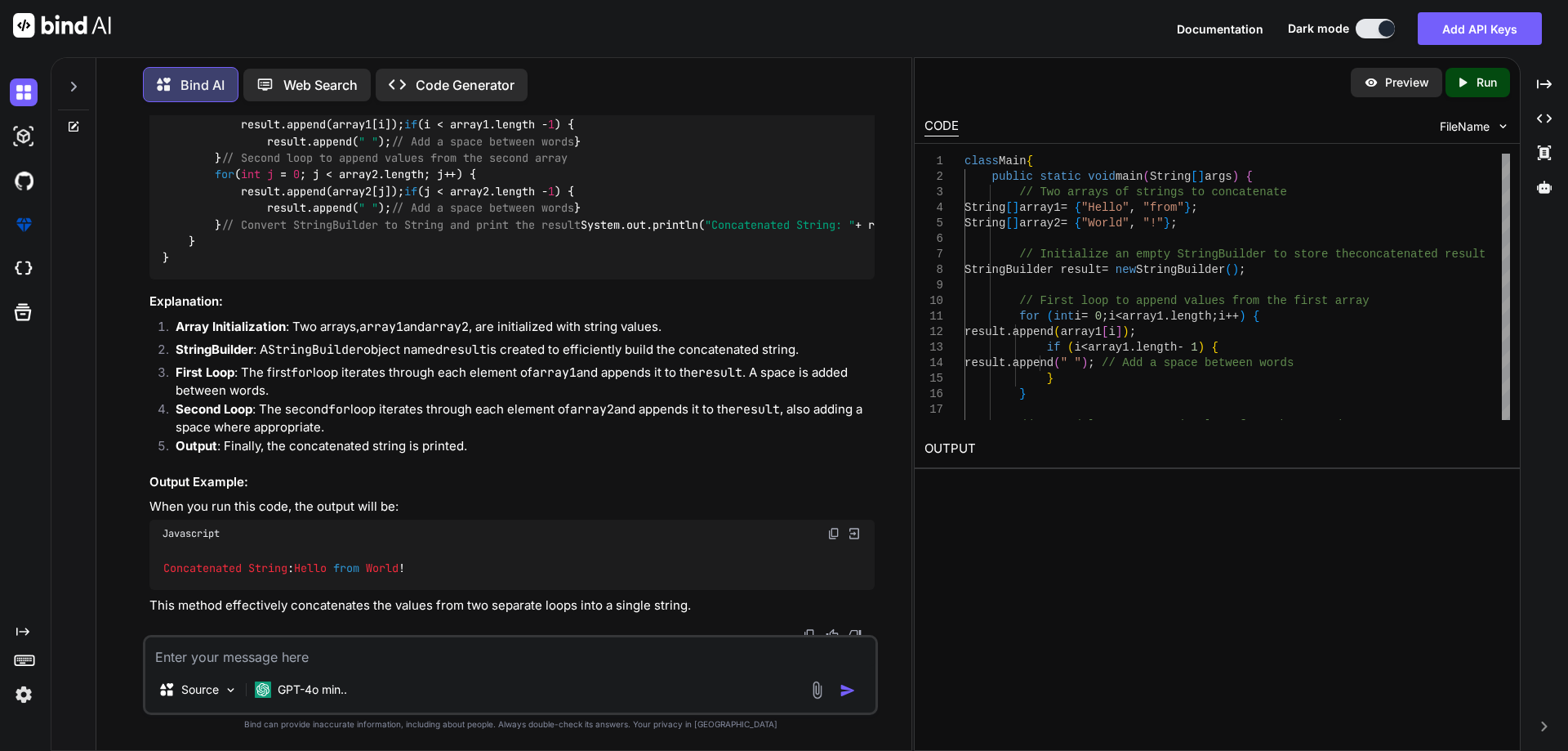
scroll to position [2918, 0]
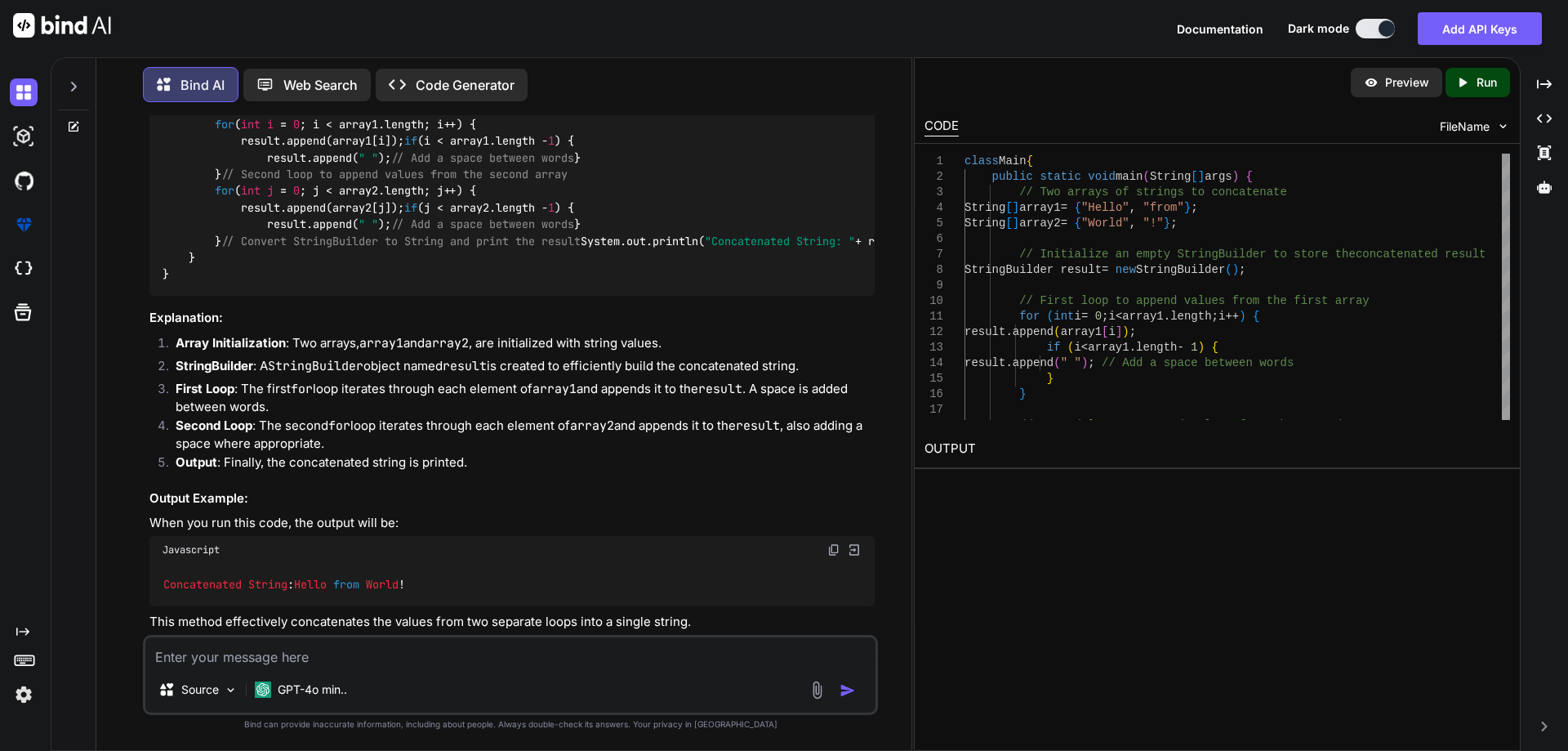
click at [346, 656] on textarea at bounding box center [510, 652] width 730 height 30
paste textarea "import java.util.*; class Main { public static void main(String[] args) { Strin…"
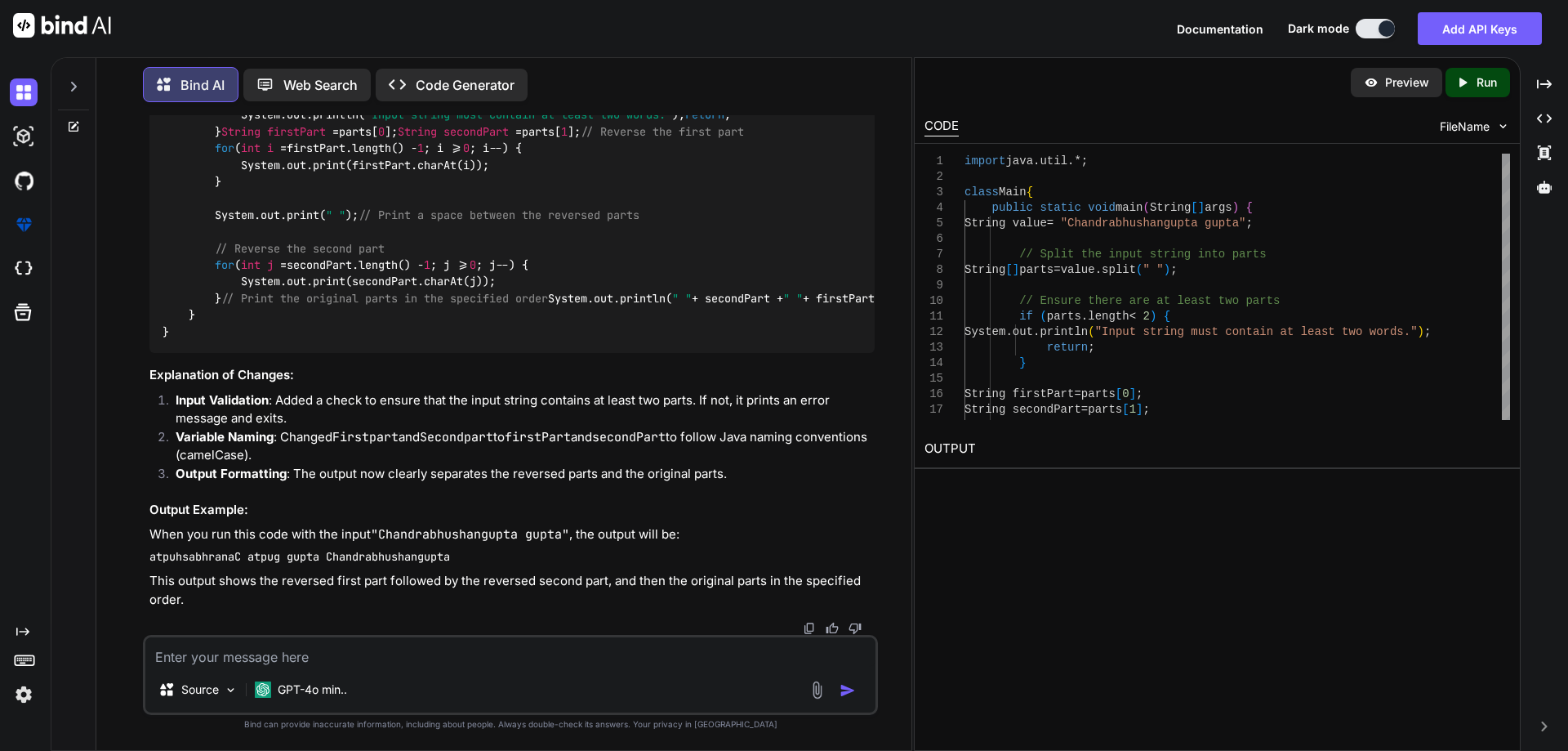
scroll to position [4480, 0]
click at [840, 53] on img at bounding box center [834, 46] width 13 height 13
click at [308, 655] on textarea at bounding box center [510, 652] width 730 height 30
paste textarea "import java.util.*; class Main { public static void main(String[] args) { Strin…"
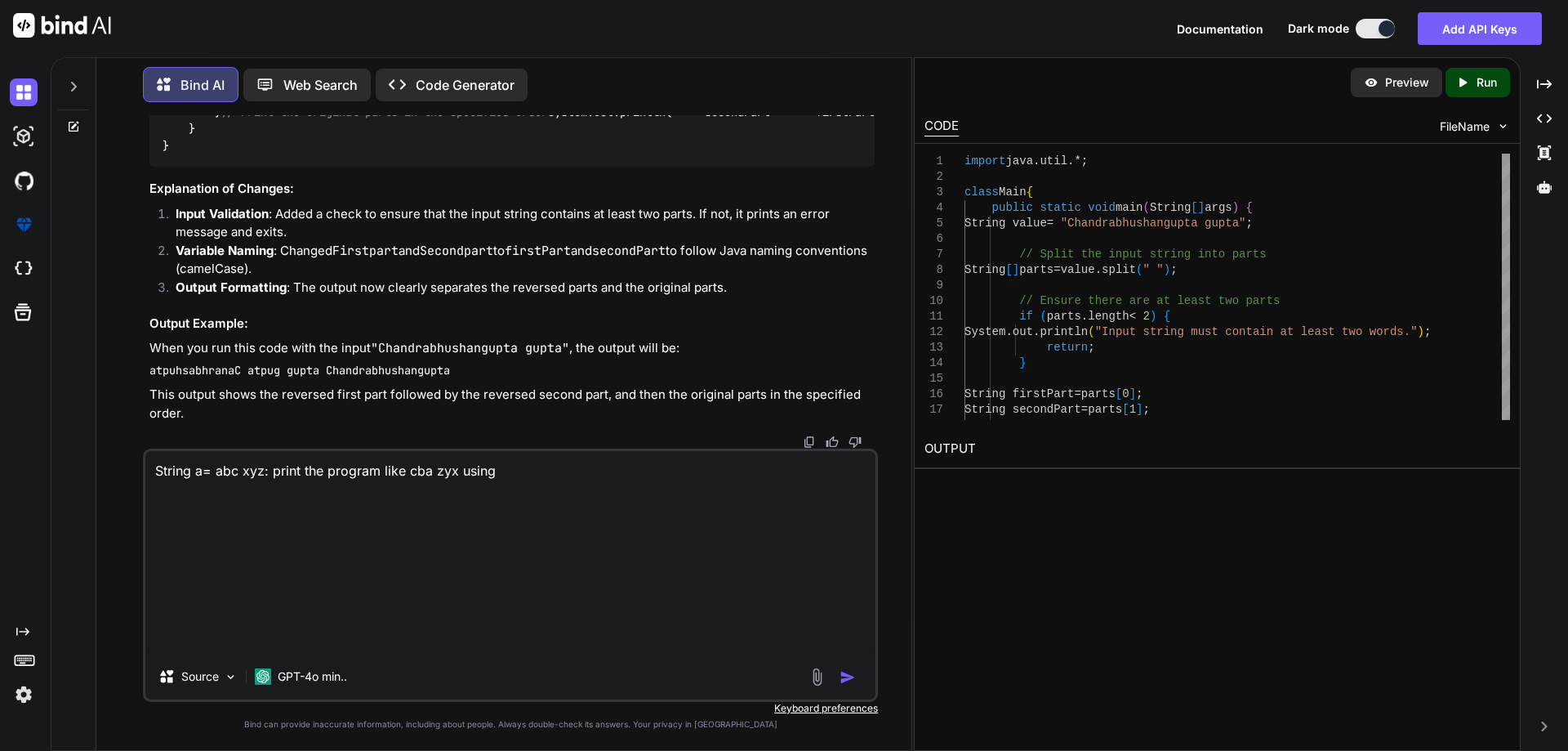
scroll to position [0, 0]
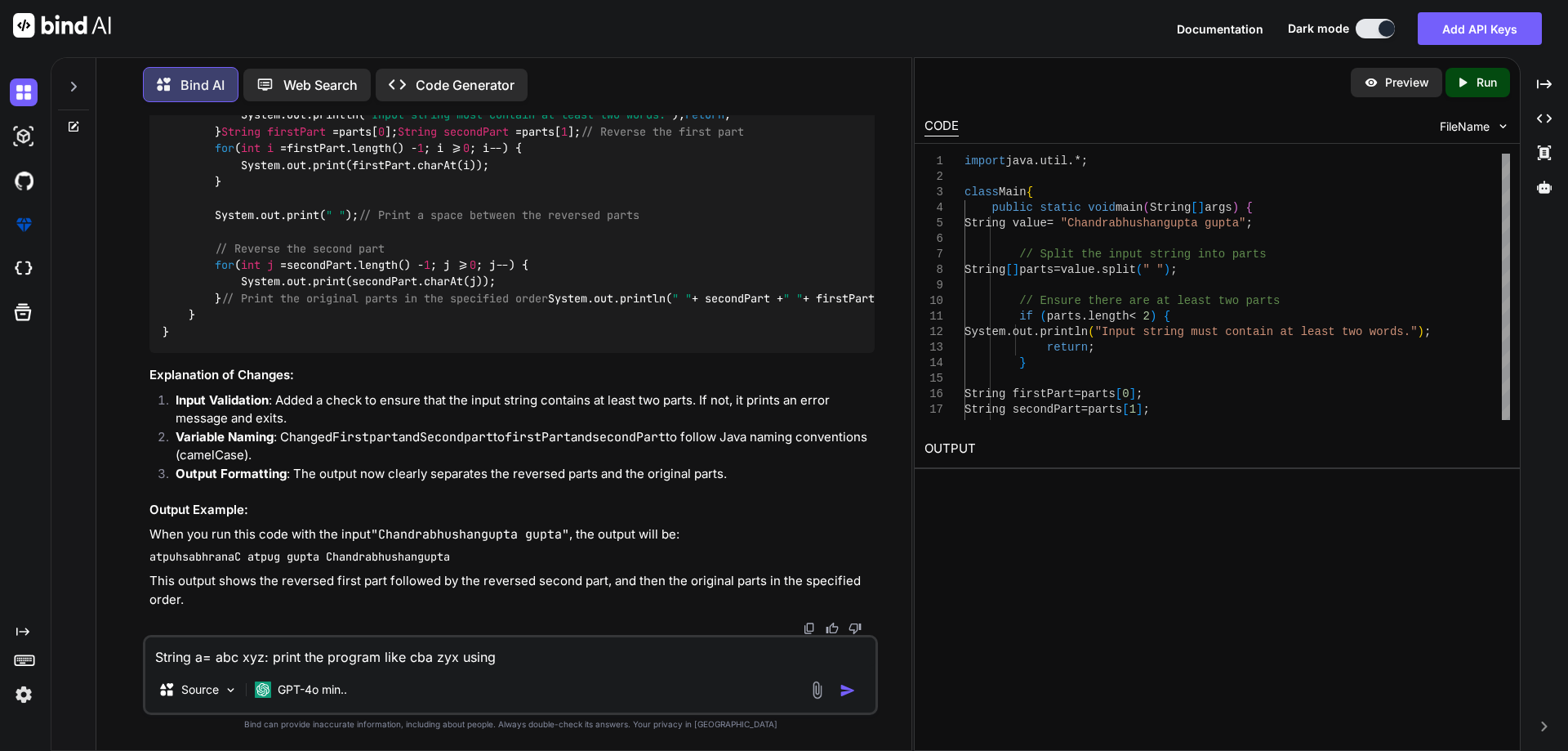
paste textarea "String concatenation"
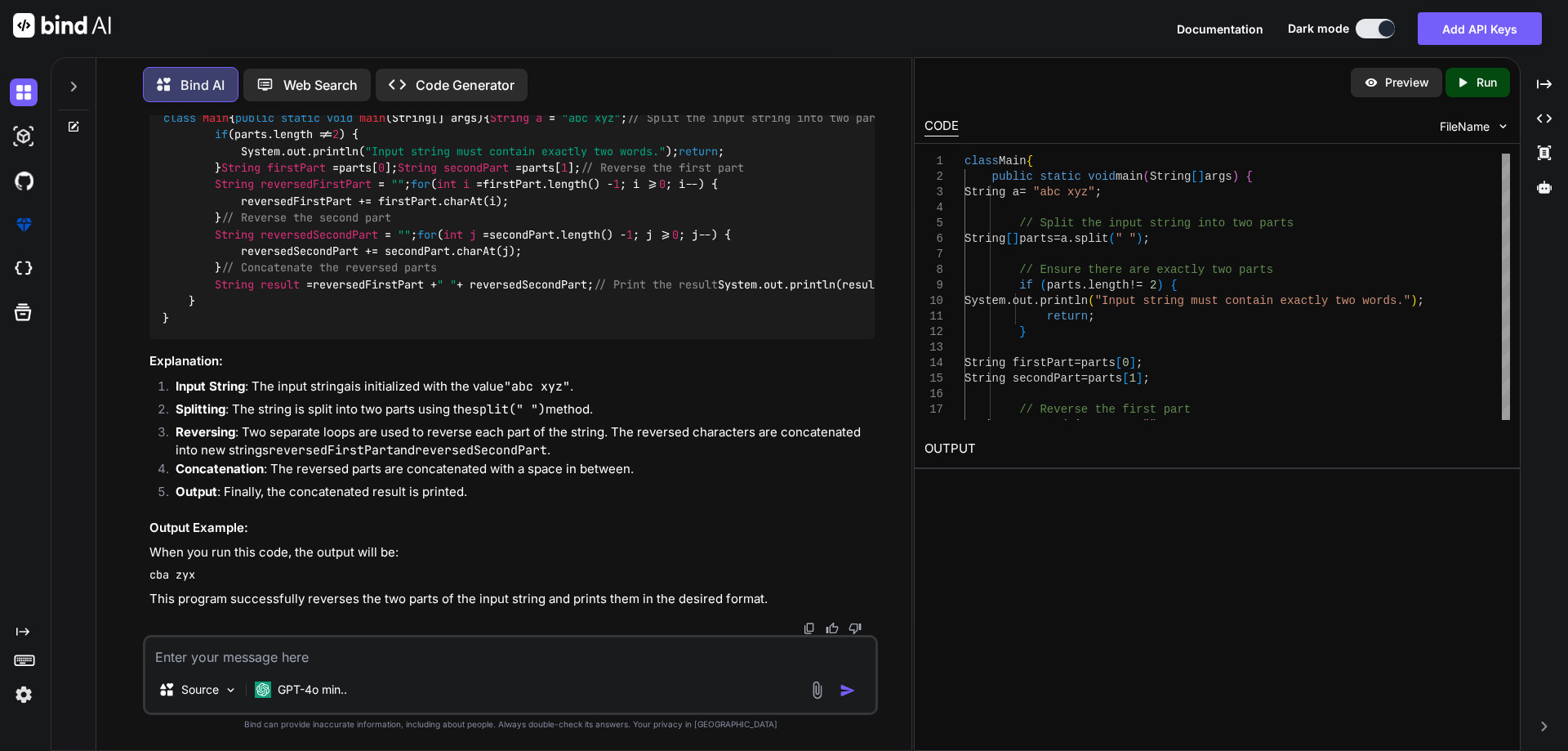
scroll to position [5896, 0]
